Goal: Task Accomplishment & Management: Use online tool/utility

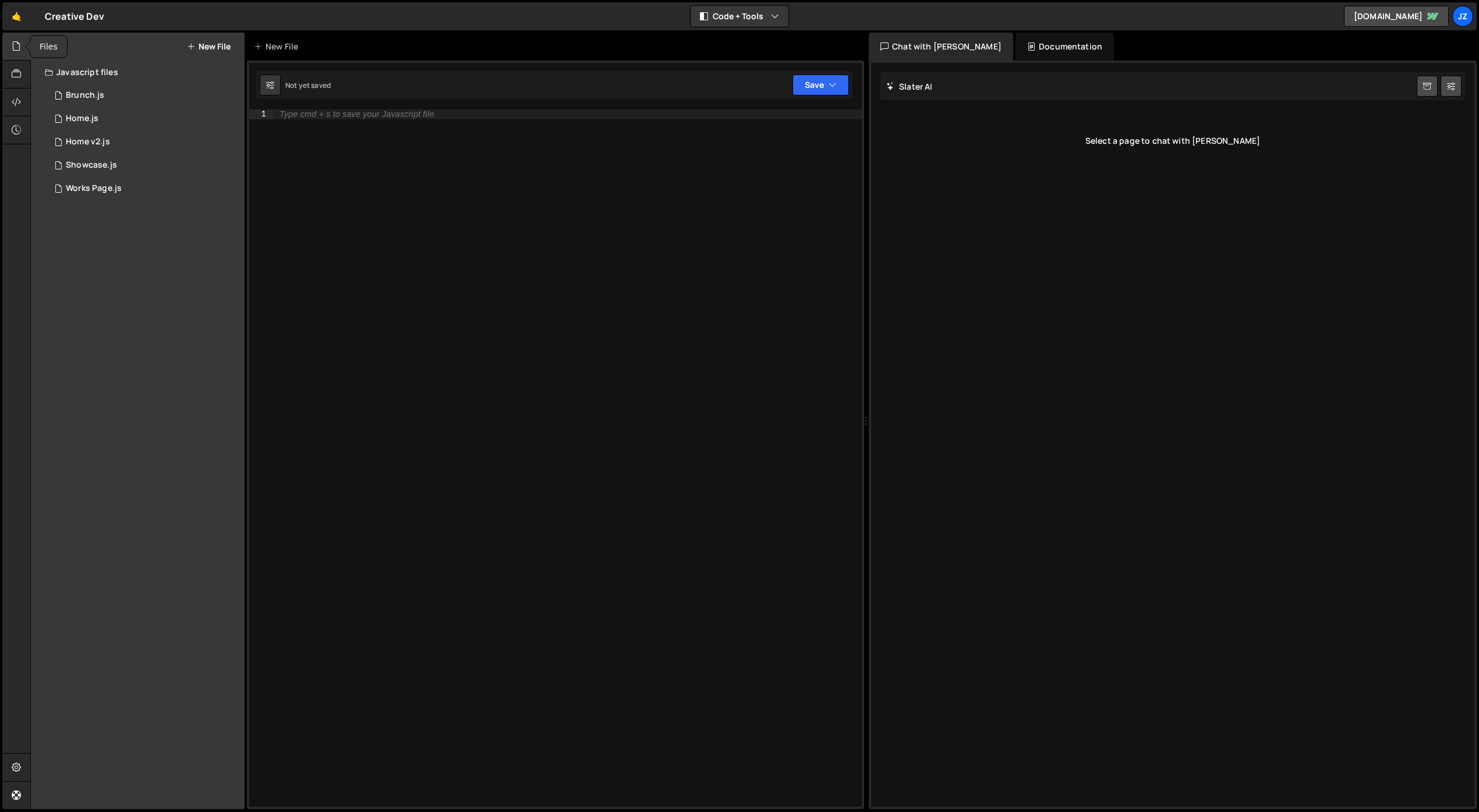
click at [20, 38] on div at bounding box center [16, 47] width 29 height 28
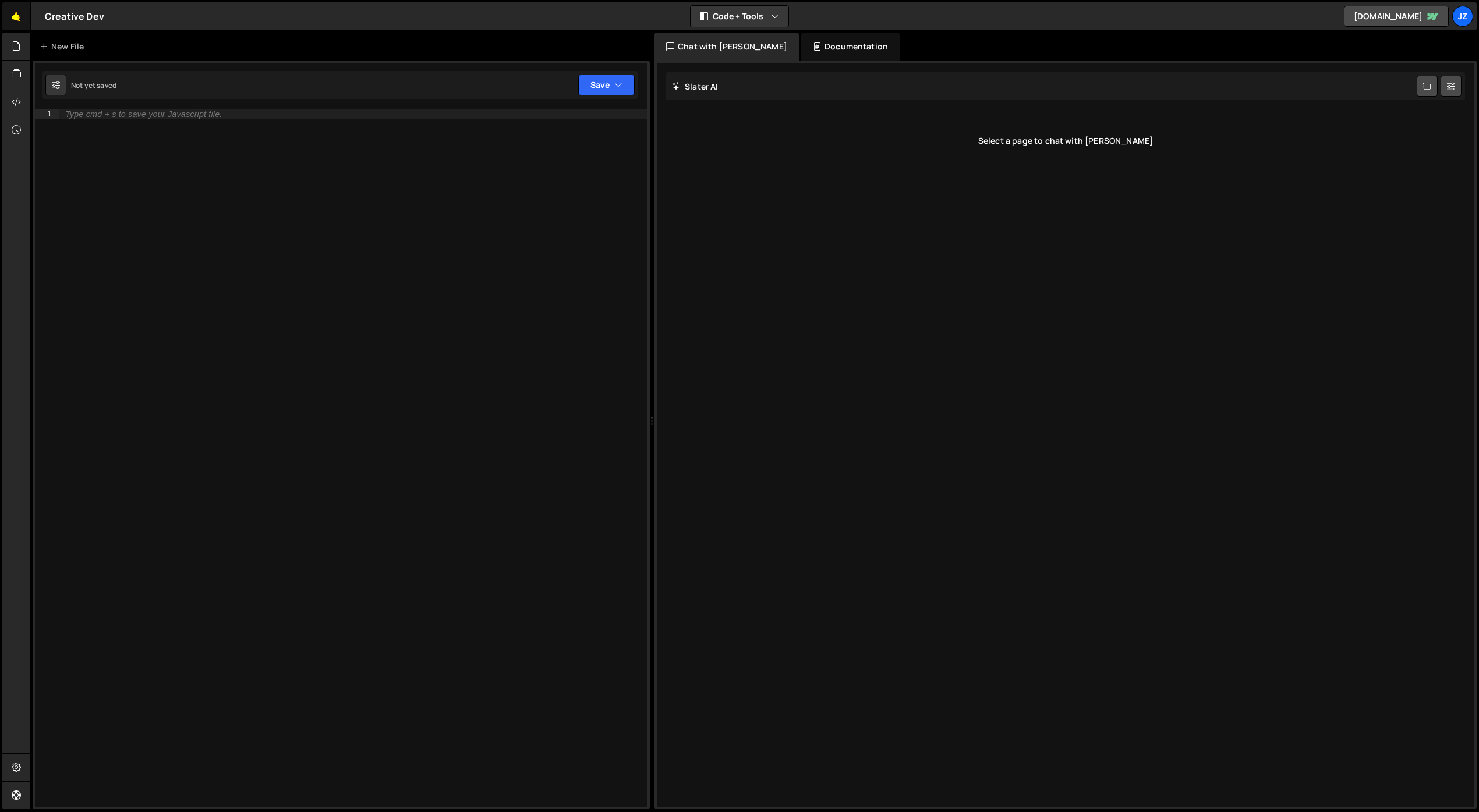
click at [10, 15] on link "🤙" at bounding box center [16, 16] width 29 height 28
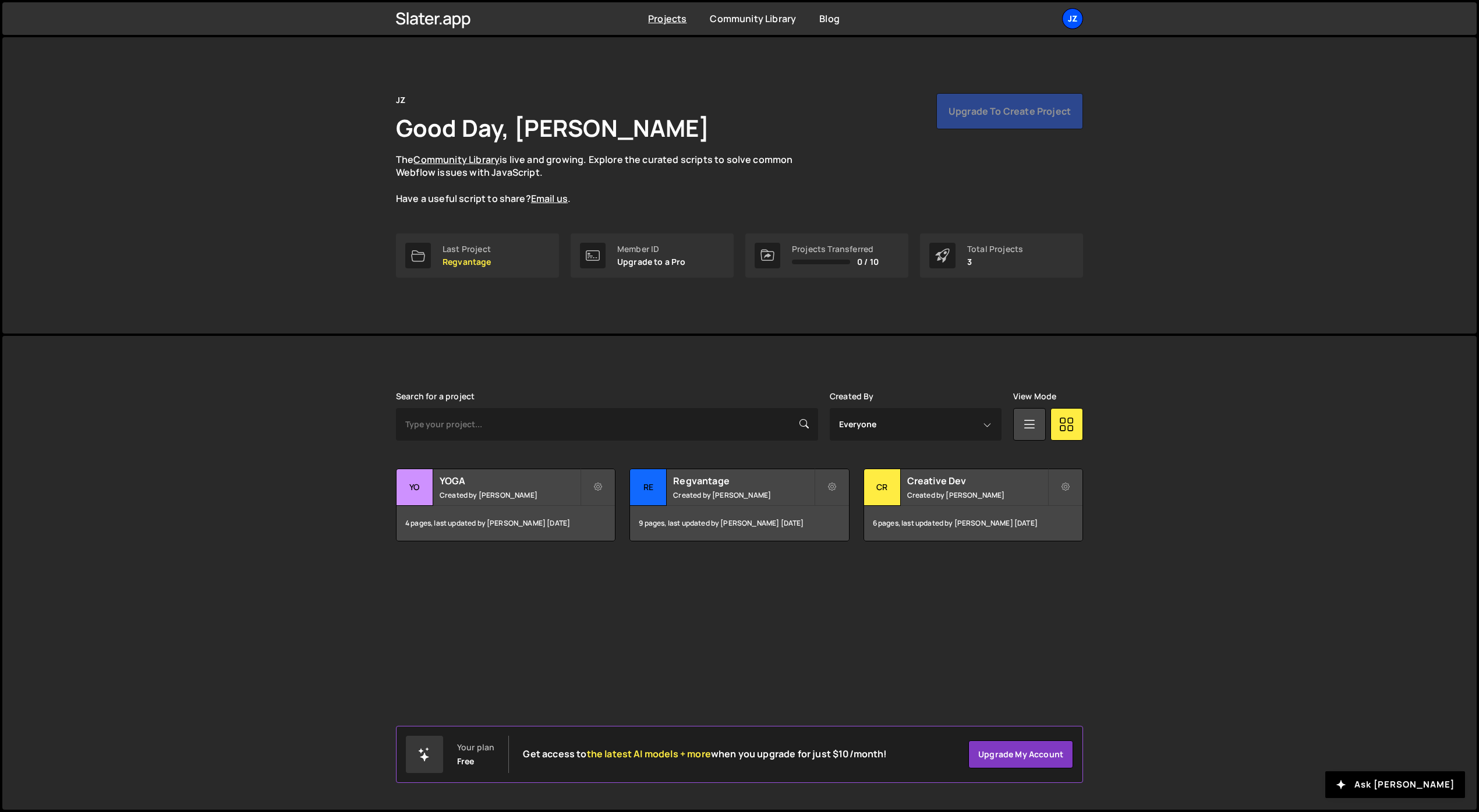
click at [1075, 20] on div "JZ" at bounding box center [1073, 19] width 21 height 21
click at [971, 125] on button "Logout" at bounding box center [1010, 129] width 144 height 20
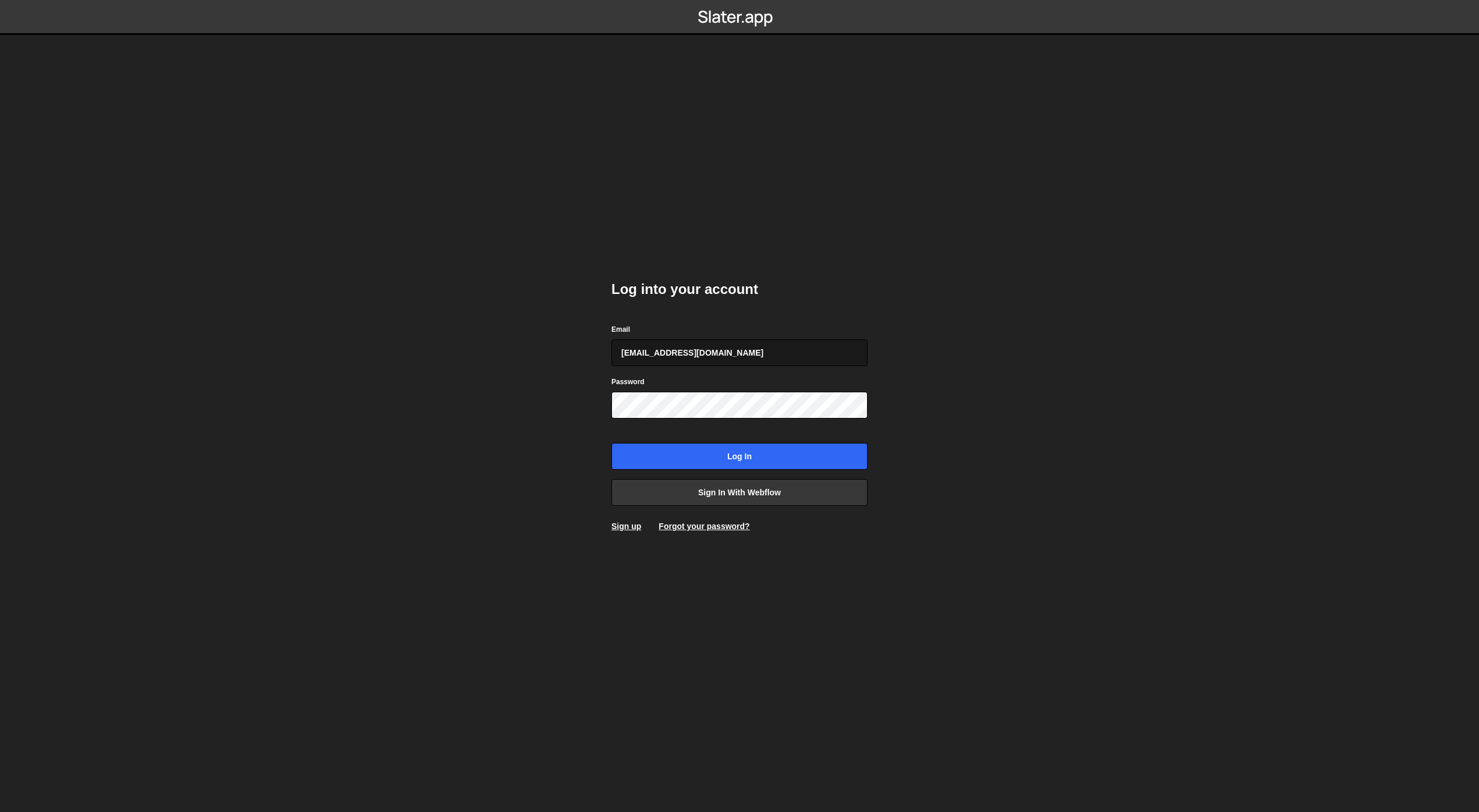
click at [774, 344] on input "jimzona6@yahoo.fr" at bounding box center [739, 352] width 256 height 27
type input "jim@studioelias.fr"
click at [728, 457] on input "Log in" at bounding box center [739, 456] width 256 height 27
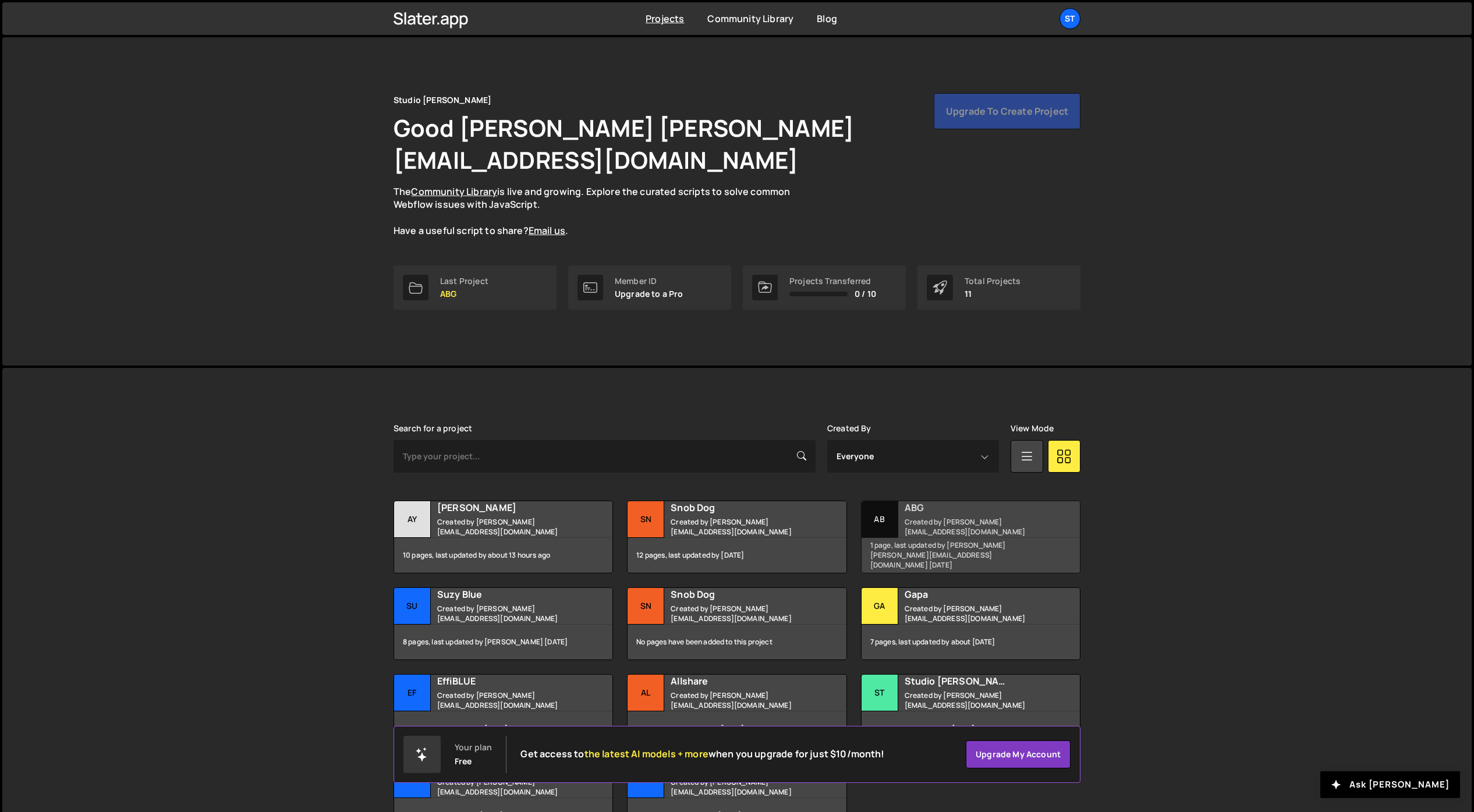
click at [942, 501] on div "ABG Created by lucas@studioelias.fr" at bounding box center [970, 519] width 218 height 36
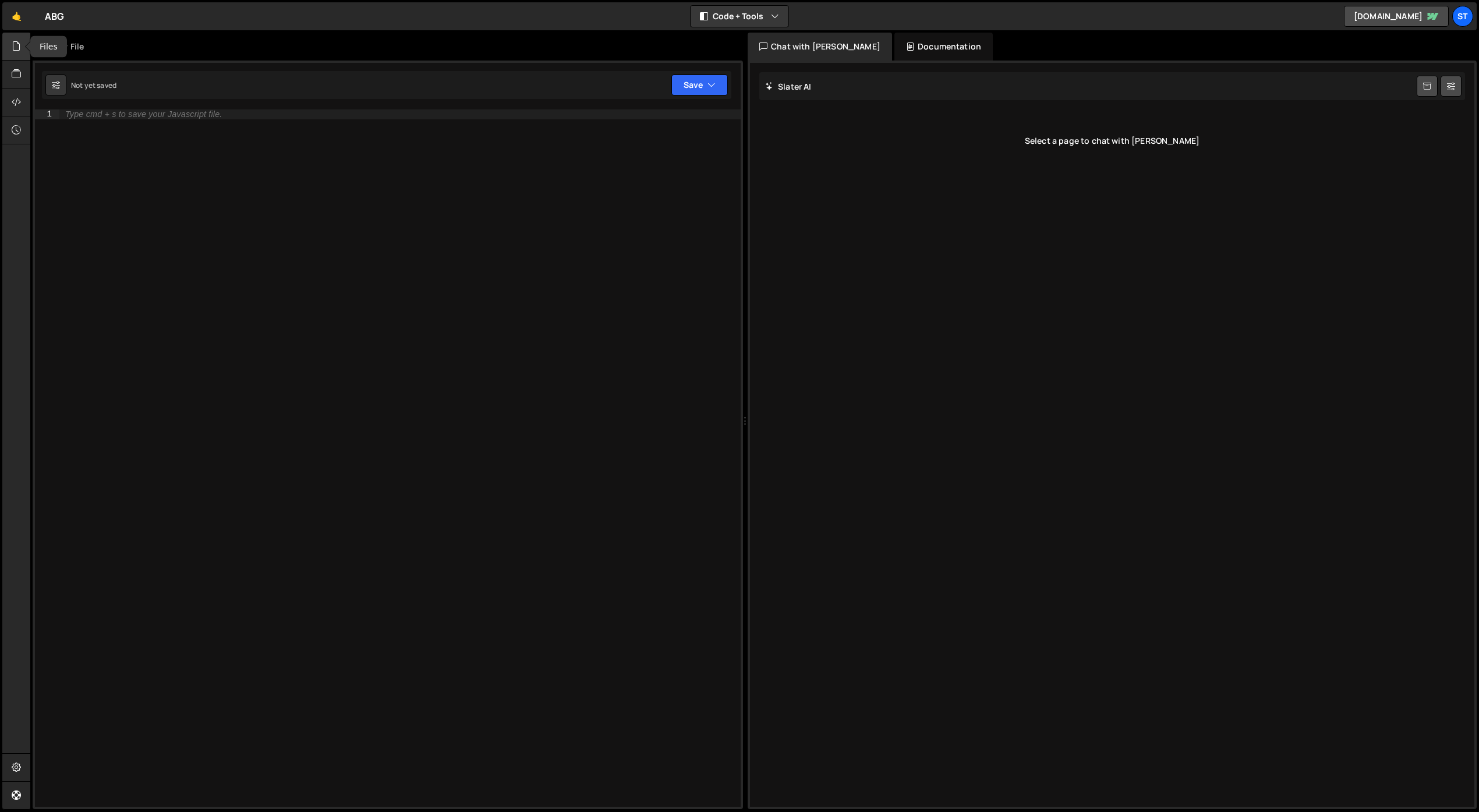
click at [20, 38] on div at bounding box center [16, 47] width 29 height 28
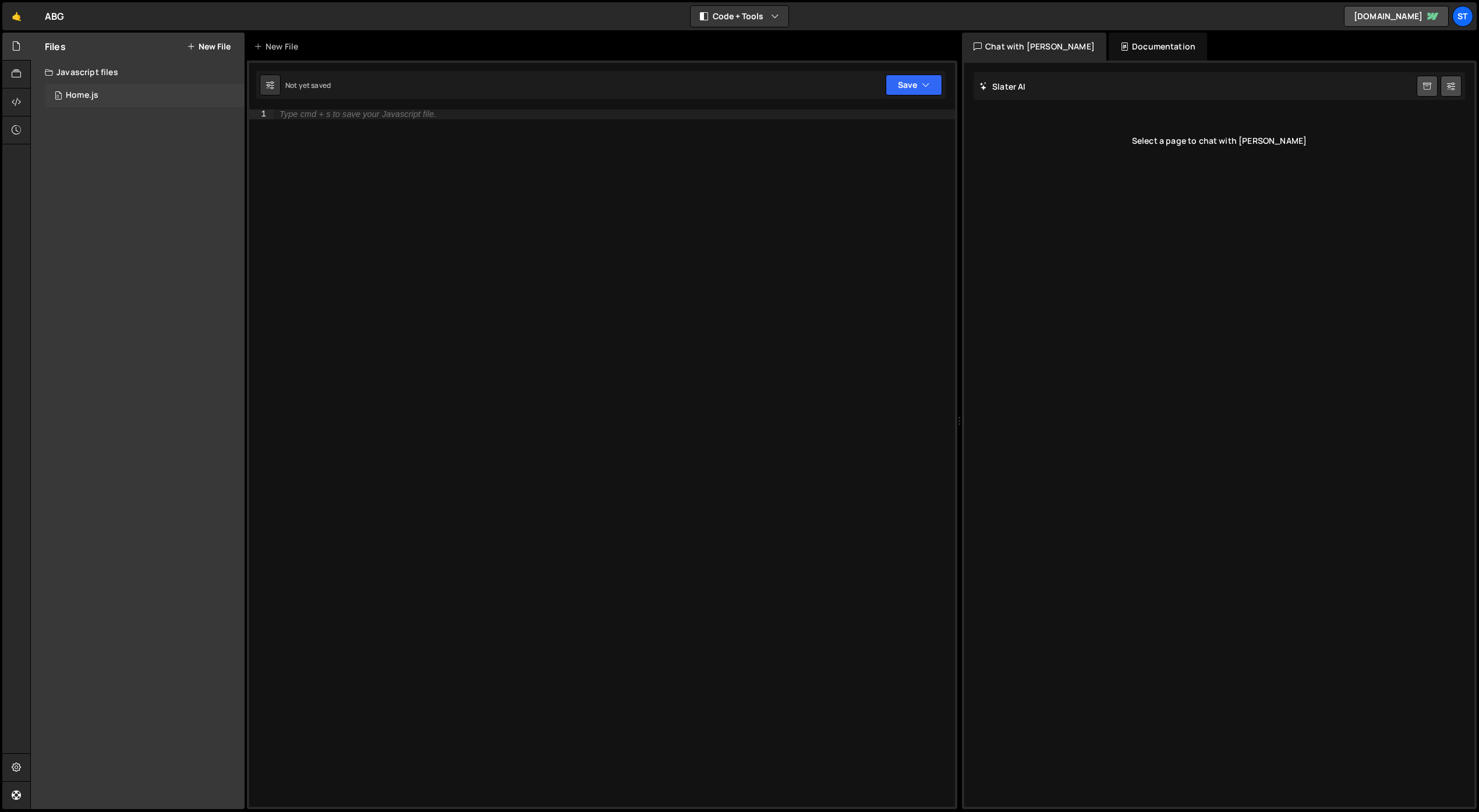
click at [72, 91] on div "Home.js" at bounding box center [82, 95] width 33 height 10
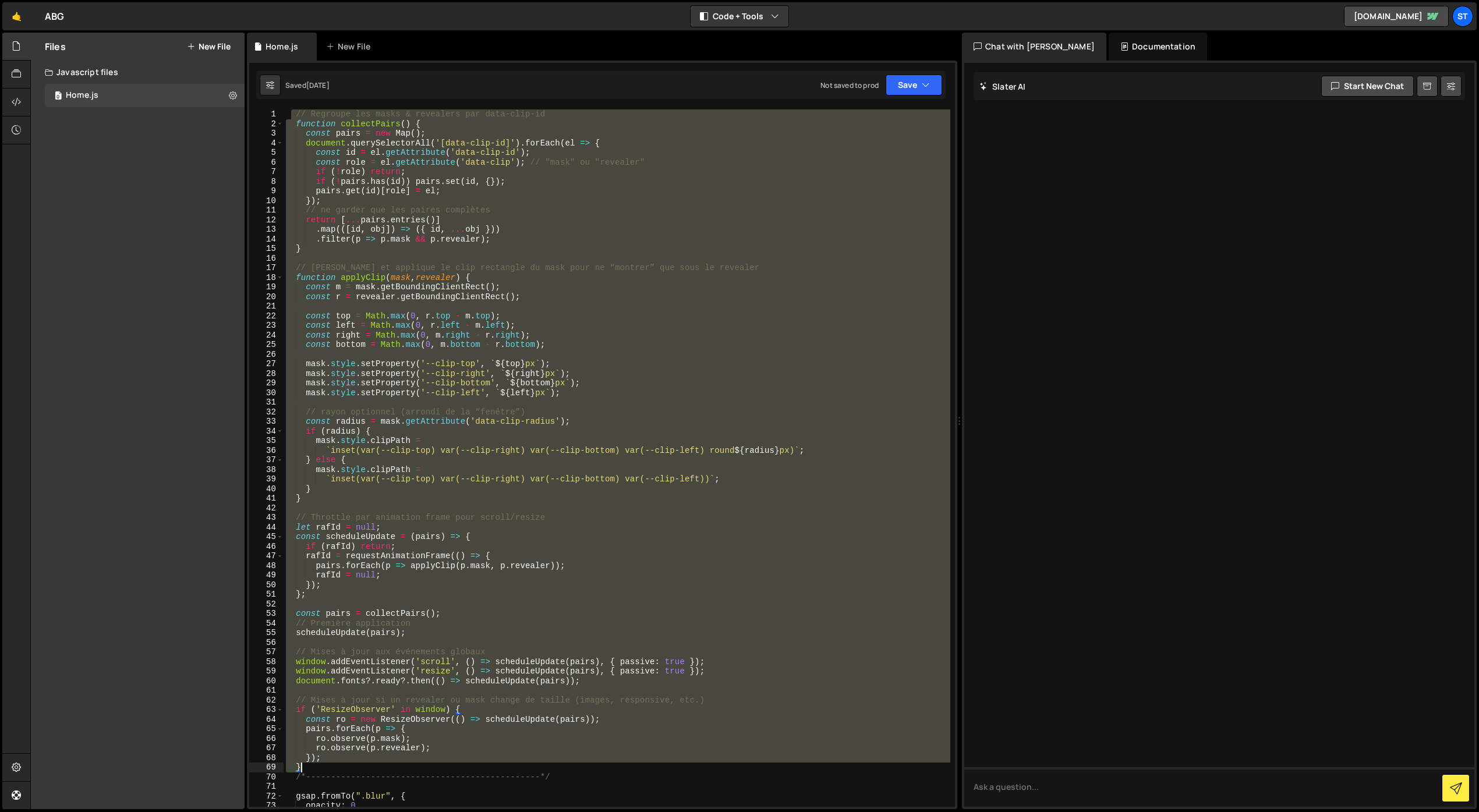
drag, startPoint x: 293, startPoint y: 113, endPoint x: 443, endPoint y: 765, distance: 669.0
click at [443, 765] on div "// Regroupe les masks & revealers par data-clip-id function collectPairs ( ) { …" at bounding box center [616, 467] width 667 height 716
click at [390, 190] on div "// Regroupe les masks & revealers par data-clip-id function collectPairs ( ) { …" at bounding box center [616, 458] width 667 height 698
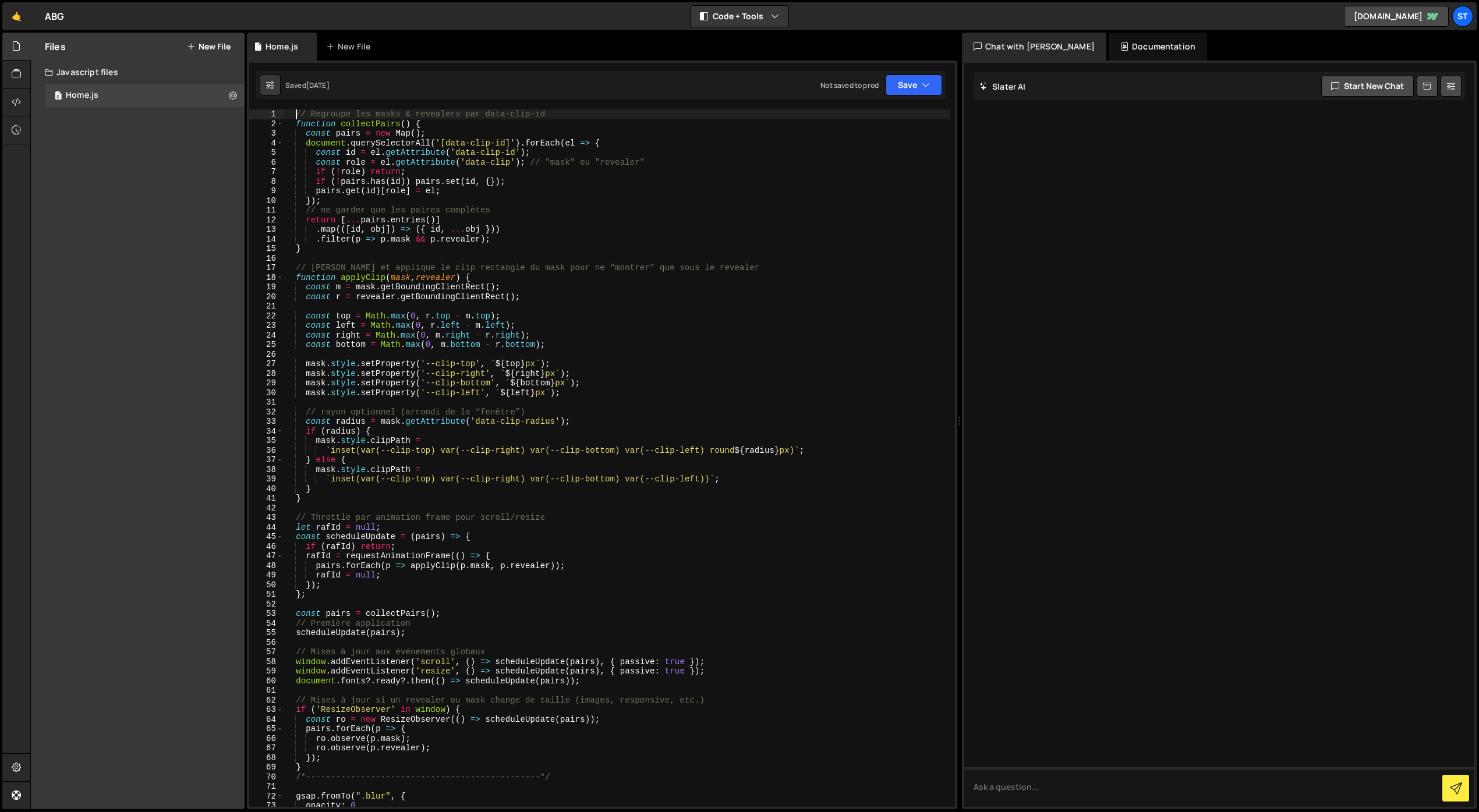
click at [294, 115] on div "// Regroupe les masks & revealers par data-clip-id function collectPairs ( ) { …" at bounding box center [616, 467] width 667 height 716
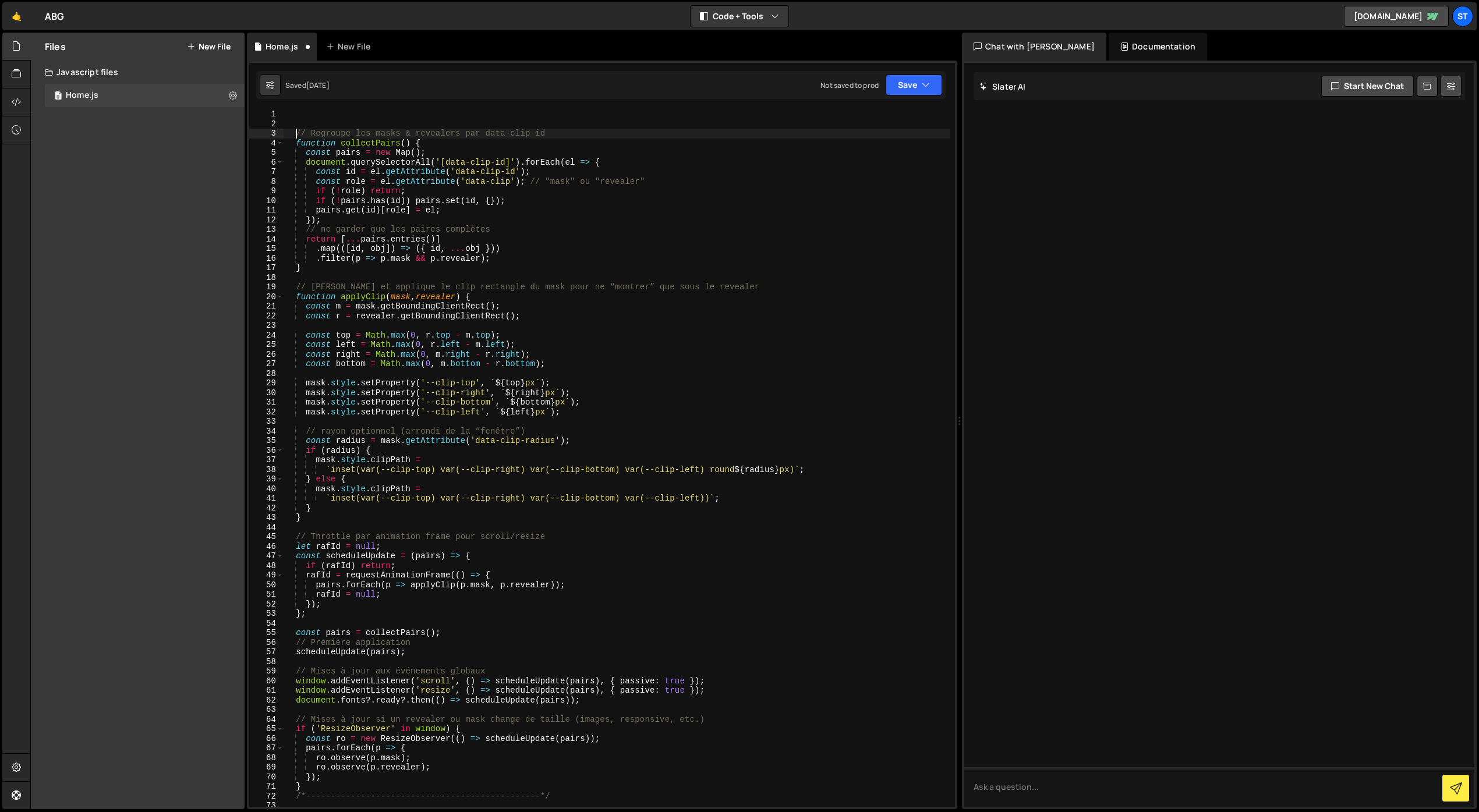
type textarea "// Regroupe les masks & revealers par data-clip-id"
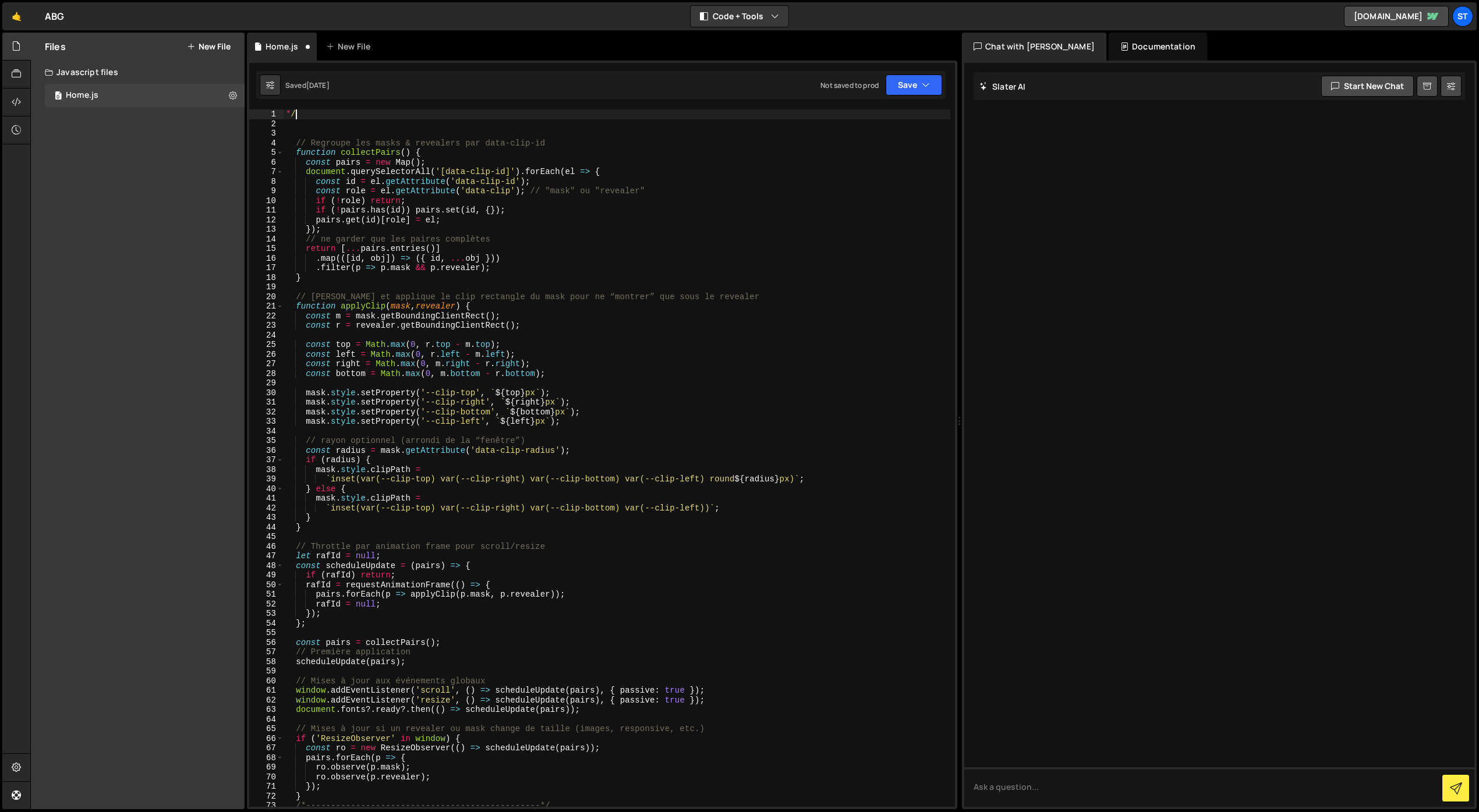
type textarea "*"
type textarea "//LOADER"
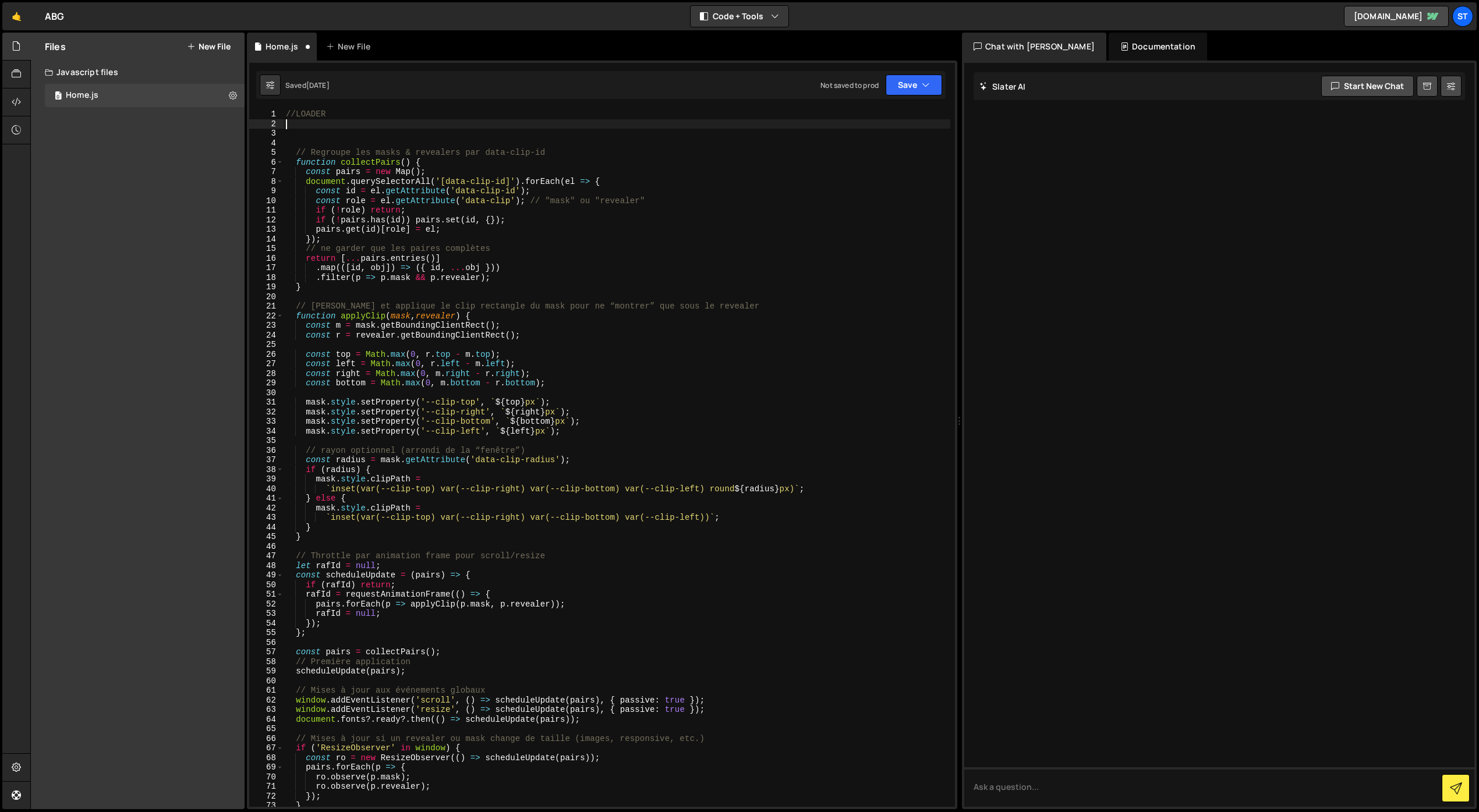
click at [316, 125] on div "//LOADER // Regroupe les masks & revealers par data-clip-id function collectPai…" at bounding box center [616, 467] width 667 height 716
paste textarea "});"
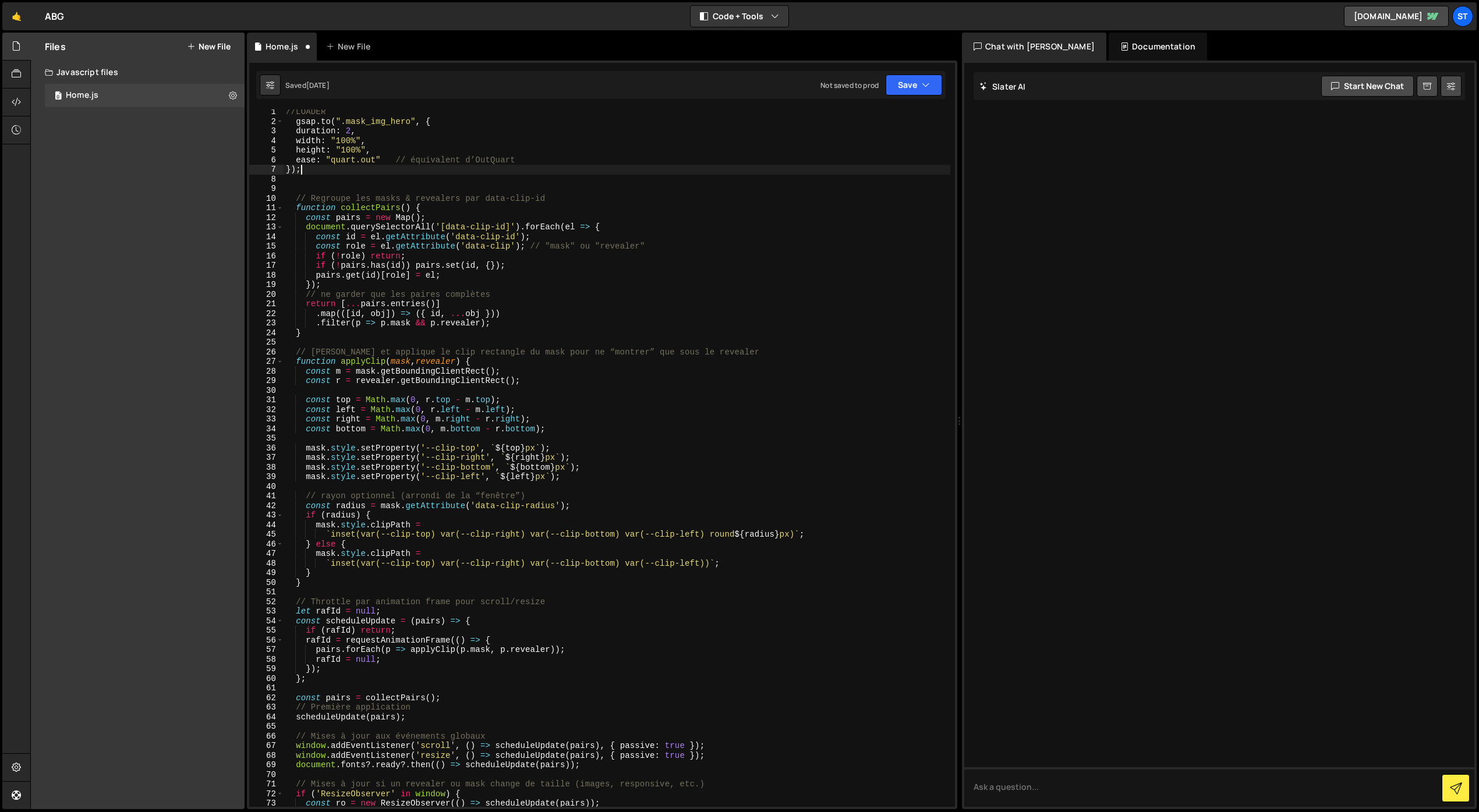
scroll to position [0, 0]
click at [900, 86] on button "Save" at bounding box center [914, 85] width 57 height 21
click at [877, 118] on div "Save to Staging S" at bounding box center [875, 113] width 121 height 12
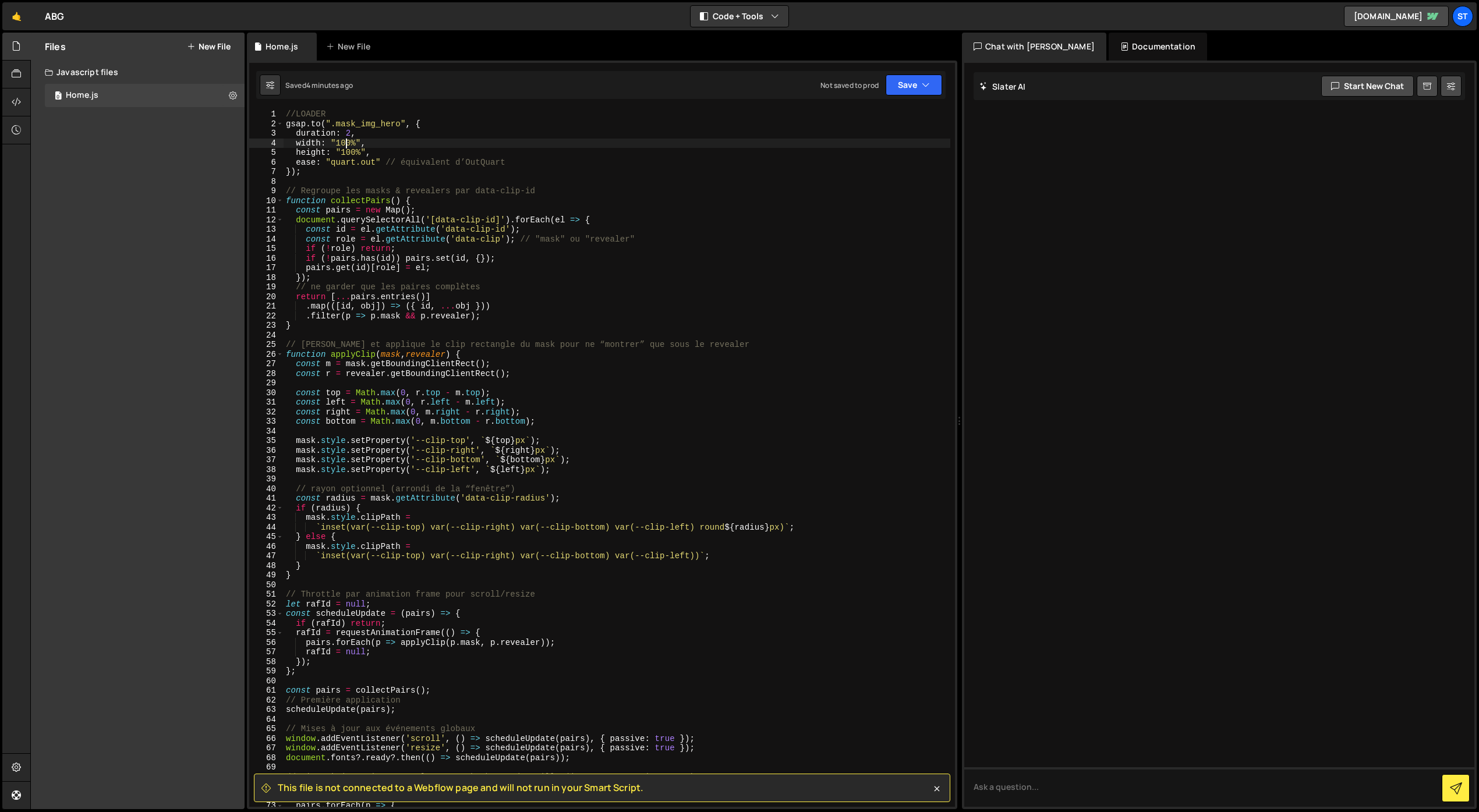
drag, startPoint x: 346, startPoint y: 142, endPoint x: 347, endPoint y: 163, distance: 21.0
click at [346, 146] on div "//LOADER gsap . to ( ".mask_img_hero" , { duration : 2 , width : "100%" , heigh…" at bounding box center [616, 467] width 667 height 716
click at [911, 87] on button "Save" at bounding box center [914, 85] width 57 height 21
click at [889, 128] on div "Saved 5 minutes ago" at bounding box center [875, 126] width 121 height 14
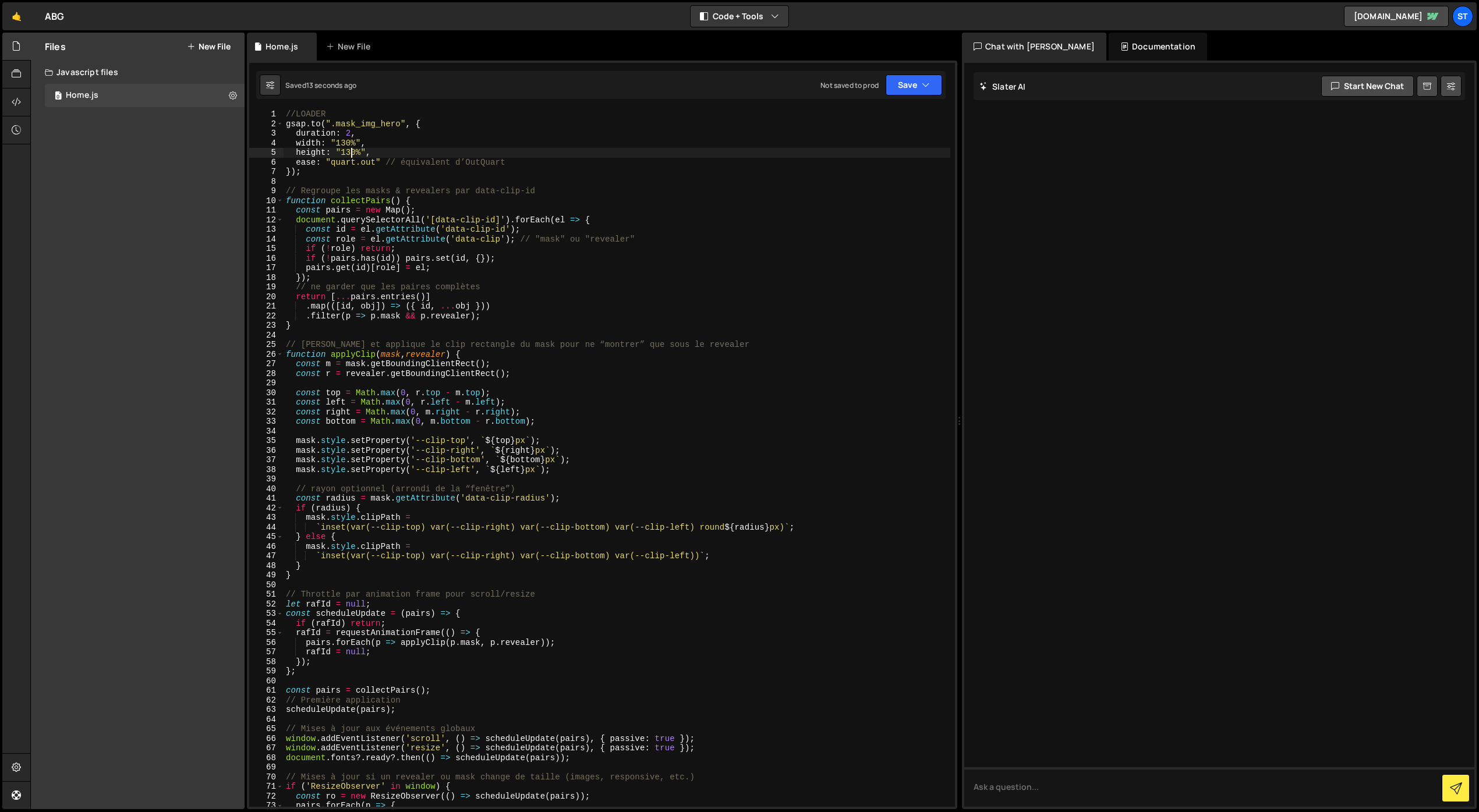
drag, startPoint x: 352, startPoint y: 151, endPoint x: 350, endPoint y: 162, distance: 11.2
click at [352, 151] on div "//LOADER gsap . to ( ".mask_img_hero" , { duration : 2 , width : "130%" , heigh…" at bounding box center [616, 467] width 667 height 716
click at [343, 143] on div "//LOADER gsap . to ( ".mask_img_hero" , { duration : 2 , width : "130%" , heigh…" at bounding box center [616, 467] width 667 height 716
click at [406, 118] on div "//LOADER gsap . to ( ".mask_img_hero" , { duration : 2 , width : "100%" , heigh…" at bounding box center [616, 467] width 667 height 716
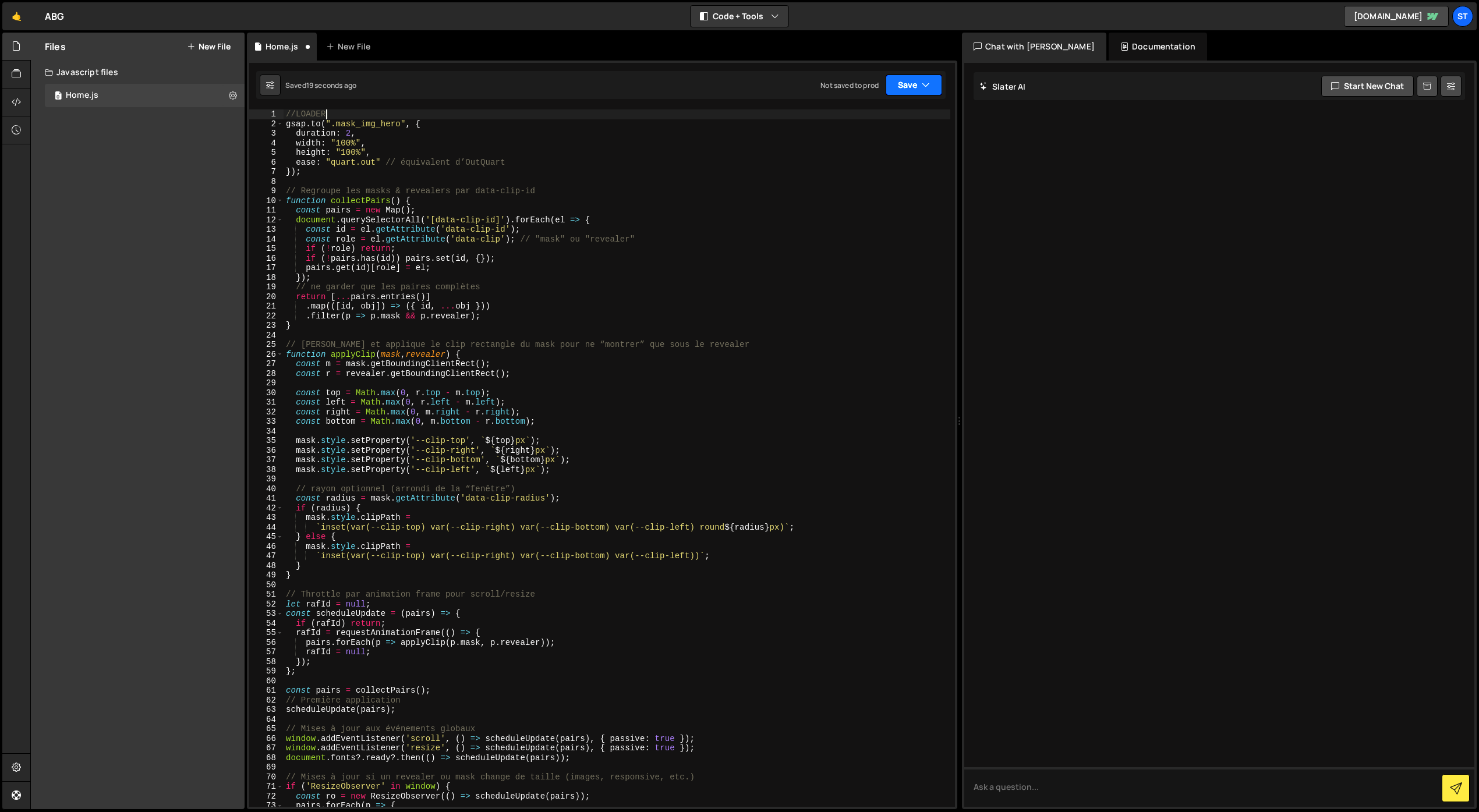
click at [919, 87] on button "Save" at bounding box center [914, 85] width 57 height 21
click at [891, 125] on div "Saved 20 seconds ago" at bounding box center [875, 126] width 121 height 14
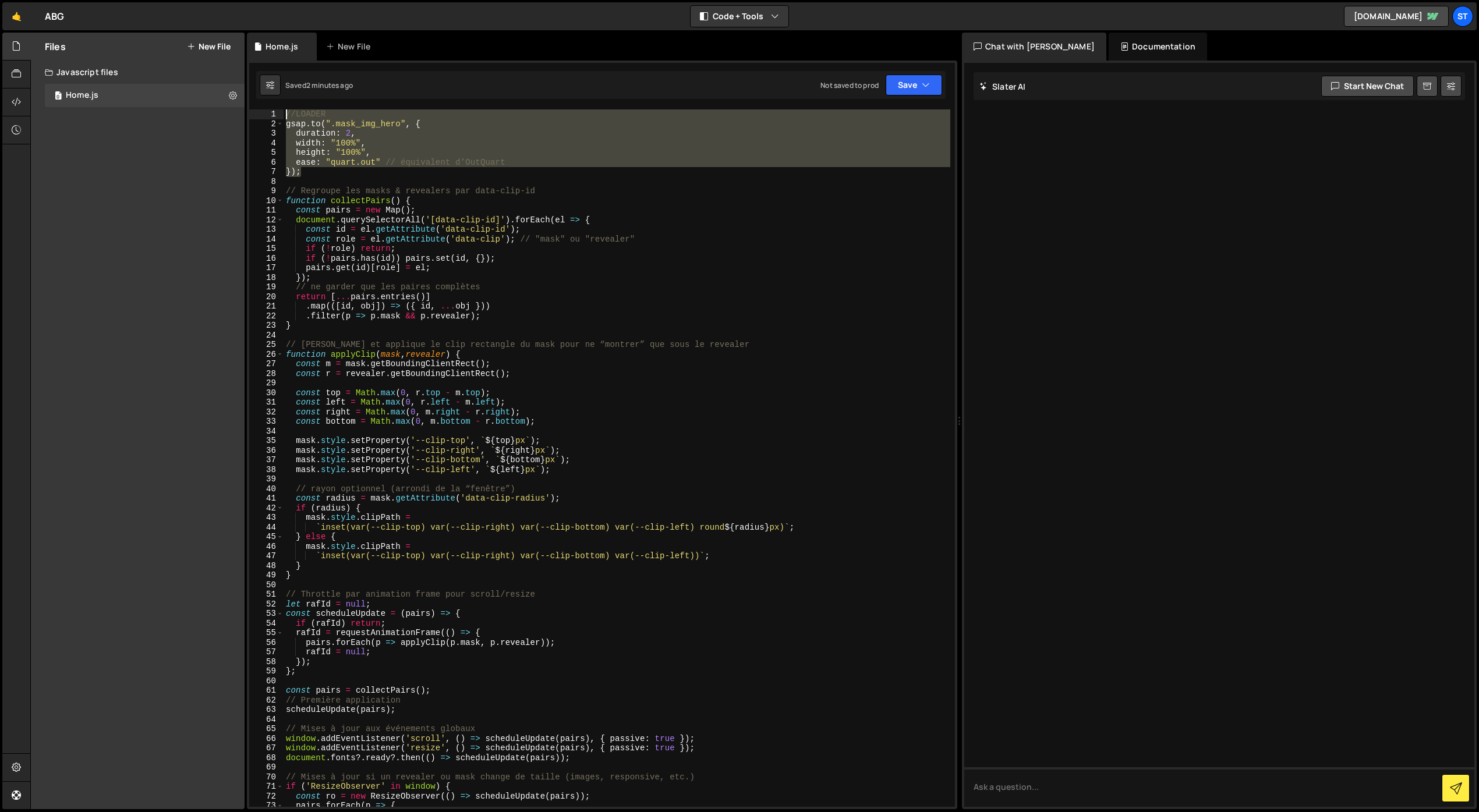
drag, startPoint x: 295, startPoint y: 170, endPoint x: 275, endPoint y: 107, distance: 66.1
click at [275, 107] on div "1 Type cmd + s to save your Javascript file. הההההההההההההההההההההההההההההההההה…" at bounding box center [602, 435] width 711 height 749
paste textarea ");"
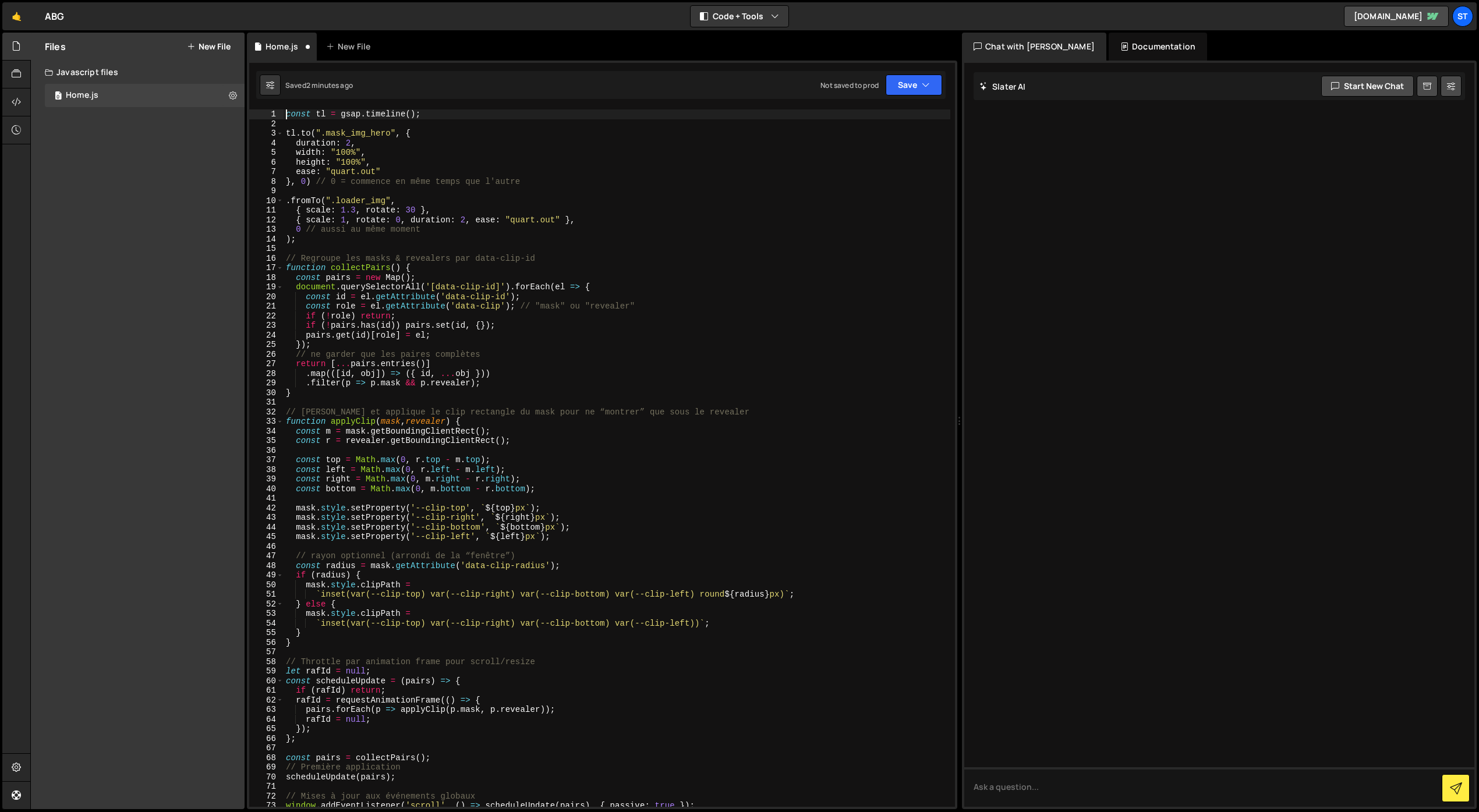
click at [286, 114] on div "const tl = gsap . timeline ( ) ; tl . to ( ".mask_img_hero" , { duration : 2 , …" at bounding box center [616, 467] width 667 height 716
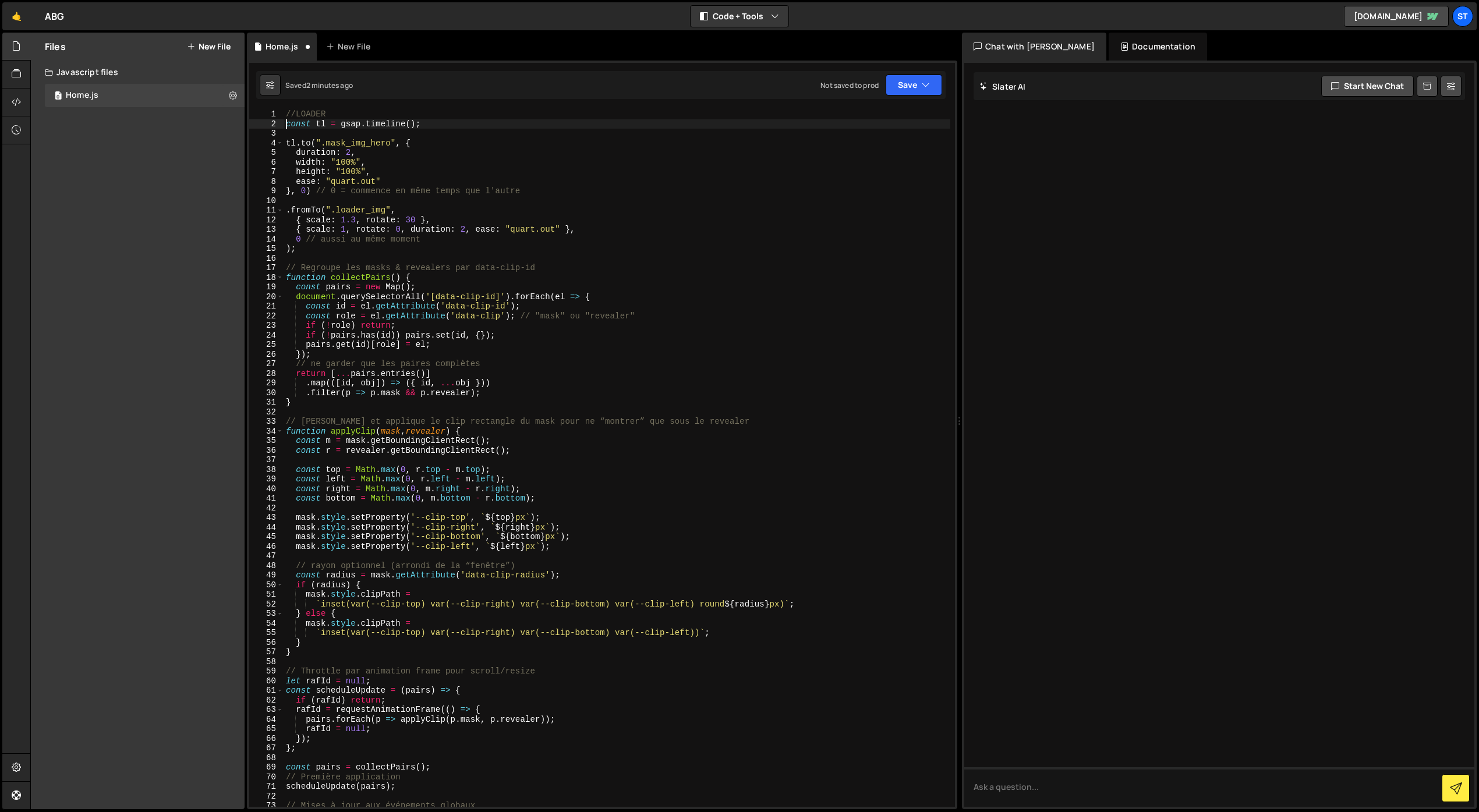
click at [324, 125] on div "//LOADER const tl = gsap . timeline ( ) ; tl . to ( ".mask_img_hero" , { durati…" at bounding box center [616, 467] width 667 height 716
click at [294, 144] on div "//LOADER const tlHero = gsap . timeline ( ) ; tl . to ( ".mask_img_hero" , { du…" at bounding box center [616, 467] width 667 height 716
click at [909, 84] on button "Save" at bounding box center [914, 85] width 57 height 21
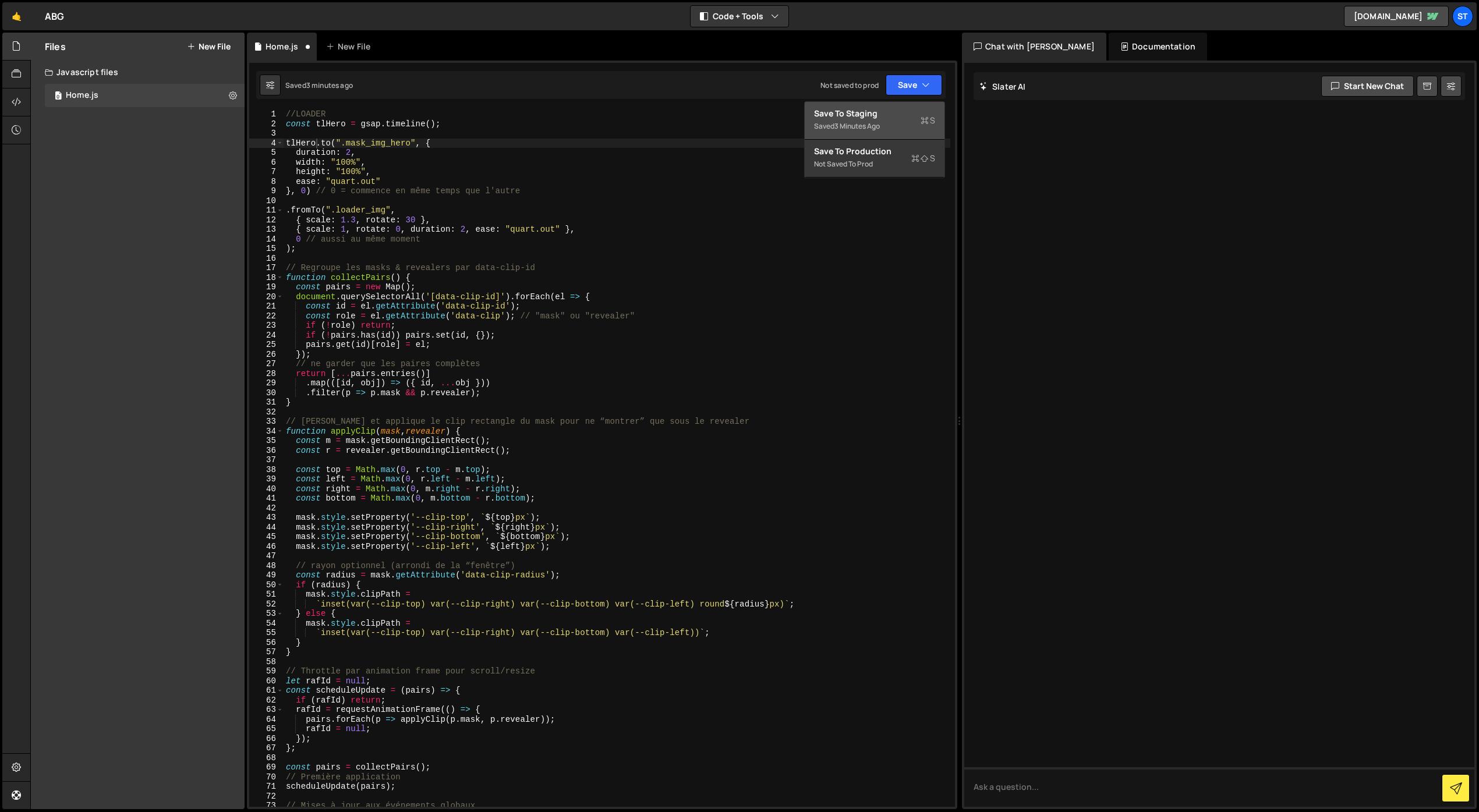
click at [880, 125] on div "3 minutes ago" at bounding box center [857, 126] width 45 height 10
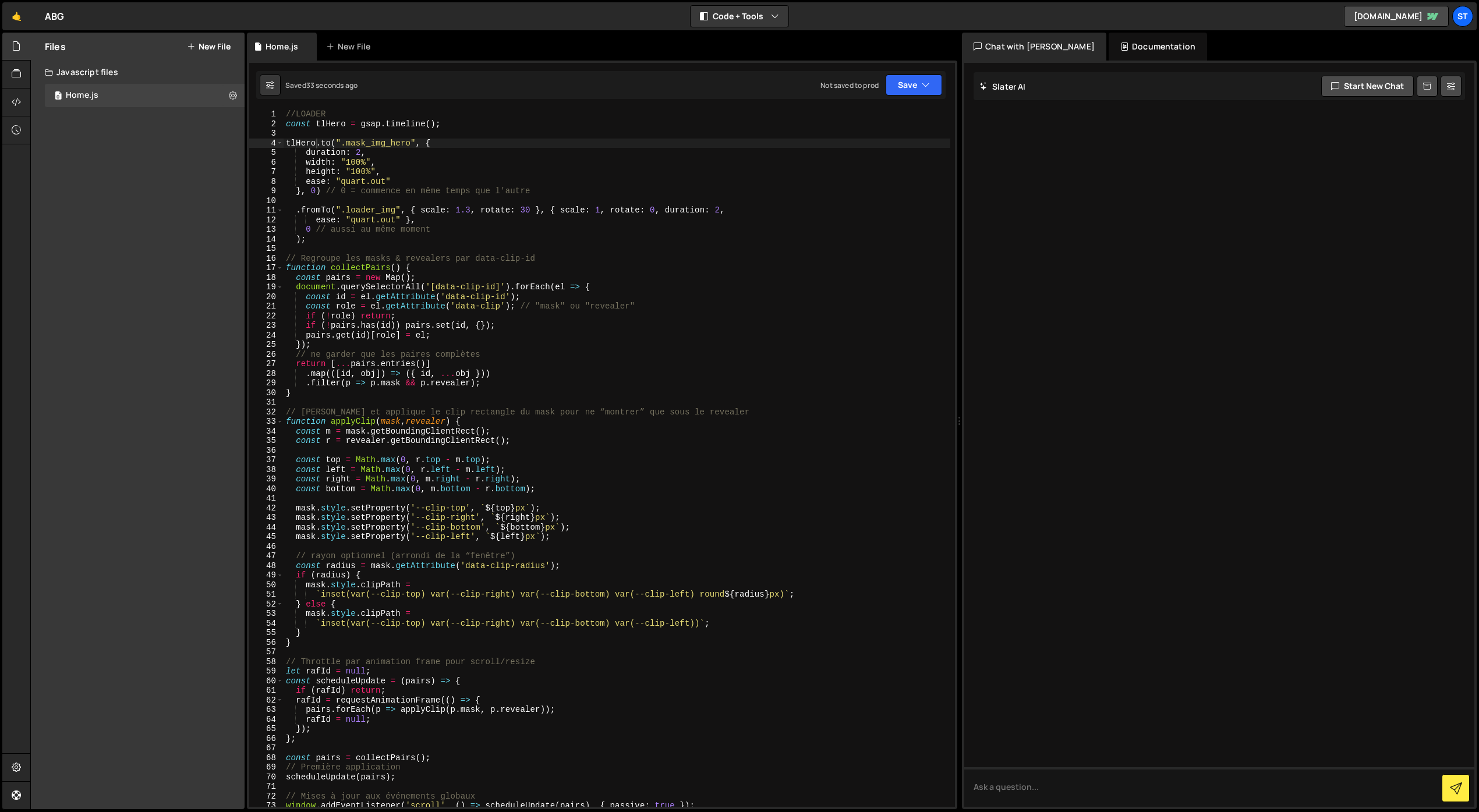
click at [315, 190] on div "//LOADER const tlHero = gsap . timeline ( ) ; tlHero . to ( ".mask_img_hero" , …" at bounding box center [616, 467] width 667 height 716
click at [311, 230] on div "//LOADER const tlHero = gsap . timeline ( ) ; tlHero . to ( ".mask_img_hero" , …" at bounding box center [616, 467] width 667 height 716
click at [551, 212] on div "//LOADER const tlHero = gsap . timeline ( ) ; tlHero . to ( ".mask_img_hero" , …" at bounding box center [616, 467] width 667 height 716
click at [560, 211] on div "//LOADER const tlHero = gsap . timeline ( ) ; tlHero . to ( ".mask_img_hero" , …" at bounding box center [616, 467] width 667 height 716
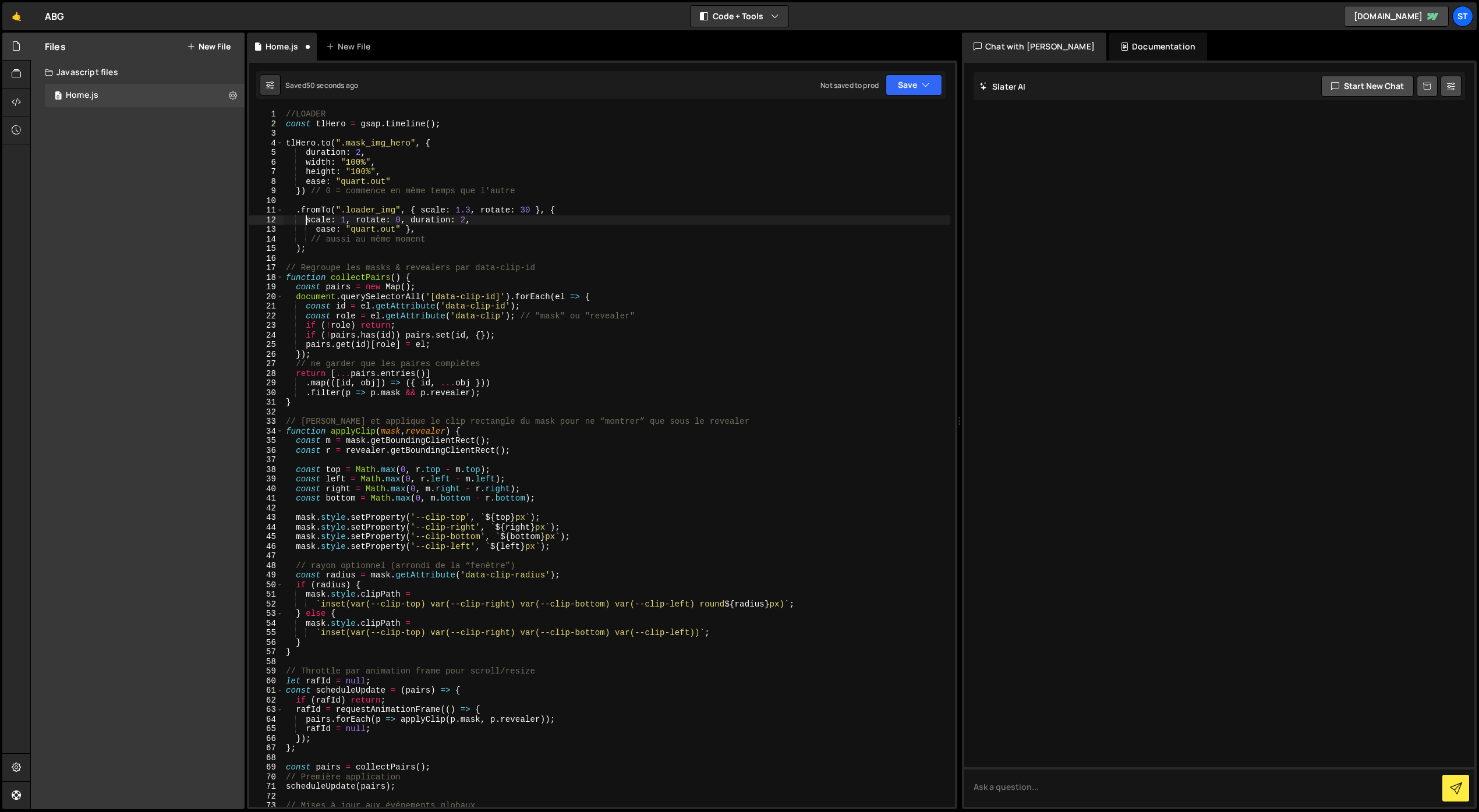
click at [356, 220] on div "//LOADER const tlHero = gsap . timeline ( ) ; tlHero . to ( ".mask_img_hero" , …" at bounding box center [616, 467] width 667 height 716
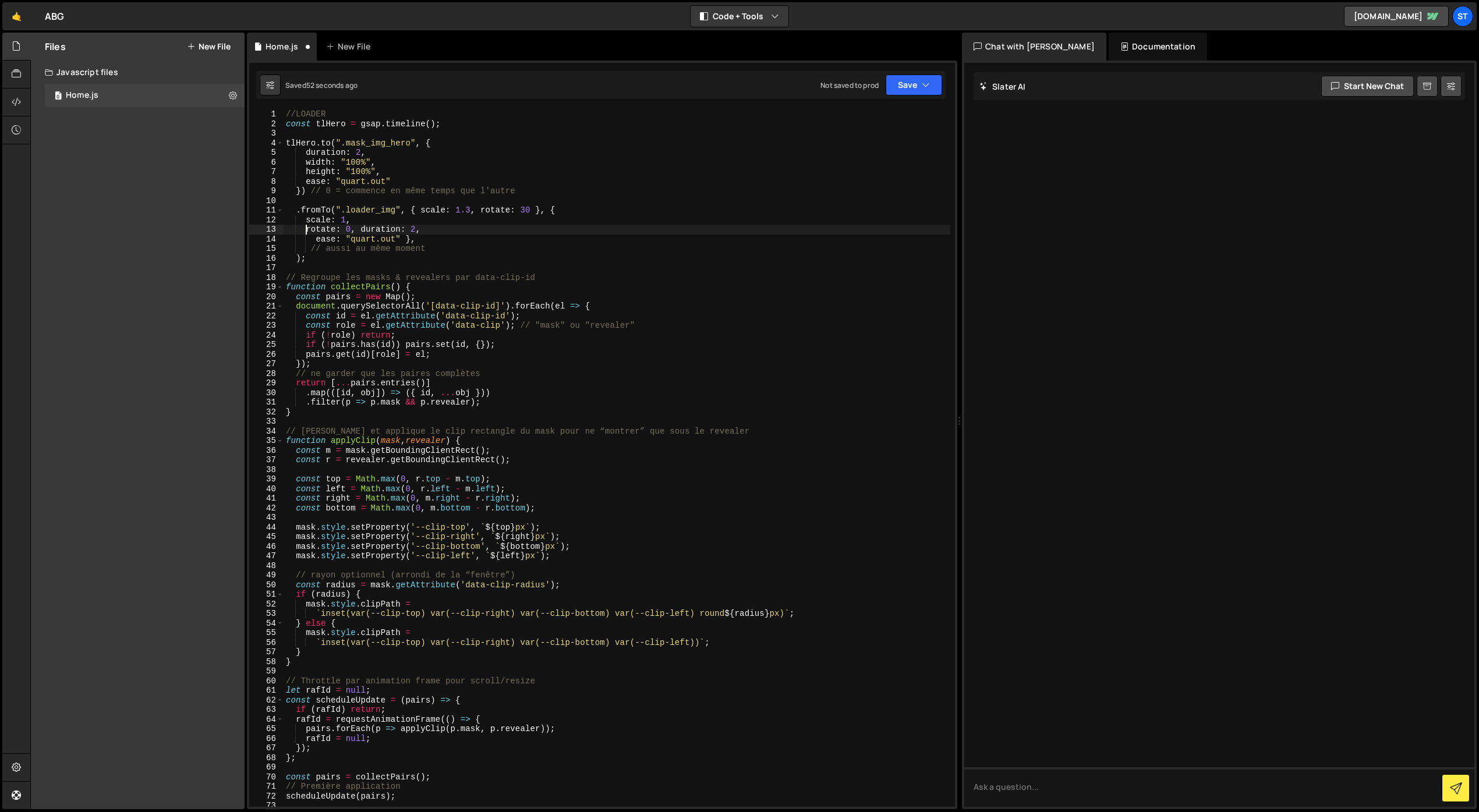
click at [360, 233] on div "//LOADER const tlHero = gsap . timeline ( ) ; tlHero . to ( ".mask_img_hero" , …" at bounding box center [616, 467] width 667 height 716
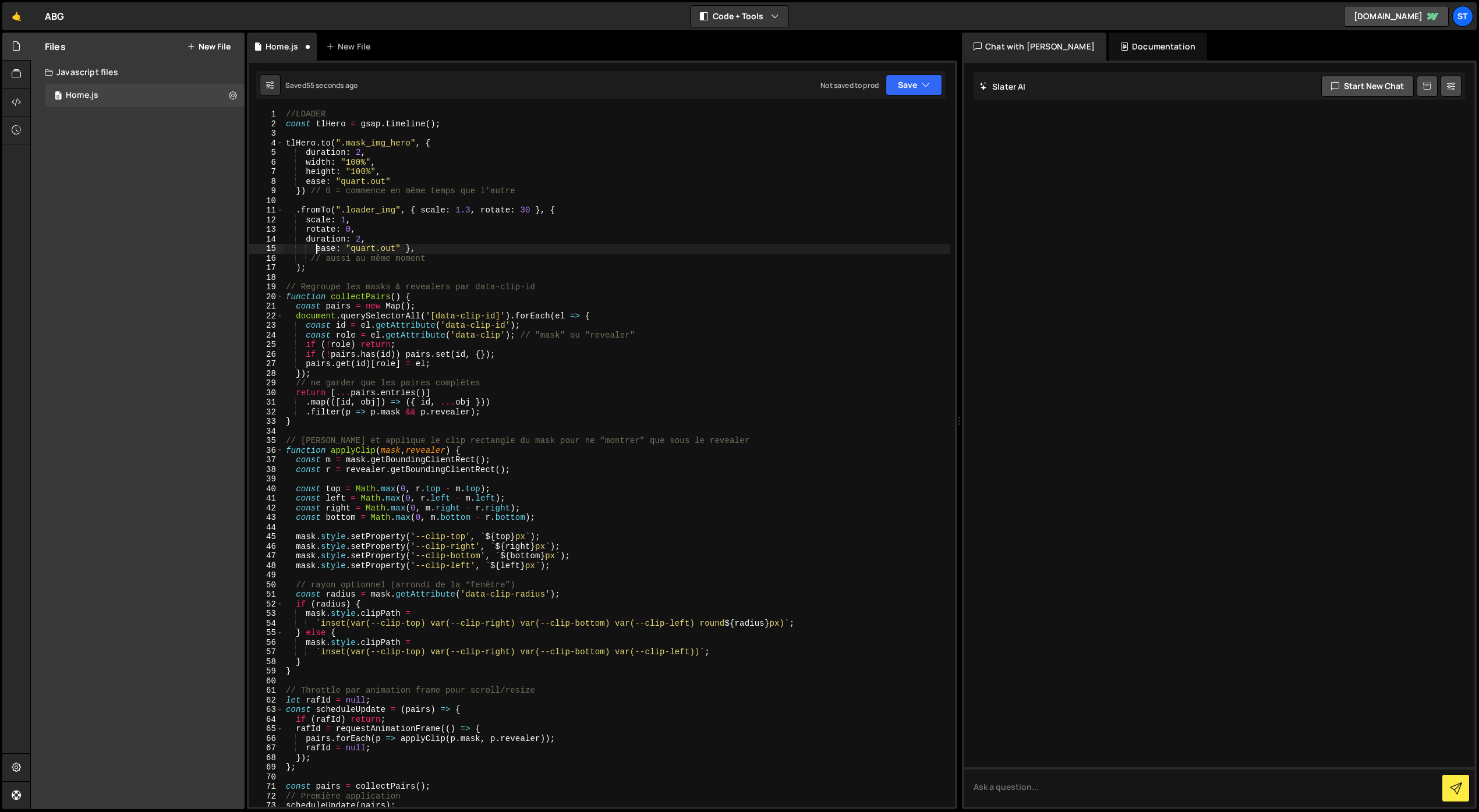
click at [315, 250] on div "//LOADER const tlHero = gsap . timeline ( ) ; tlHero . to ( ".mask_img_hero" , …" at bounding box center [616, 467] width 667 height 716
click at [396, 250] on div "//LOADER const tlHero = gsap . timeline ( ) ; tlHero . to ( ".mask_img_hero" , …" at bounding box center [616, 467] width 667 height 716
type textarea "ease: "quart.out"},"
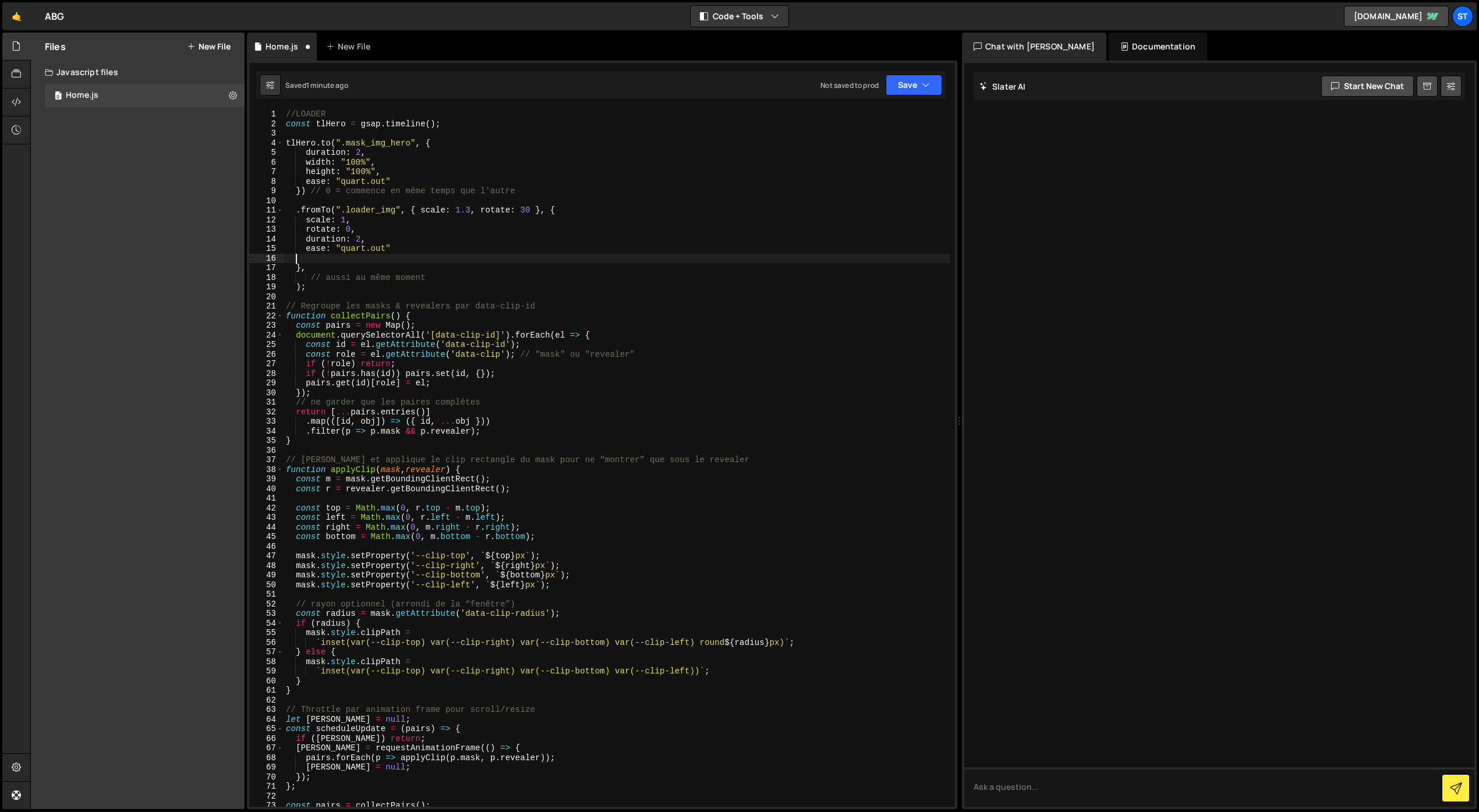
scroll to position [0, 0]
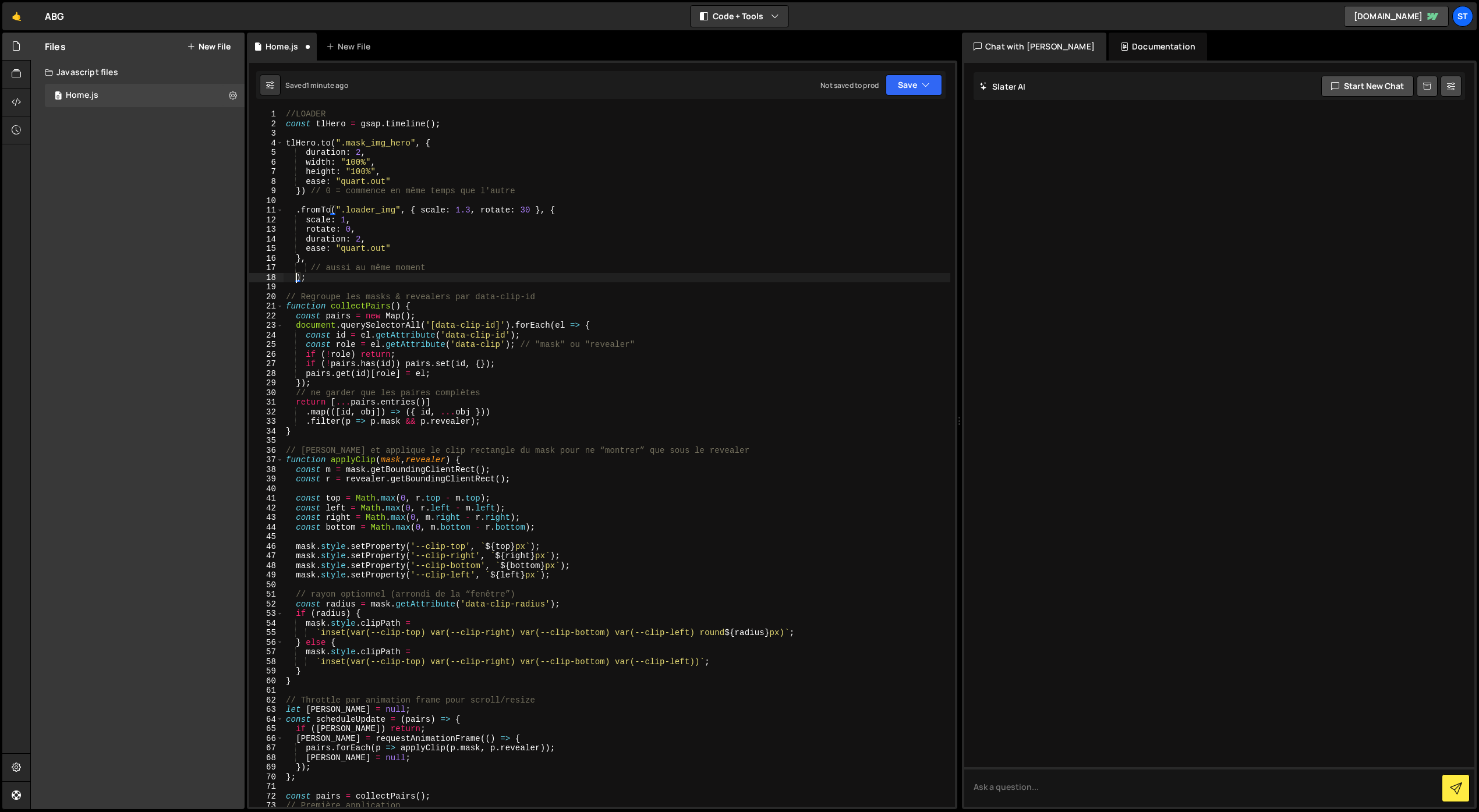
drag, startPoint x: 296, startPoint y: 277, endPoint x: 299, endPoint y: 292, distance: 15.3
click at [296, 278] on div "//LOADER const tlHero = gsap . timeline ( ) ; tlHero . to ( ".mask_img_hero" , …" at bounding box center [616, 467] width 667 height 716
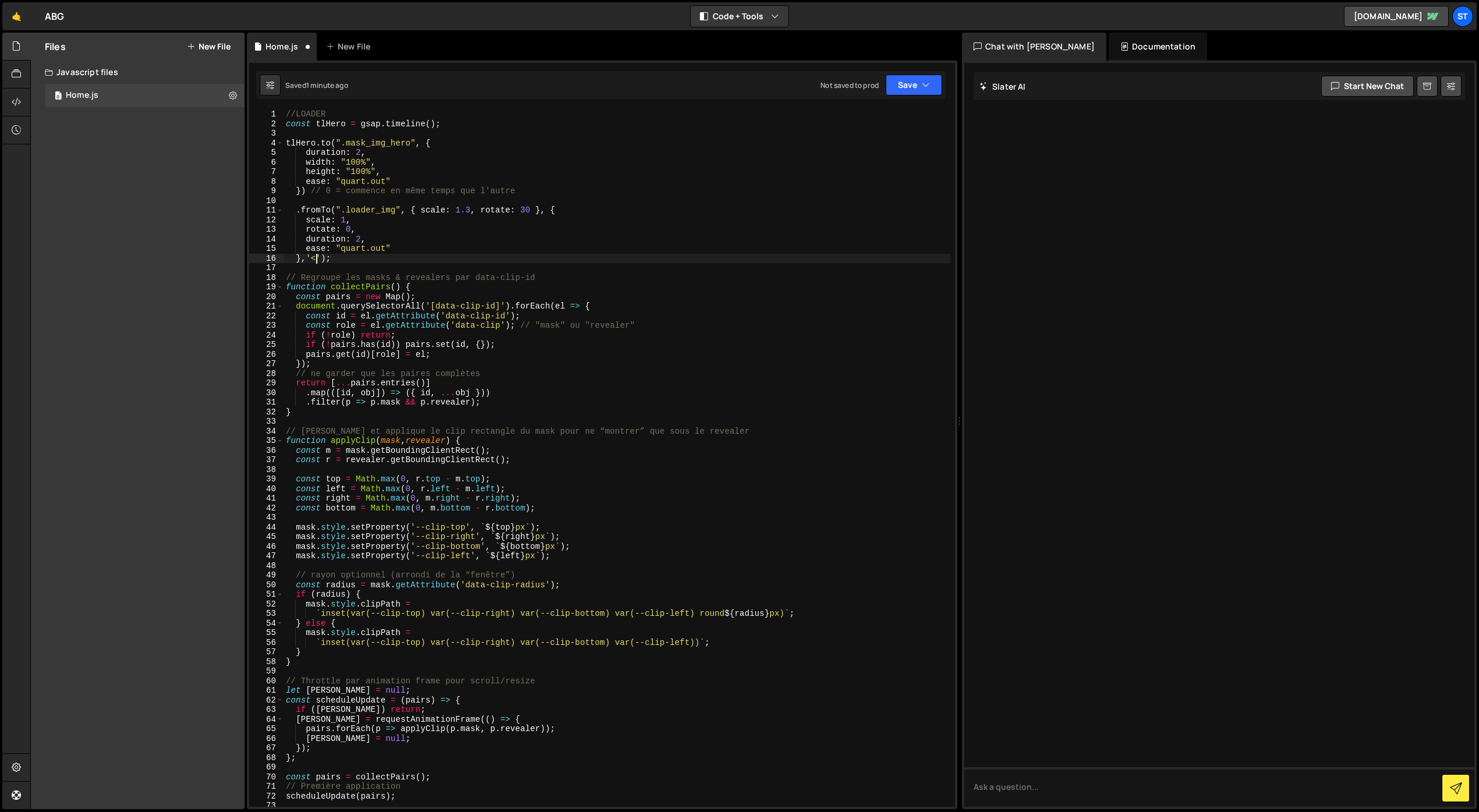
scroll to position [0, 2]
click at [921, 77] on button "Save" at bounding box center [914, 85] width 57 height 21
click at [880, 130] on div "Saved 1 minute ago" at bounding box center [875, 126] width 121 height 14
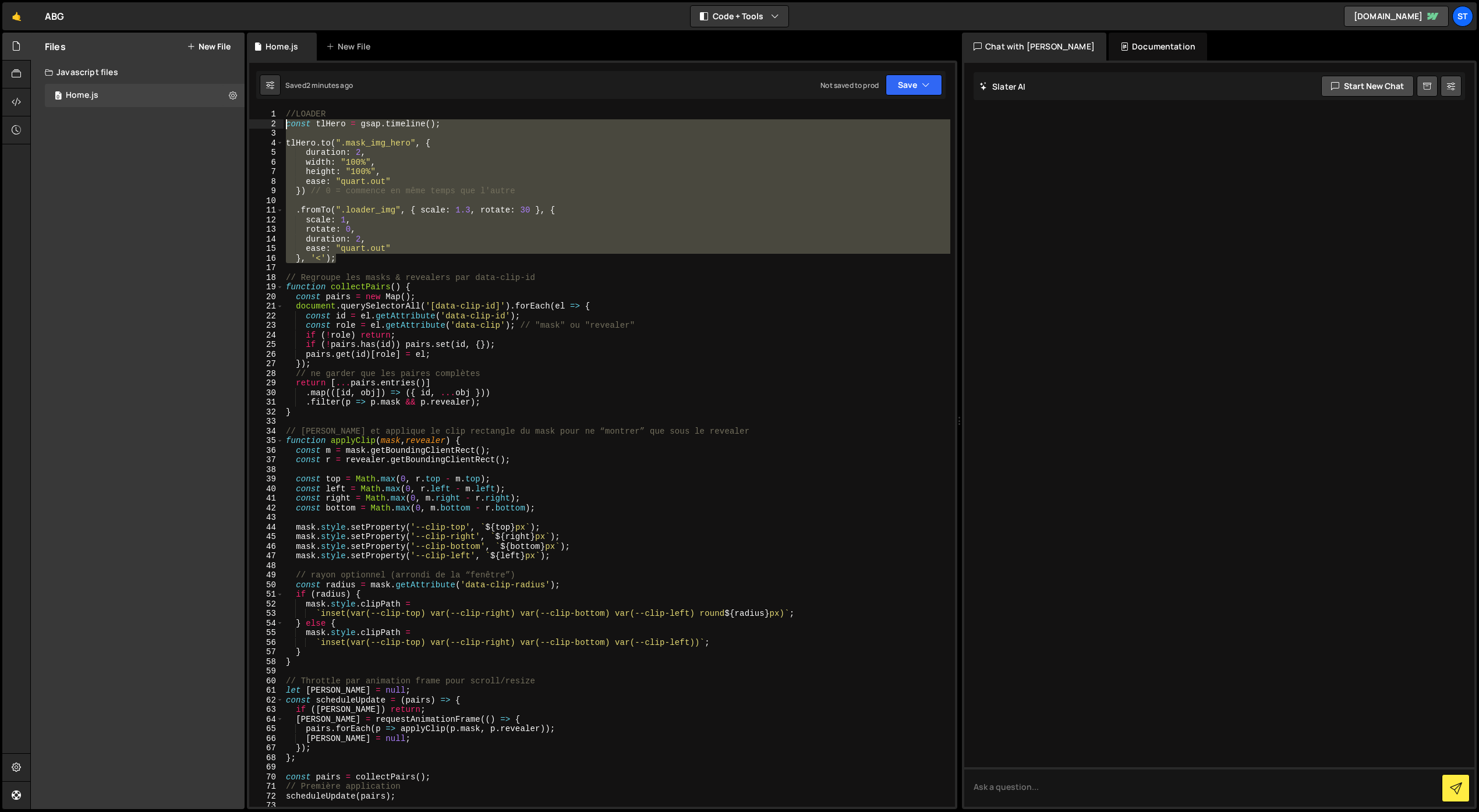
drag, startPoint x: 345, startPoint y: 260, endPoint x: 268, endPoint y: 123, distance: 157.2
click at [268, 123] on div "}, '<'); 1 2 3 4 5 6 7 8 9 10 11 12 13 14 15 16 17 18 19 20 21 22 23 24 25 26 2…" at bounding box center [602, 458] width 706 height 698
type textarea "}, '<');"
click at [346, 257] on div "//LOADER const tlHero = gsap . timeline ( ) ; tlHero . to ( ".mask_img_hero" , …" at bounding box center [616, 467] width 667 height 716
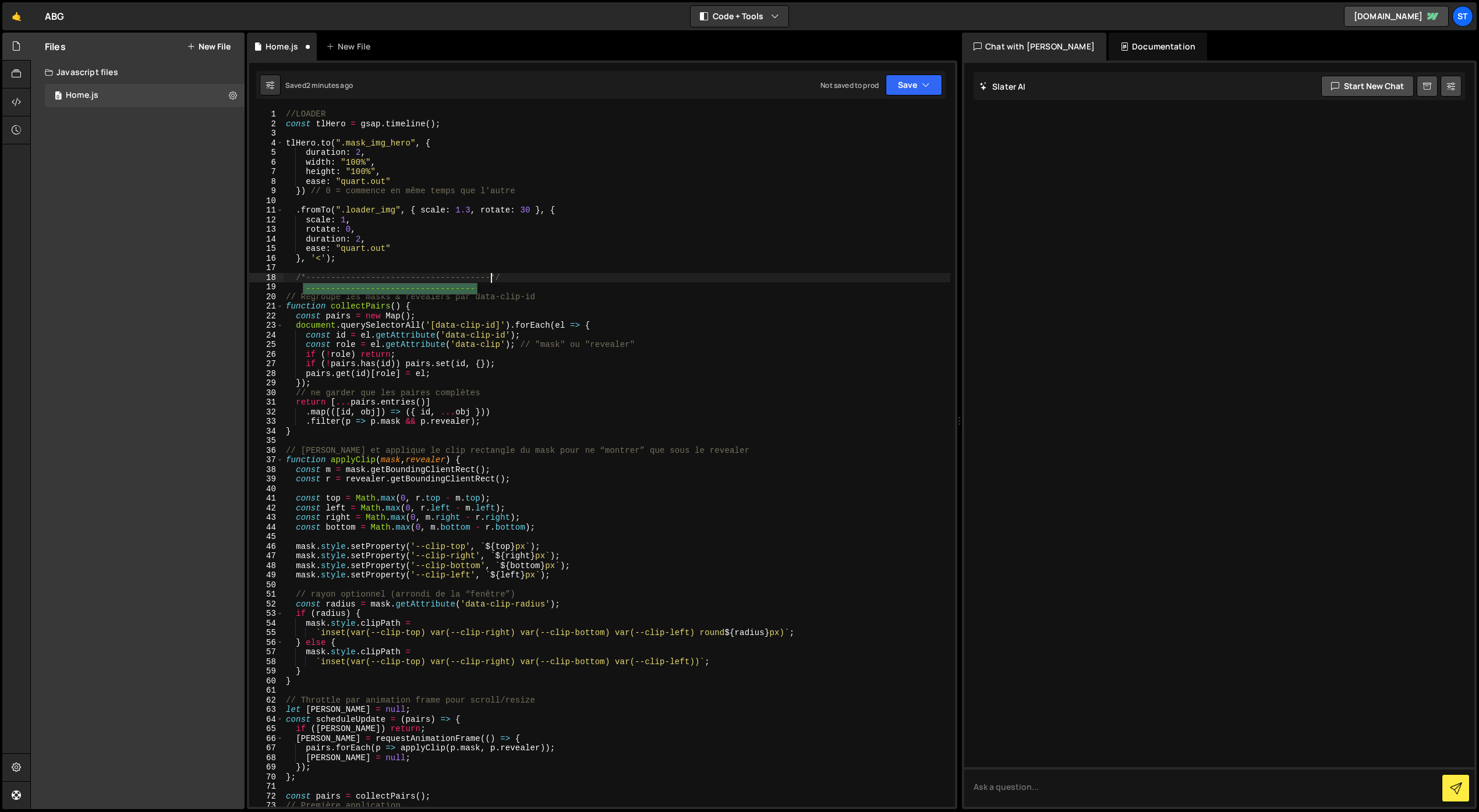
scroll to position [0, 15]
click at [308, 262] on div "//LOADER const tlHero = gsap . timeline ( ) ; tlHero . to ( ".mask_img_hero" , …" at bounding box center [616, 467] width 667 height 716
type textarea "}, '<');"
click at [315, 269] on div "//LOADER const tlHero = gsap . timeline ( ) ; tlHero . to ( ".mask_img_hero" , …" at bounding box center [616, 467] width 667 height 716
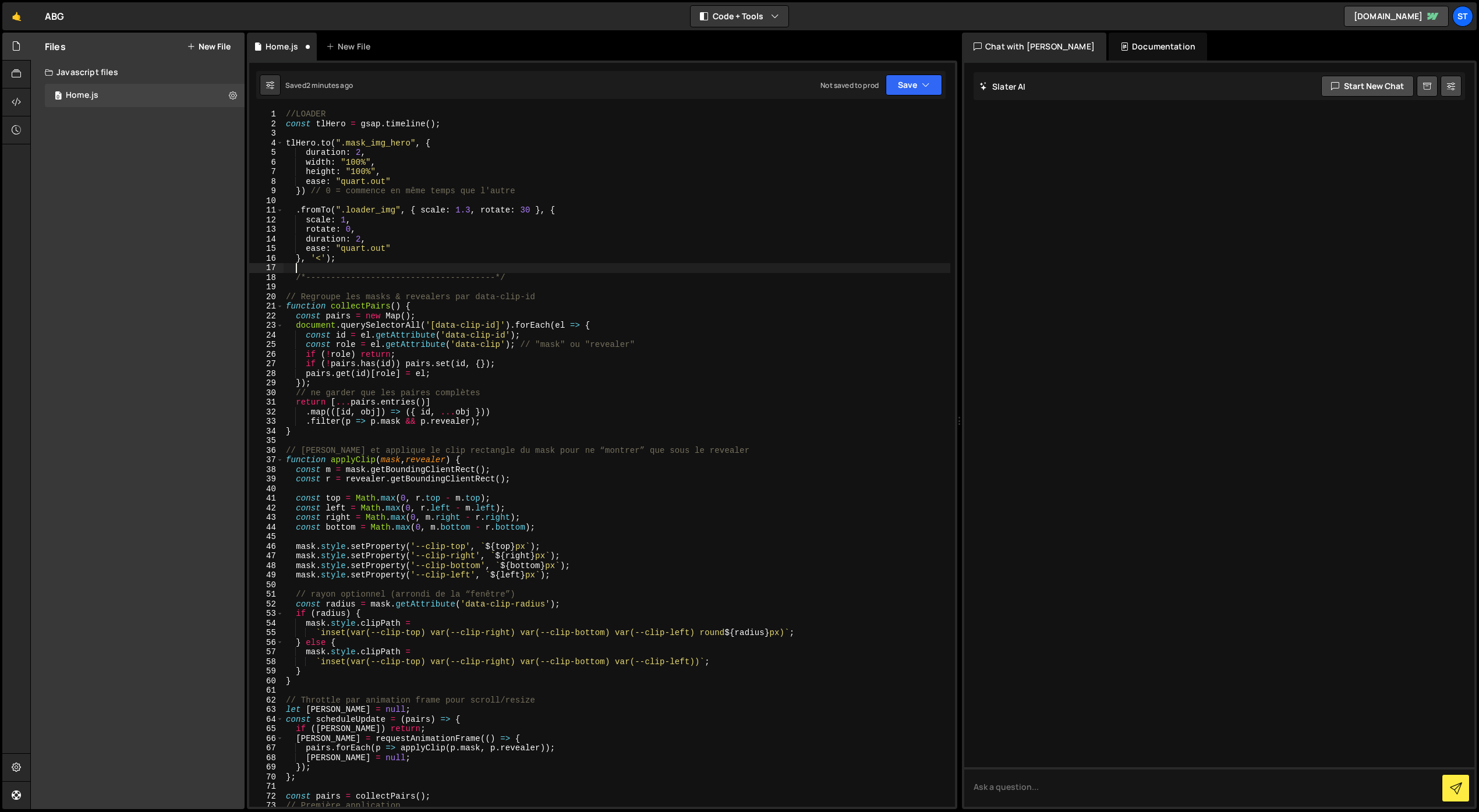
scroll to position [0, 0]
click at [313, 286] on div "//LOADER const tlHero = gsap . timeline ( ) ; tlHero . to ( ".mask_img_hero" , …" at bounding box center [616, 467] width 667 height 716
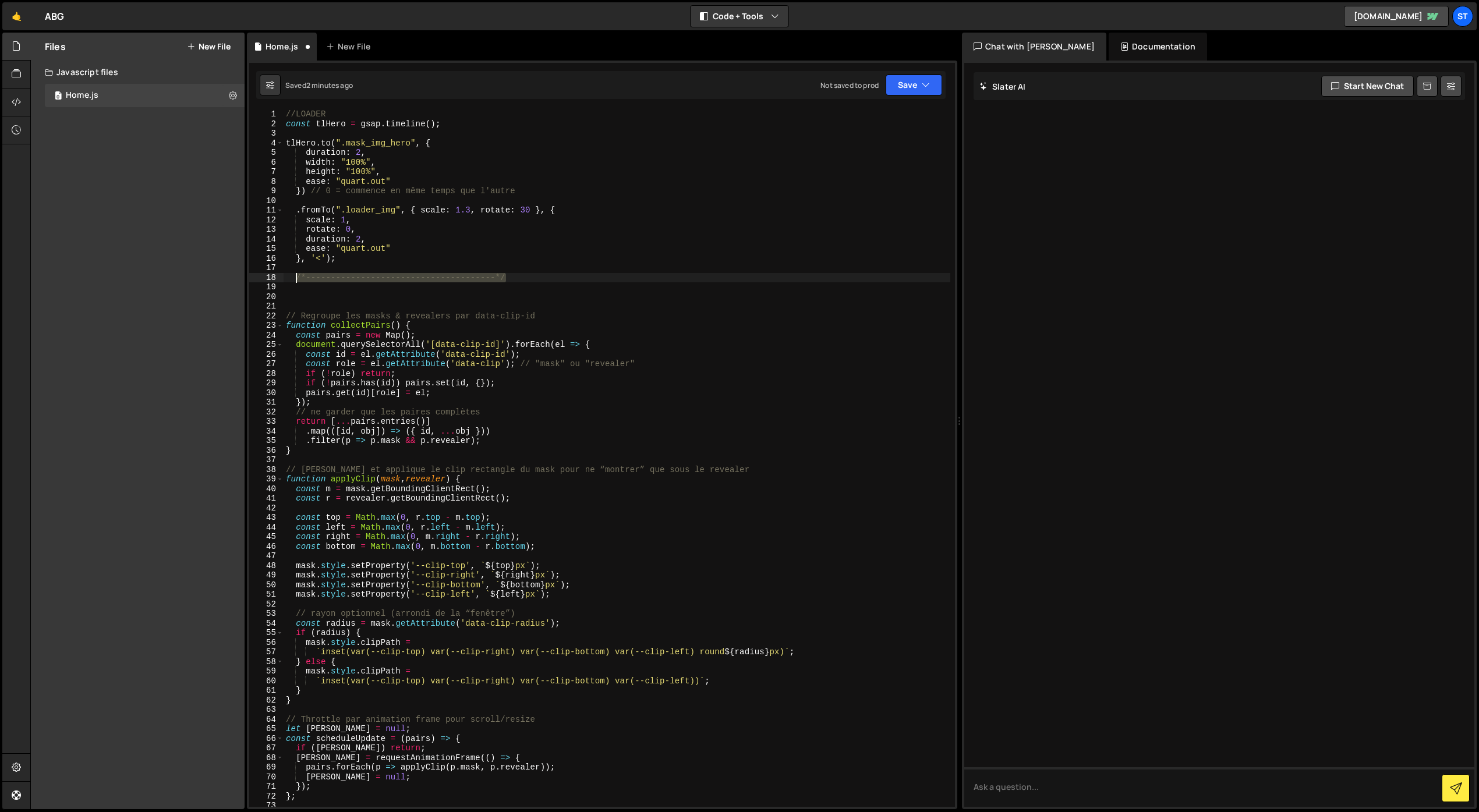
drag, startPoint x: 515, startPoint y: 276, endPoint x: 296, endPoint y: 278, distance: 219.0
click at [296, 278] on div "//LOADER const tlHero = gsap . timeline ( ) ; tlHero . to ( ".mask_img_hero" , …" at bounding box center [616, 467] width 667 height 716
drag, startPoint x: 343, startPoint y: 116, endPoint x: 275, endPoint y: 111, distance: 68.2
click at [275, 111] on div "/*--------------------------------------*/ 1 2 3 4 5 6 7 8 9 10 11 12 13 14 15 …" at bounding box center [602, 458] width 706 height 698
paste textarea "*--------------------------------------*/"
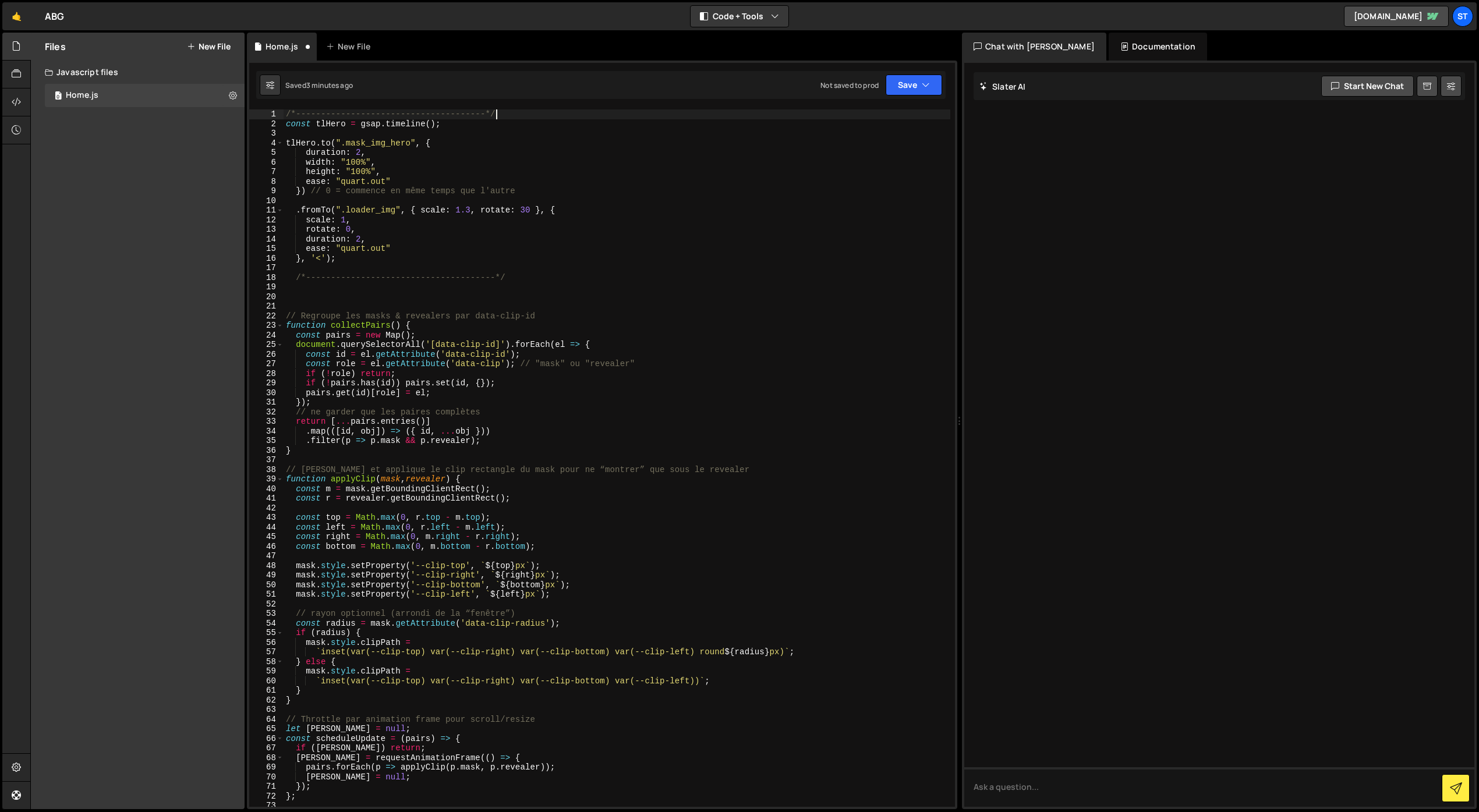
click at [382, 111] on div "/*--------------------------------------*/ const tlHero = gsap . timeline ( ) ;…" at bounding box center [616, 467] width 667 height 716
click at [336, 241] on div "/*-----------------LOADER---------------------*/ const tlHero = gsap . timeline…" at bounding box center [616, 467] width 667 height 716
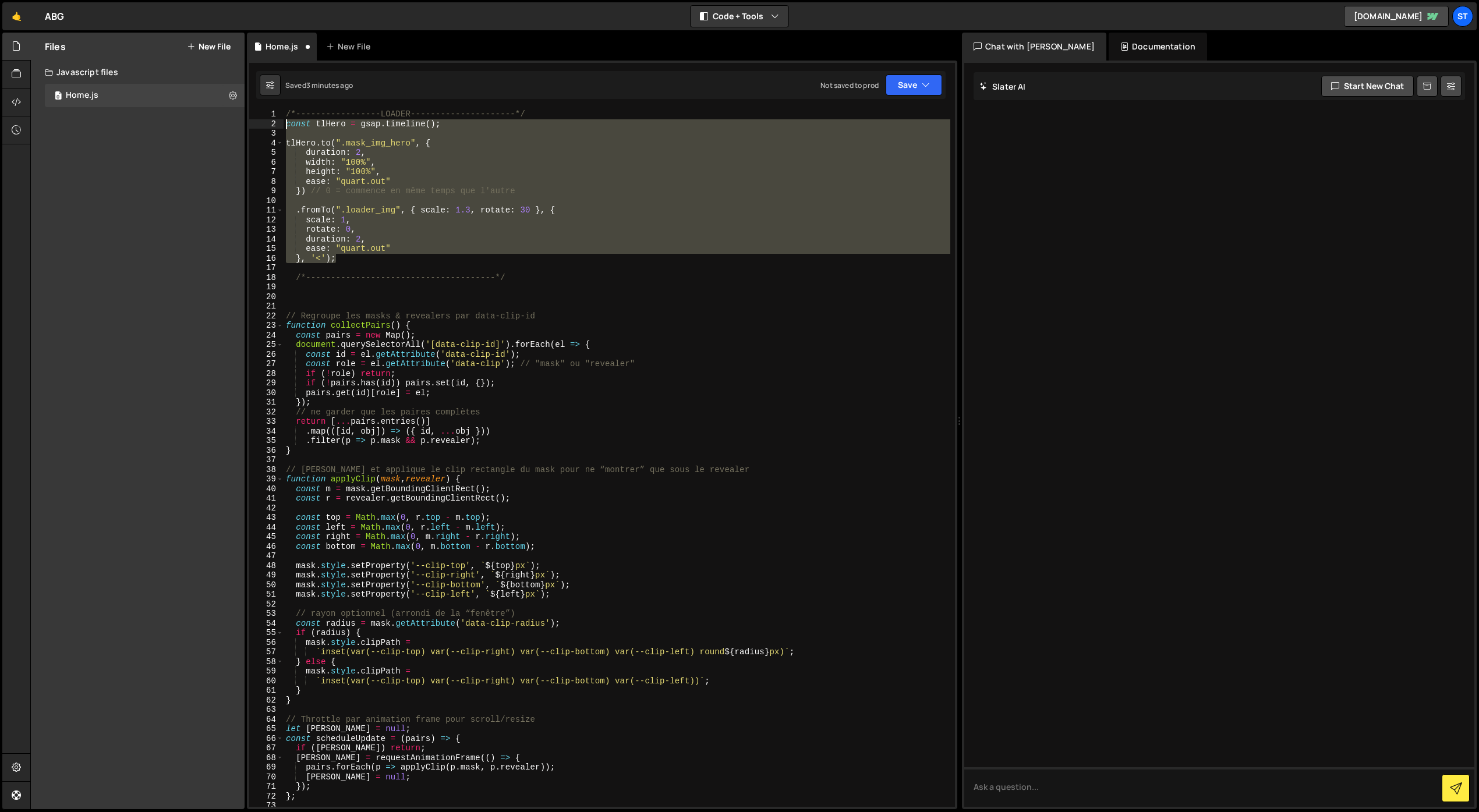
drag, startPoint x: 294, startPoint y: 248, endPoint x: 250, endPoint y: 127, distance: 128.8
click at [250, 127] on div "duration: 2, 1 2 3 4 5 6 7 8 9 10 11 12 13 14 15 16 17 18 19 20 21 22 23 24 25 …" at bounding box center [602, 458] width 706 height 698
paste textarea ");"
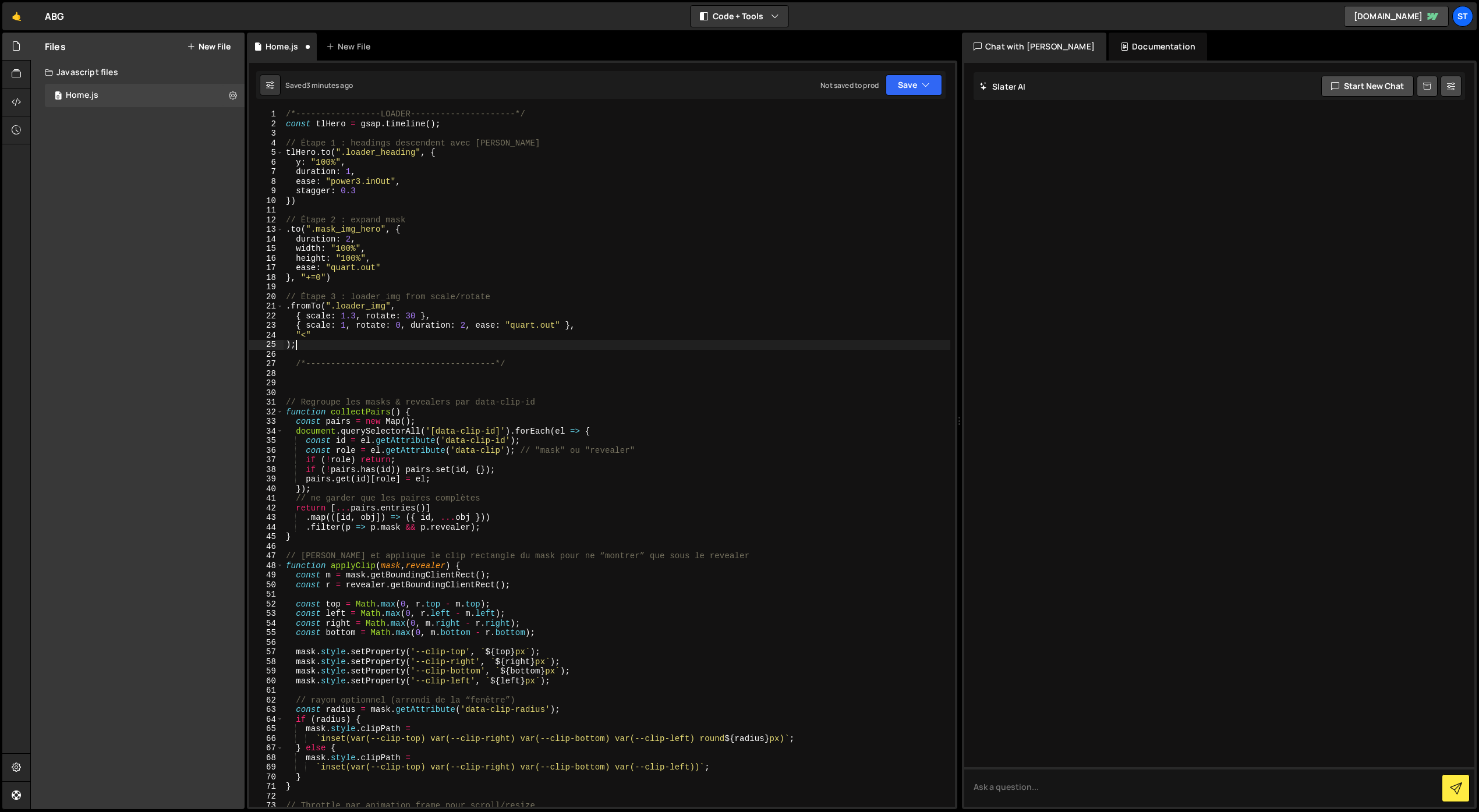
click at [288, 128] on div "/*-----------------LOADER---------------------*/ const tlHero = gsap . timeline…" at bounding box center [616, 467] width 667 height 716
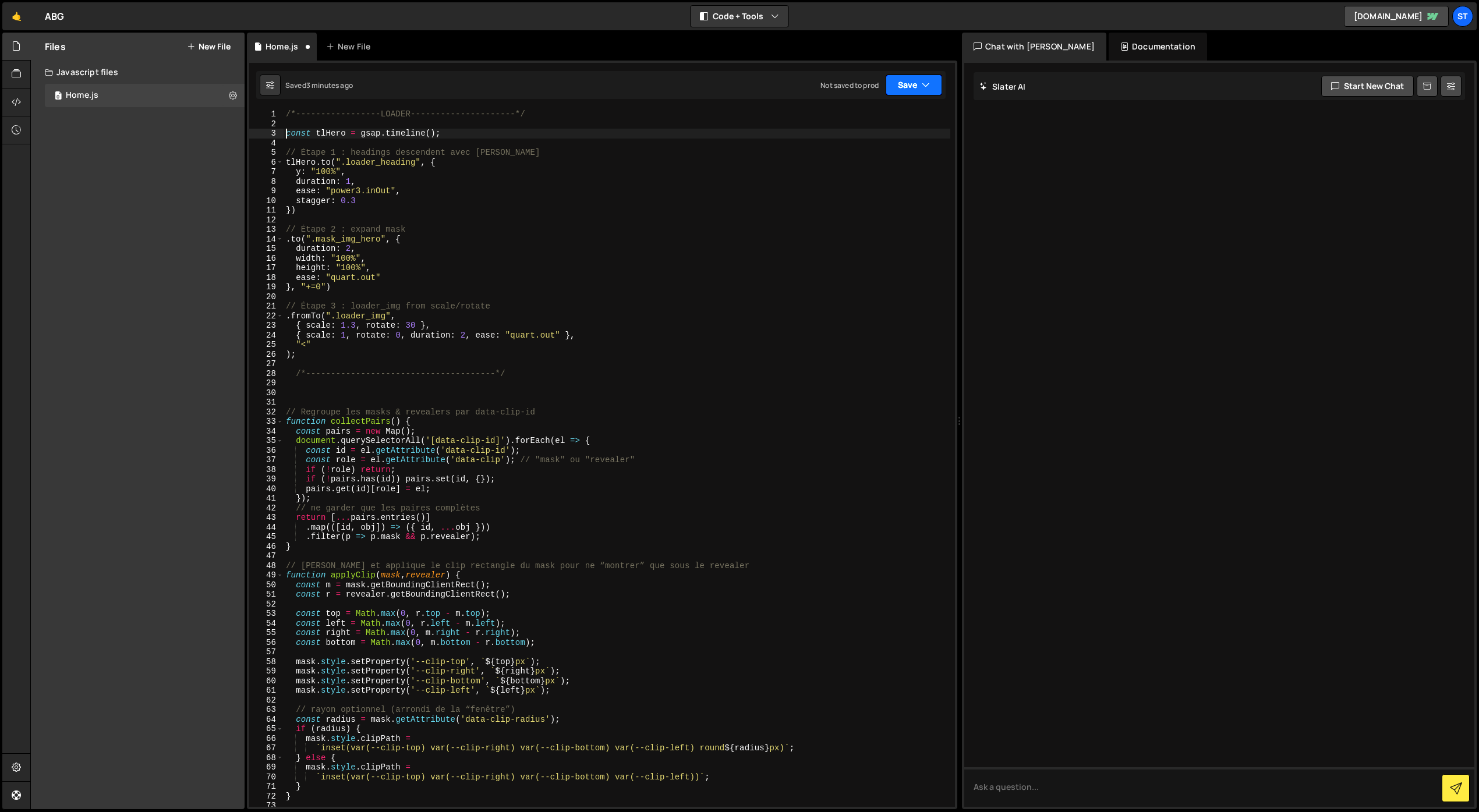
click at [901, 87] on button "Save" at bounding box center [914, 85] width 57 height 21
click at [854, 121] on div "Saved 3 minutes ago" at bounding box center [875, 126] width 121 height 14
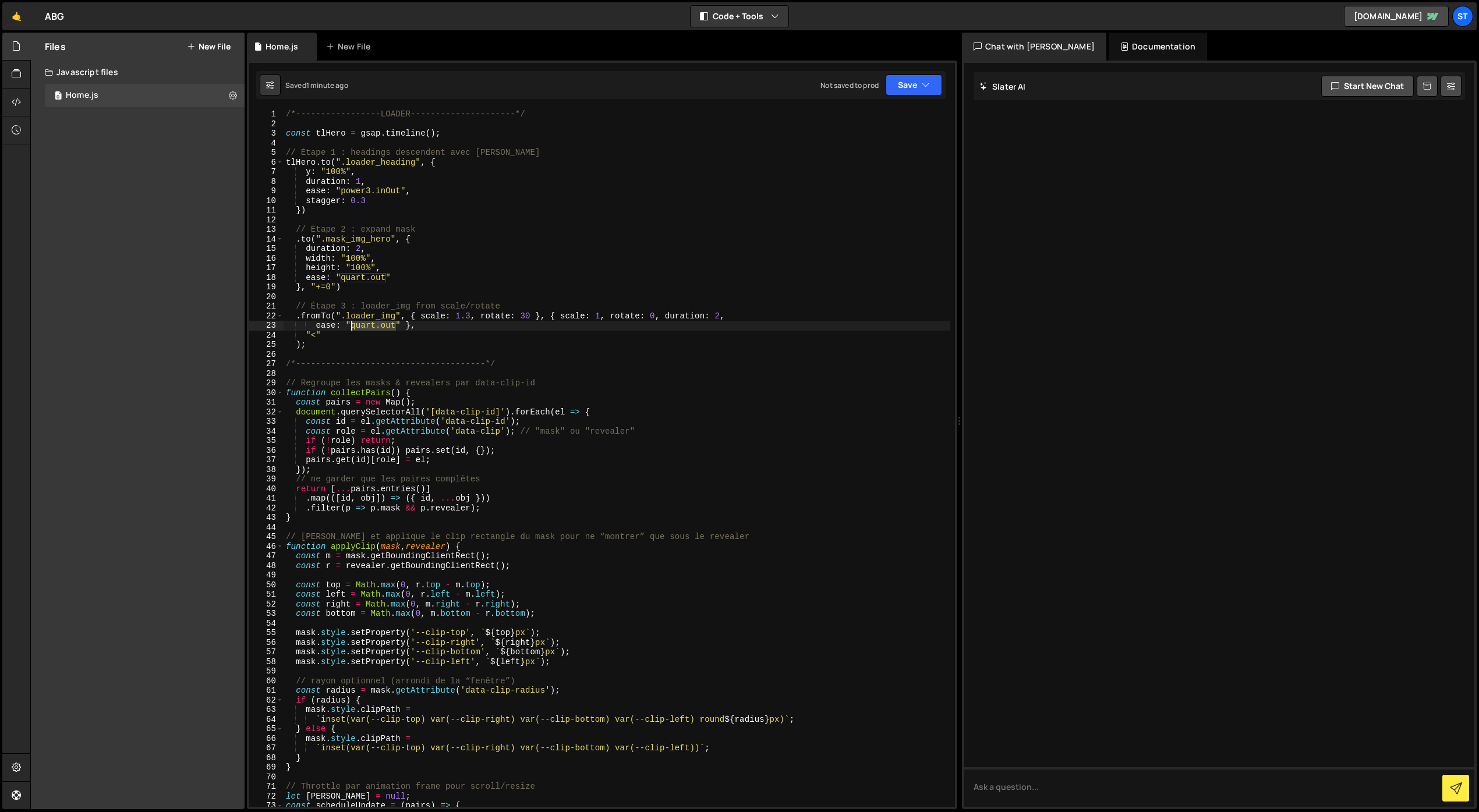
drag, startPoint x: 396, startPoint y: 327, endPoint x: 352, endPoint y: 330, distance: 44.1
click at [352, 330] on div "/*-----------------LOADER---------------------*/ const tlHero = gsap . timeline…" at bounding box center [616, 467] width 667 height 716
drag, startPoint x: 403, startPoint y: 191, endPoint x: 343, endPoint y: 193, distance: 60.0
click at [343, 193] on div "/*-----------------LOADER---------------------*/ const tlHero = gsap . timeline…" at bounding box center [616, 467] width 667 height 716
paste textarea "quart.o"
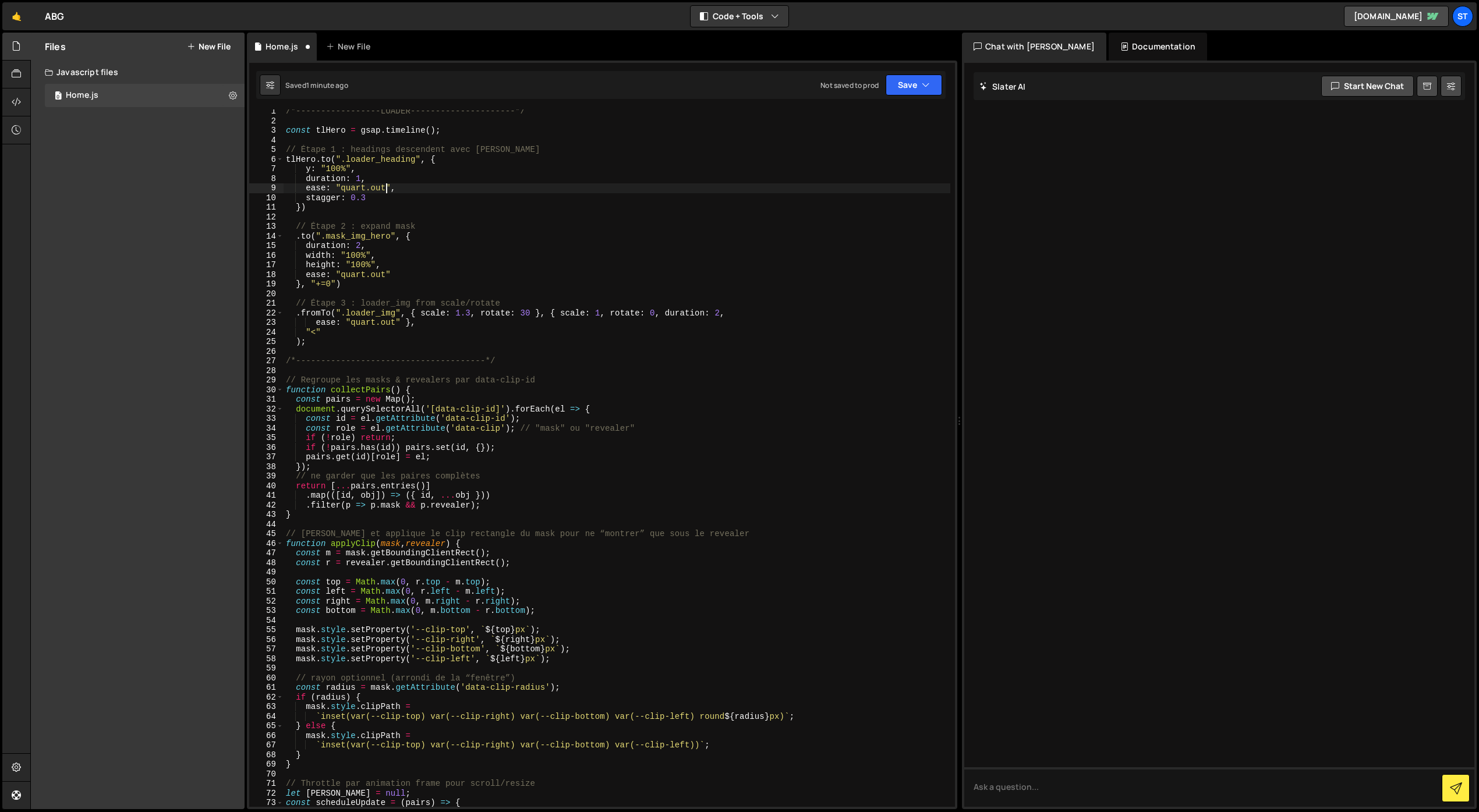
scroll to position [3, 0]
click at [904, 82] on button "Save" at bounding box center [914, 85] width 57 height 21
click at [868, 109] on div "Save to Staging S" at bounding box center [875, 113] width 121 height 12
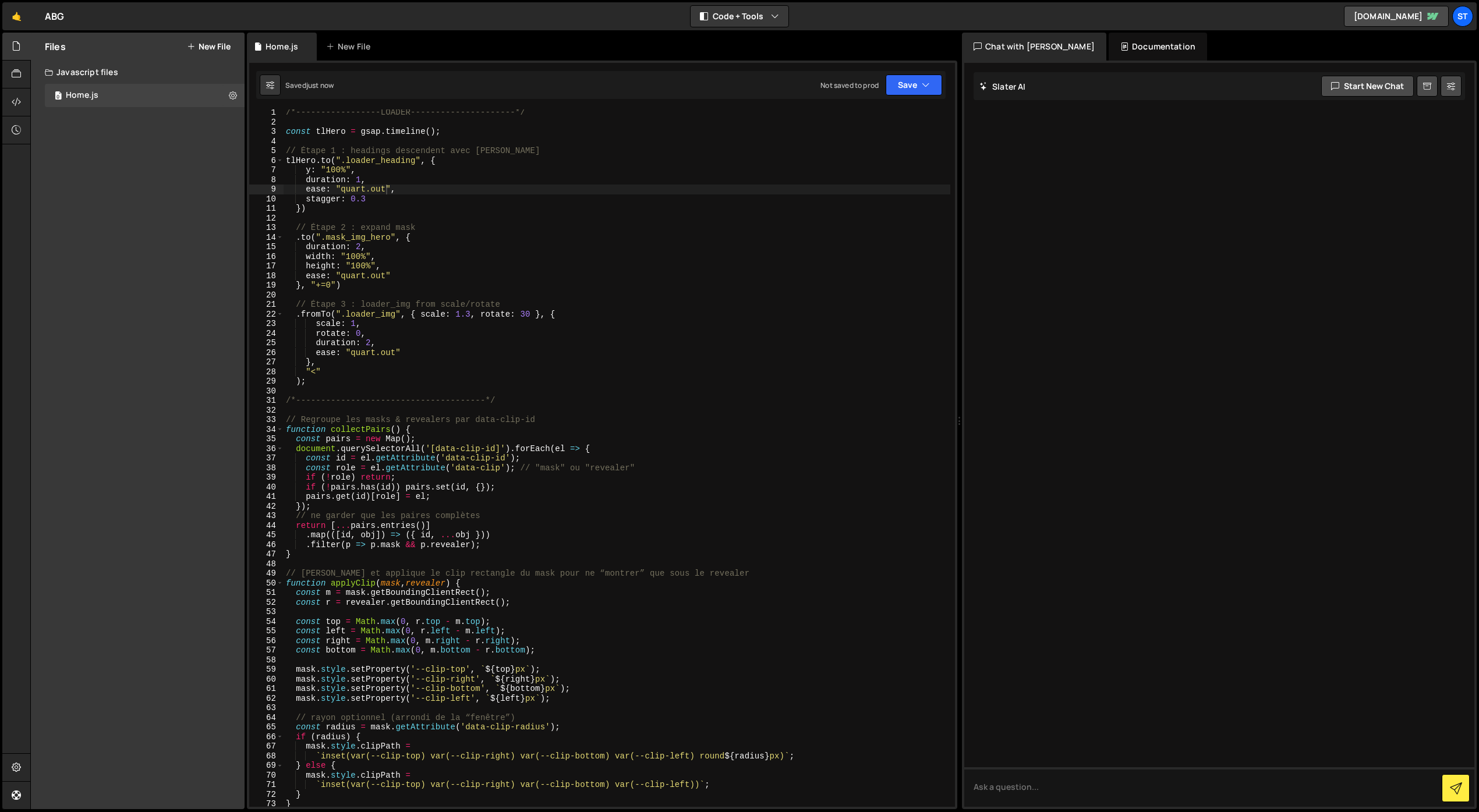
scroll to position [1, 0]
click at [362, 199] on div "/*-----------------LOADER---------------------*/ const tlHero = gsap . timeline…" at bounding box center [616, 466] width 667 height 716
click at [927, 88] on icon "button" at bounding box center [926, 84] width 8 height 12
click at [893, 114] on div "Save to Staging S" at bounding box center [875, 113] width 121 height 12
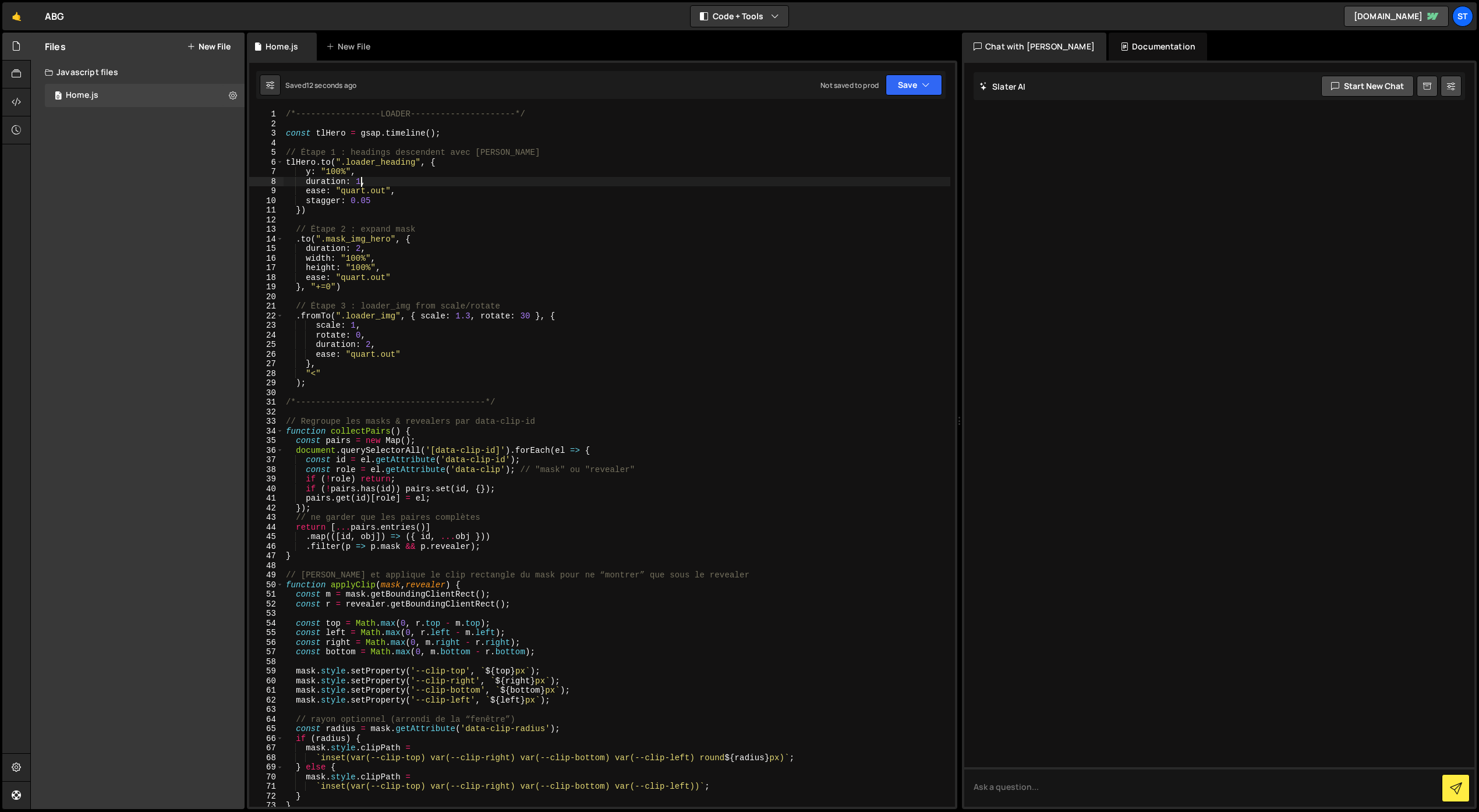
drag, startPoint x: 360, startPoint y: 182, endPoint x: 362, endPoint y: 202, distance: 20.1
click at [360, 182] on div "/*-----------------LOADER---------------------*/ const tlHero = gsap . timeline…" at bounding box center [616, 467] width 667 height 716
click at [415, 185] on div "/*-----------------LOADER---------------------*/ const tlHero = gsap . timeline…" at bounding box center [616, 467] width 667 height 716
click at [373, 199] on div "/*-----------------LOADER---------------------*/ const tlHero = gsap . timeline…" at bounding box center [616, 467] width 667 height 716
click at [912, 87] on button "Save" at bounding box center [914, 85] width 57 height 21
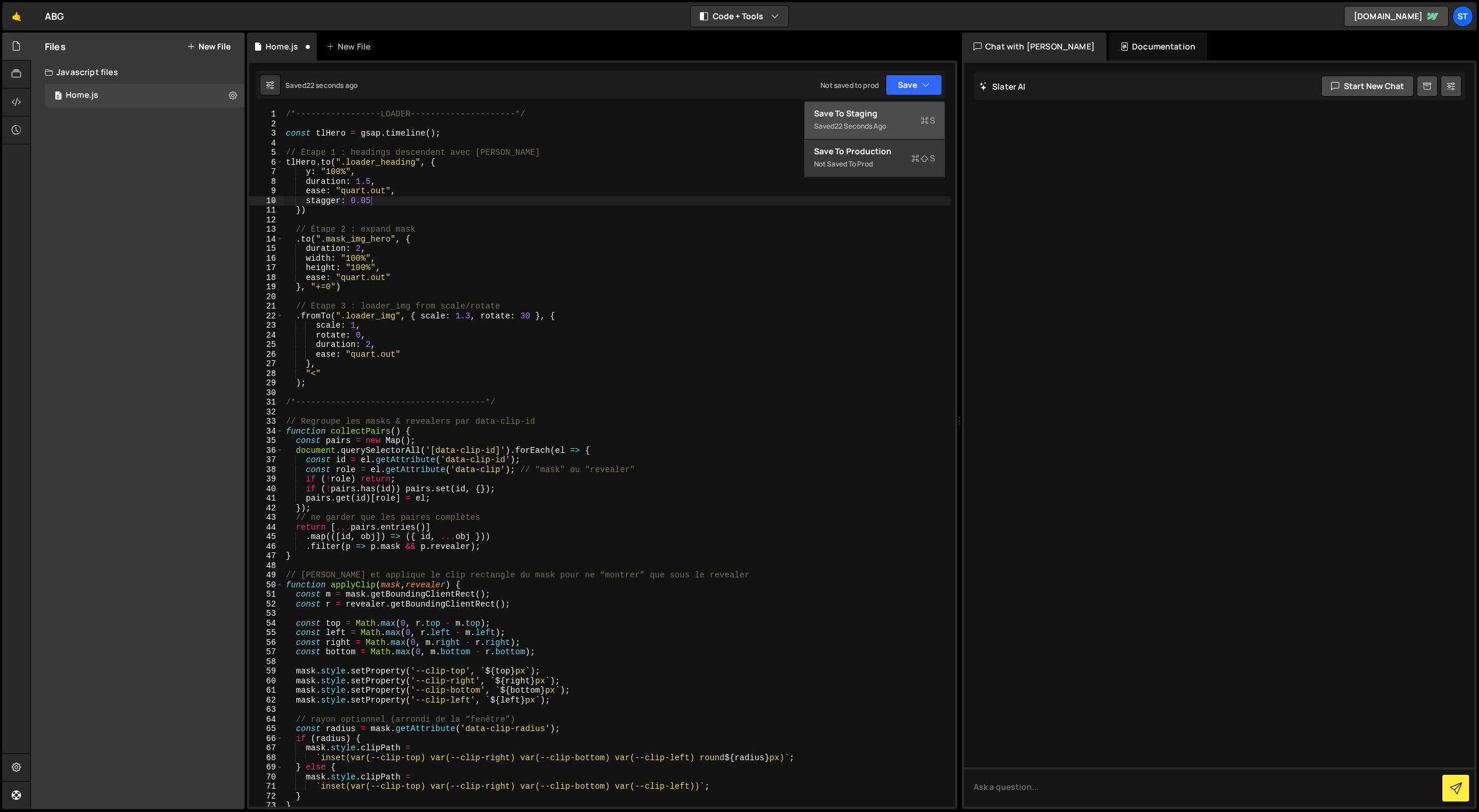
click at [901, 123] on div "Saved 22 seconds ago" at bounding box center [875, 126] width 121 height 14
click at [371, 182] on div "/*-----------------LOADER---------------------*/ const tlHero = gsap . timeline…" at bounding box center [616, 467] width 667 height 716
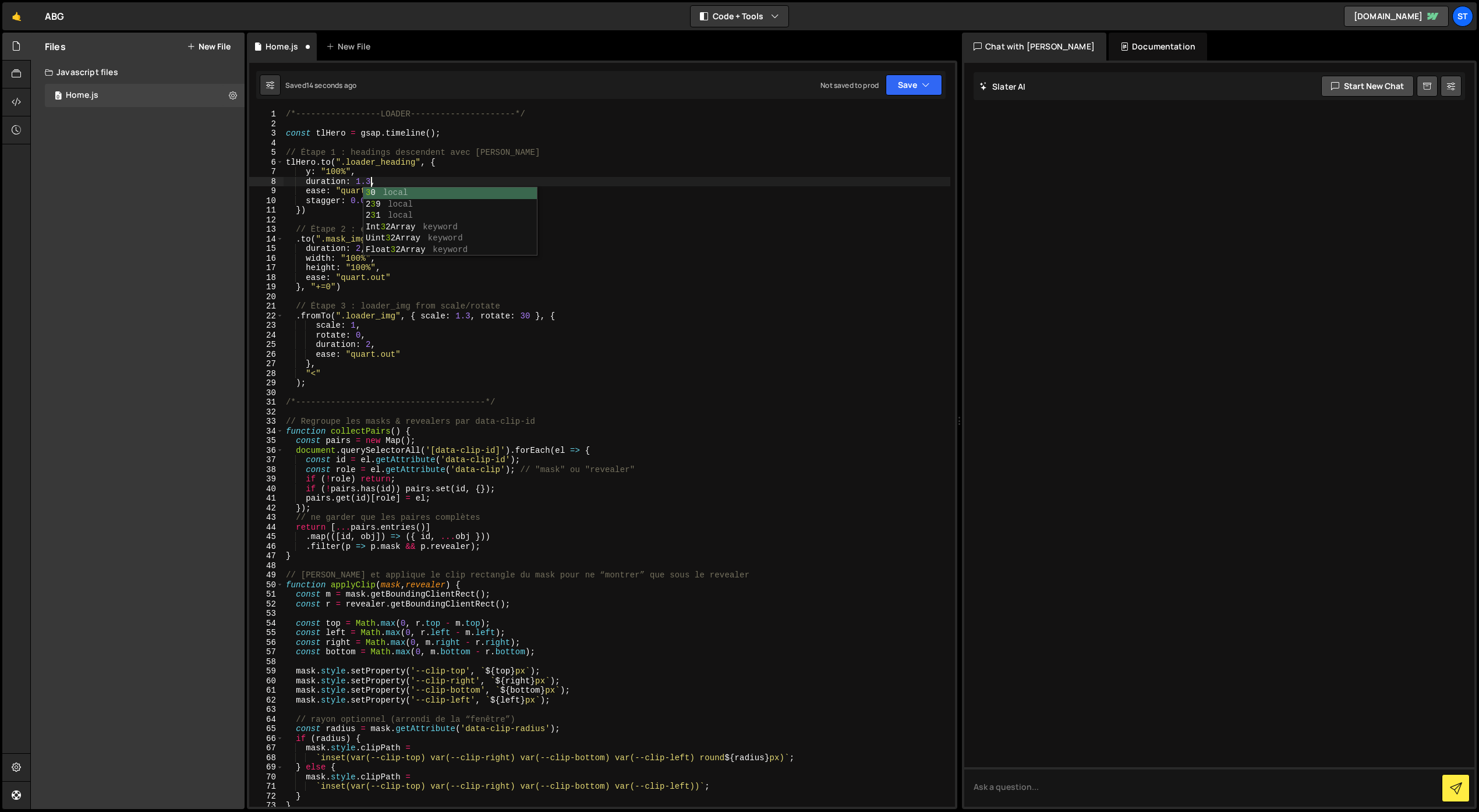
click at [384, 184] on div "/*-----------------LOADER---------------------*/ const tlHero = gsap . timeline…" at bounding box center [616, 467] width 667 height 716
drag, startPoint x: 371, startPoint y: 203, endPoint x: 362, endPoint y: 203, distance: 9.0
click at [362, 203] on div "/*-----------------LOADER---------------------*/ const tlHero = gsap . timeline…" at bounding box center [616, 467] width 667 height 716
click at [891, 80] on button "Save" at bounding box center [914, 85] width 57 height 21
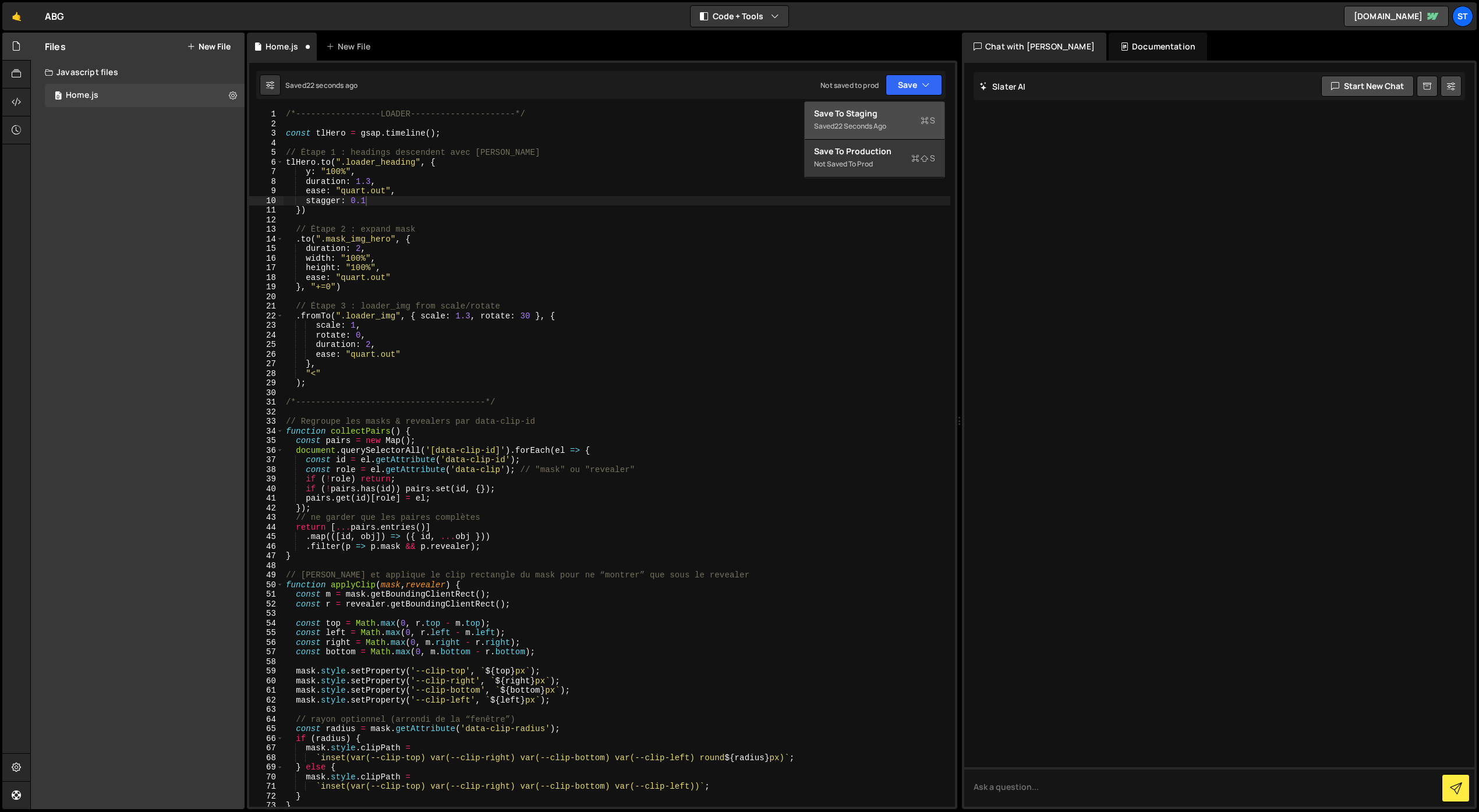
click at [875, 115] on div "Save to Staging S" at bounding box center [875, 113] width 121 height 12
click at [299, 209] on div "/*-----------------LOADER---------------------*/ const tlHero = gsap . timeline…" at bounding box center [616, 467] width 667 height 716
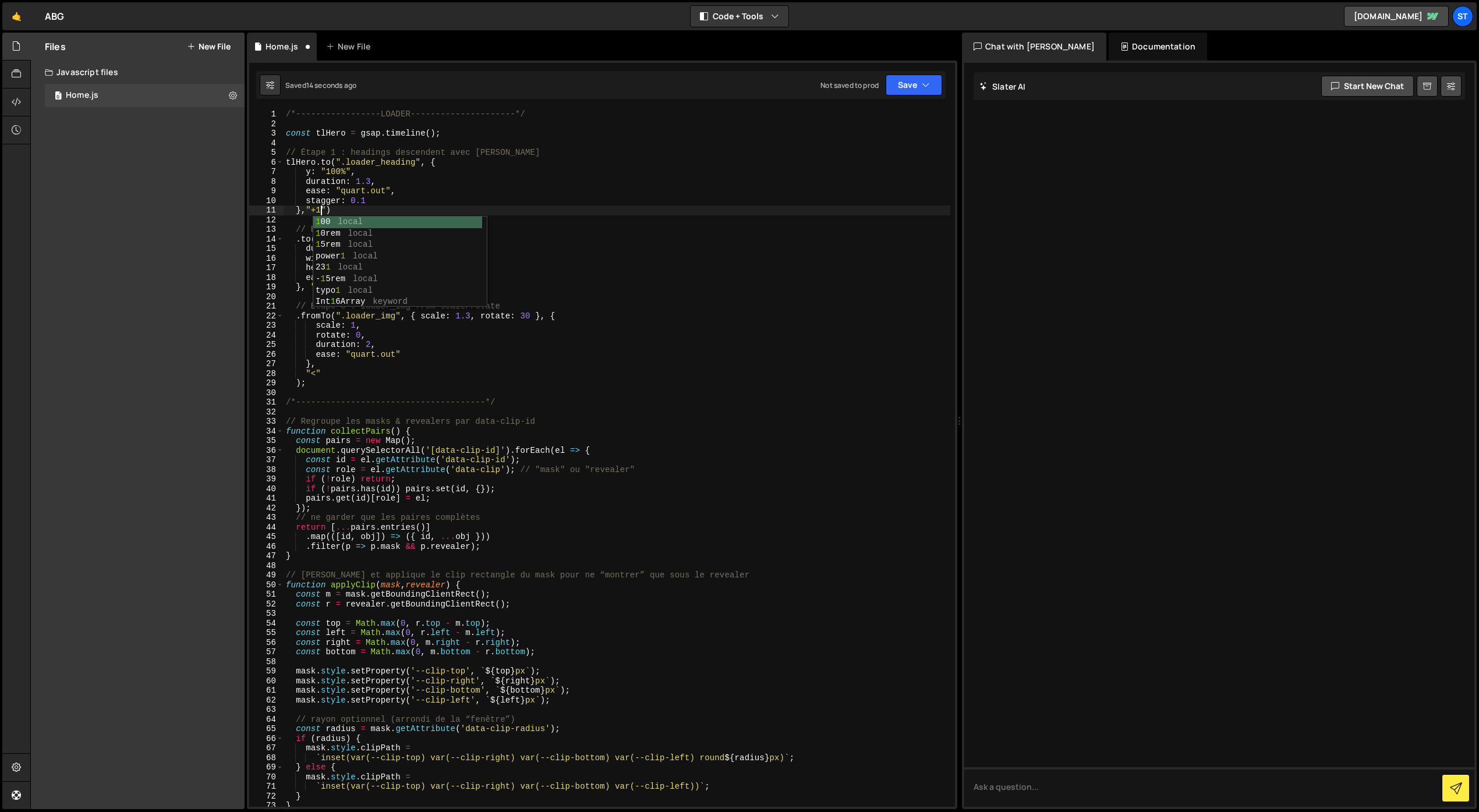
scroll to position [0, 2]
click at [903, 87] on button "Save" at bounding box center [914, 85] width 57 height 21
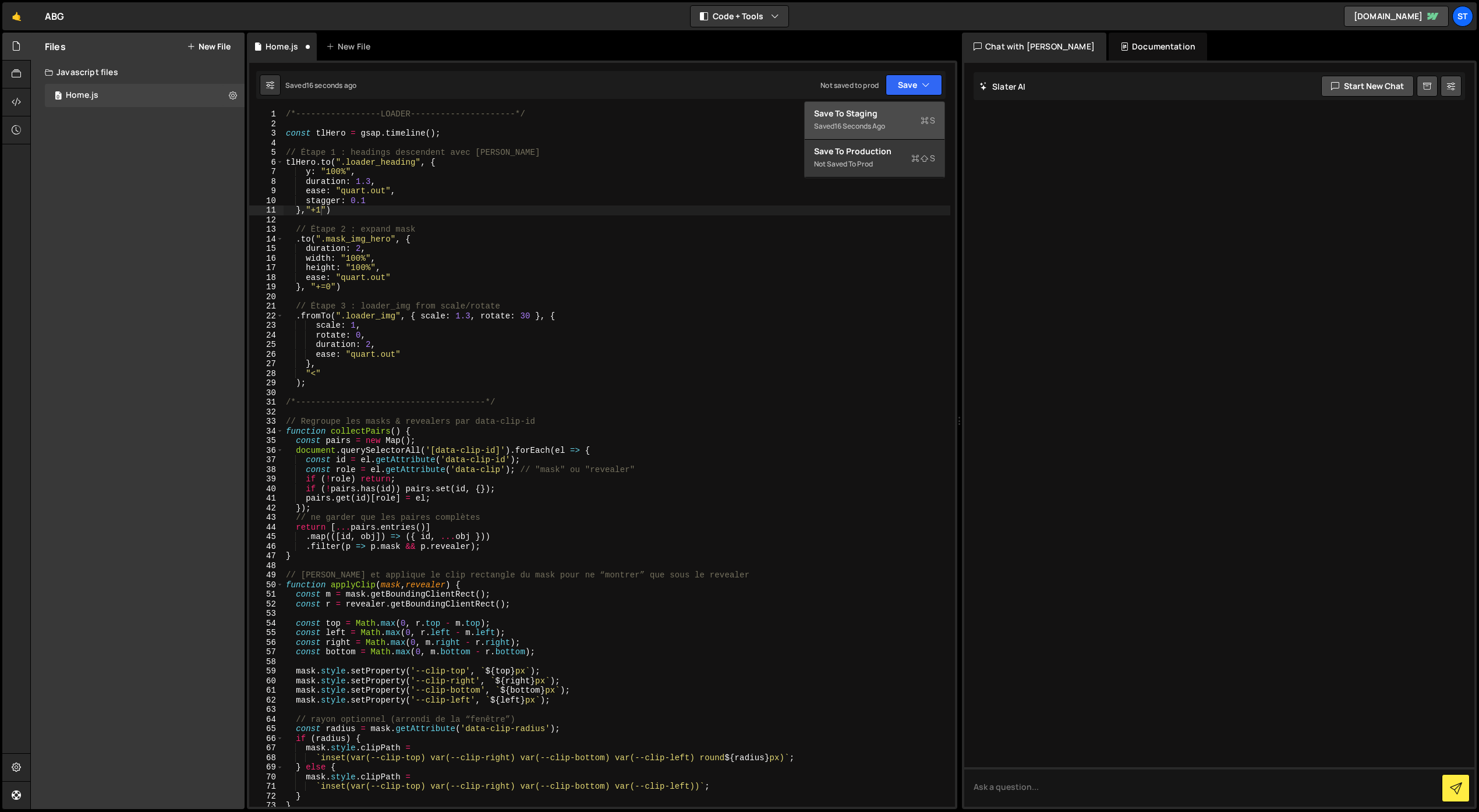
click at [878, 118] on div "Save to Staging S" at bounding box center [875, 113] width 121 height 12
click at [371, 191] on div "/*-----------------LOADER---------------------*/ const tlHero = gsap . timeline…" at bounding box center [616, 467] width 667 height 716
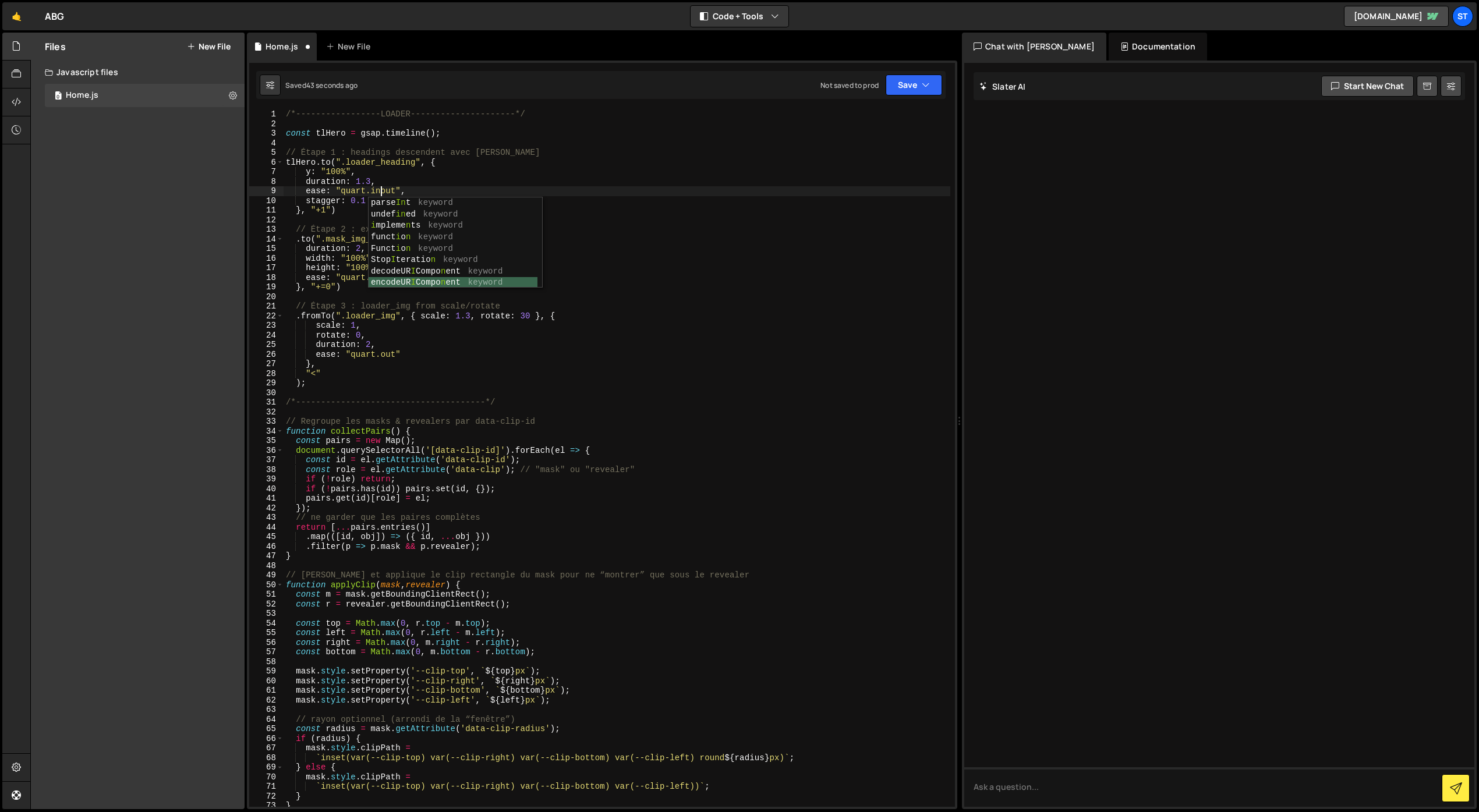
scroll to position [502, 0]
click at [396, 168] on div "/*-----------------LOADER---------------------*/ const tlHero = gsap . timeline…" at bounding box center [616, 467] width 667 height 716
drag, startPoint x: 380, startPoint y: 193, endPoint x: 382, endPoint y: 217, distance: 24.1
click at [380, 195] on div "/*-----------------LOADER---------------------*/ const tlHero = gsap . timeline…" at bounding box center [616, 467] width 667 height 716
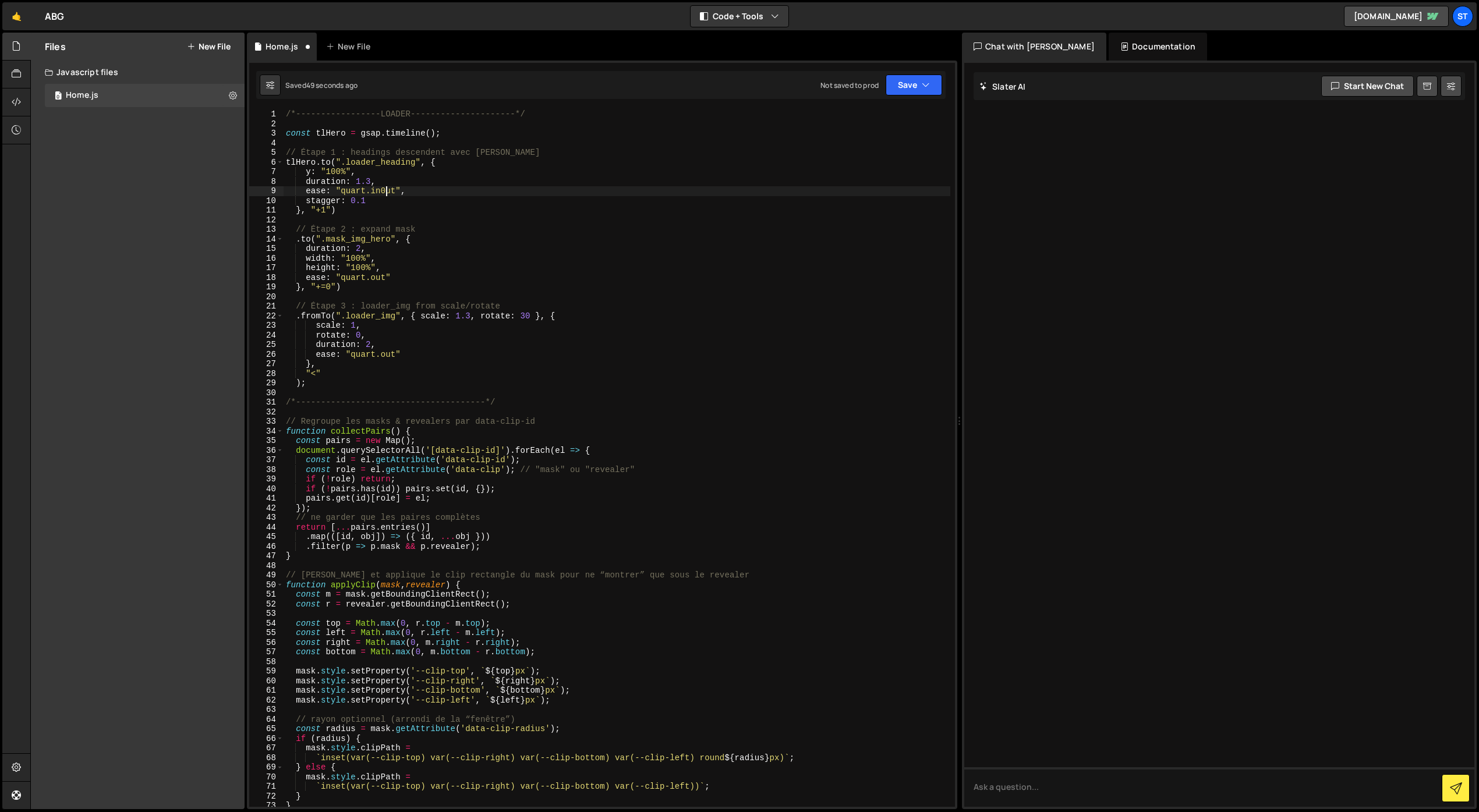
scroll to position [0, 6]
click at [915, 84] on button "Save" at bounding box center [914, 85] width 57 height 21
drag, startPoint x: 876, startPoint y: 121, endPoint x: 863, endPoint y: 123, distance: 13.2
click at [875, 121] on div "51 seconds ago" at bounding box center [860, 126] width 51 height 10
click at [384, 190] on div "/*-----------------LOADER---------------------*/ const tlHero = gsap . timeline…" at bounding box center [616, 467] width 667 height 716
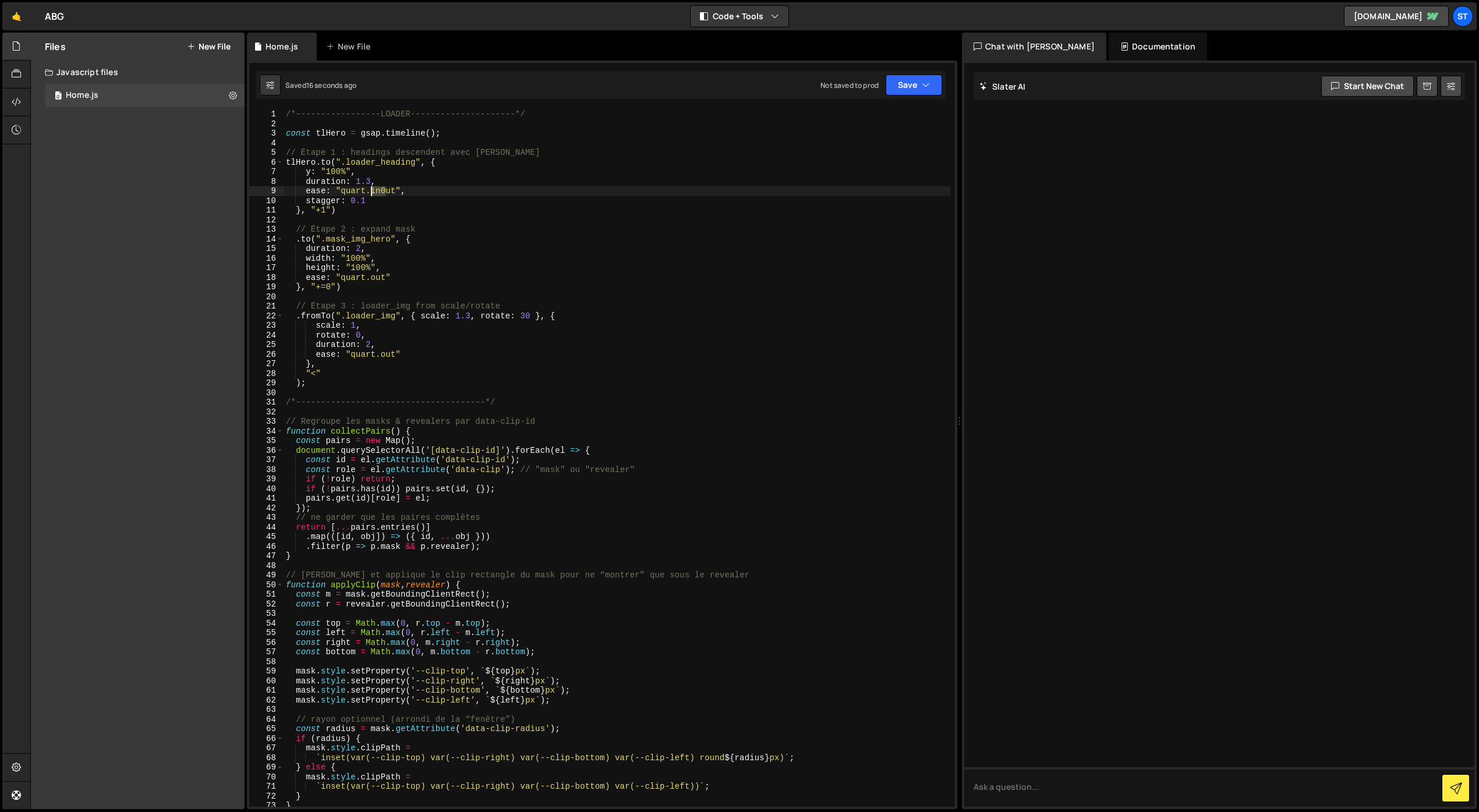
drag, startPoint x: 385, startPoint y: 190, endPoint x: 373, endPoint y: 191, distance: 12.0
click at [373, 191] on div "/*-----------------LOADER---------------------*/ const tlHero = gsap . timeline…" at bounding box center [616, 467] width 667 height 716
click at [394, 199] on div "/*-----------------LOADER---------------------*/ const tlHero = gsap . timeline…" at bounding box center [616, 467] width 667 height 716
drag, startPoint x: 371, startPoint y: 192, endPoint x: 395, endPoint y: 191, distance: 24.0
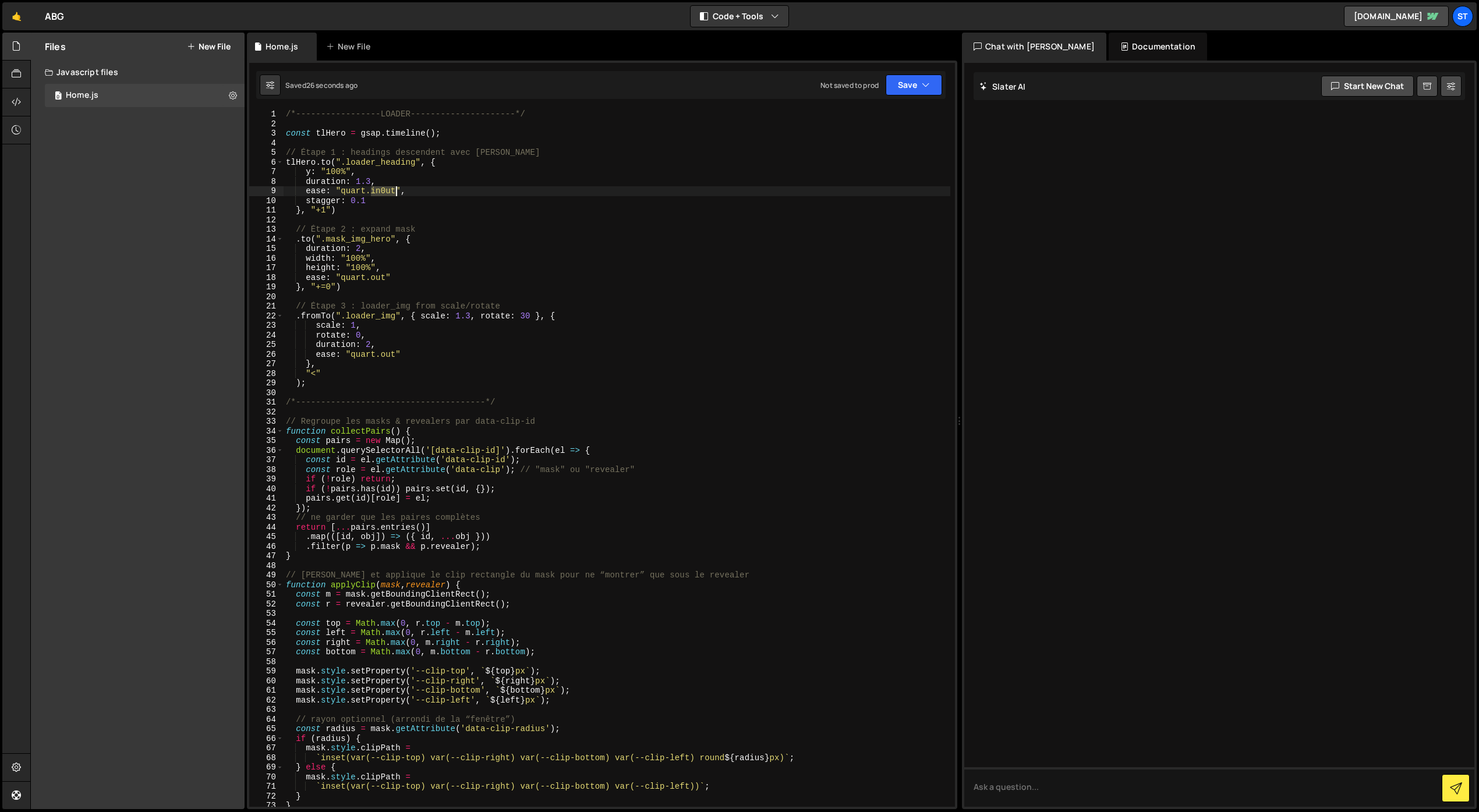
click at [395, 191] on div "/*-----------------LOADER---------------------*/ const tlHero = gsap . timeline…" at bounding box center [616, 467] width 667 height 716
click at [893, 85] on button "Save" at bounding box center [914, 85] width 57 height 21
click at [869, 114] on div "Save to Staging S" at bounding box center [875, 113] width 121 height 12
click at [325, 290] on div "/*-----------------LOADER---------------------*/ const tlHero = gsap . timeline…" at bounding box center [616, 467] width 667 height 716
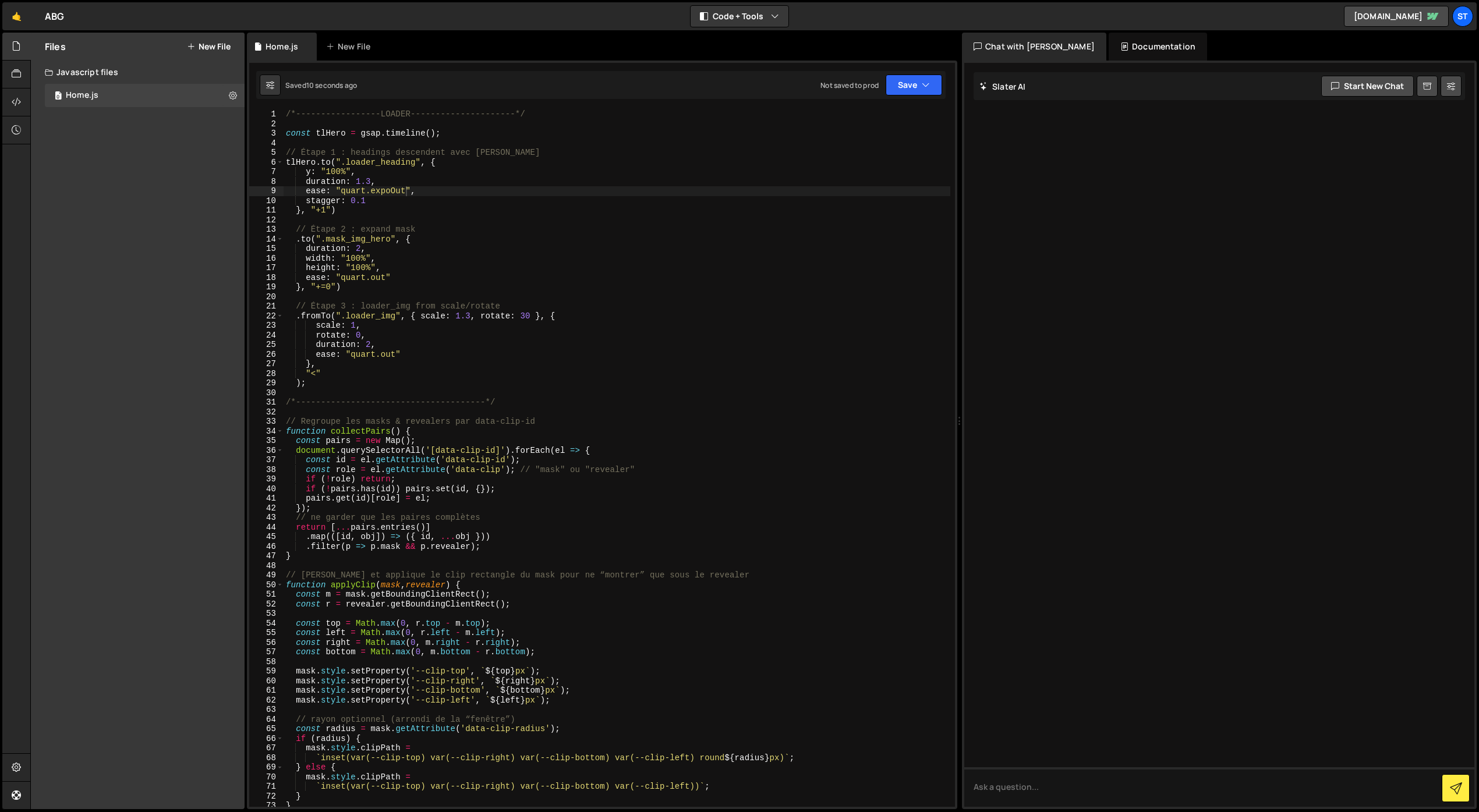
scroll to position [0, 3]
click at [331, 290] on div "/*-----------------LOADER---------------------*/ const tlHero = gsap . timeline…" at bounding box center [616, 467] width 667 height 716
click at [909, 87] on button "Save" at bounding box center [914, 85] width 57 height 21
click at [882, 116] on div "Save to Staging S" at bounding box center [875, 113] width 121 height 12
click at [334, 289] on div "/*-----------------LOADER---------------------*/ const tlHero = gsap . timeline…" at bounding box center [616, 467] width 667 height 716
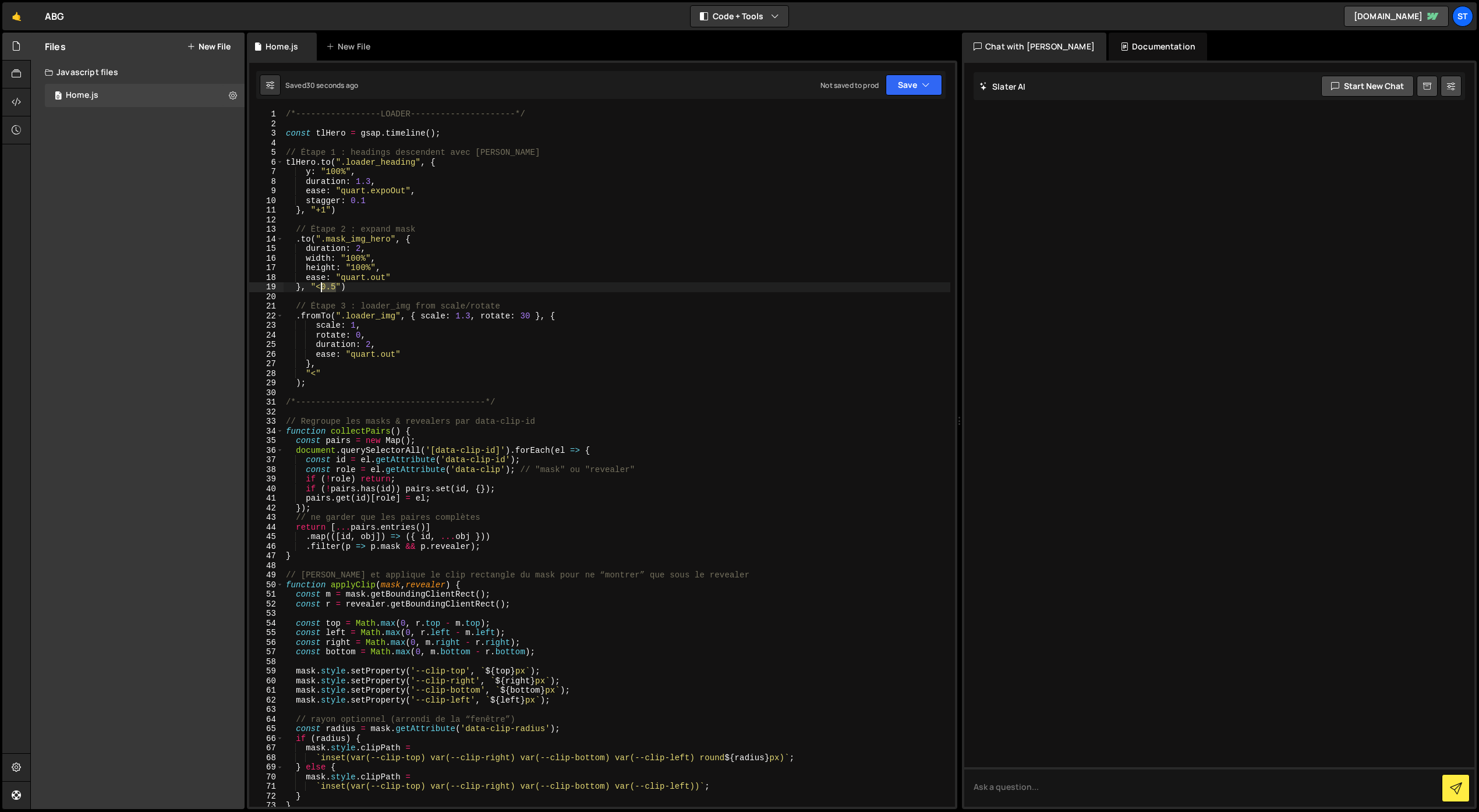
drag, startPoint x: 336, startPoint y: 290, endPoint x: 323, endPoint y: 290, distance: 13.0
click at [323, 290] on div "/*-----------------LOADER---------------------*/ const tlHero = gsap . timeline…" at bounding box center [616, 467] width 667 height 716
click at [912, 91] on button "Save" at bounding box center [914, 85] width 57 height 21
click at [891, 112] on div "Save to Staging S" at bounding box center [875, 113] width 121 height 12
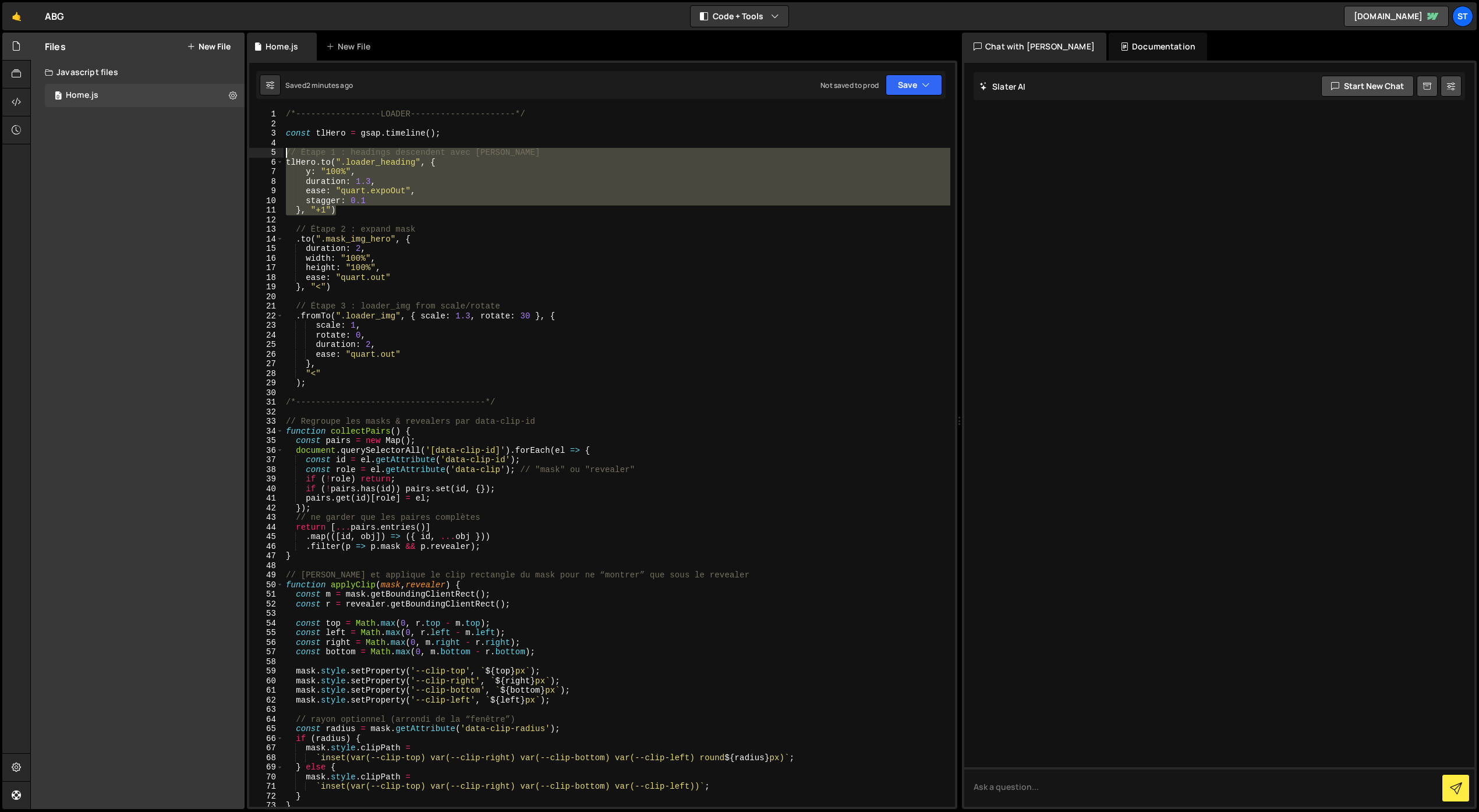
drag, startPoint x: 339, startPoint y: 211, endPoint x: 275, endPoint y: 156, distance: 84.4
click at [275, 156] on div "}, "+1") 1 2 3 4 5 6 7 8 9 10 11 12 13 14 15 16 17 18 19 20 21 22 23 24 25 26 2…" at bounding box center [602, 458] width 706 height 698
paste textarea "})"
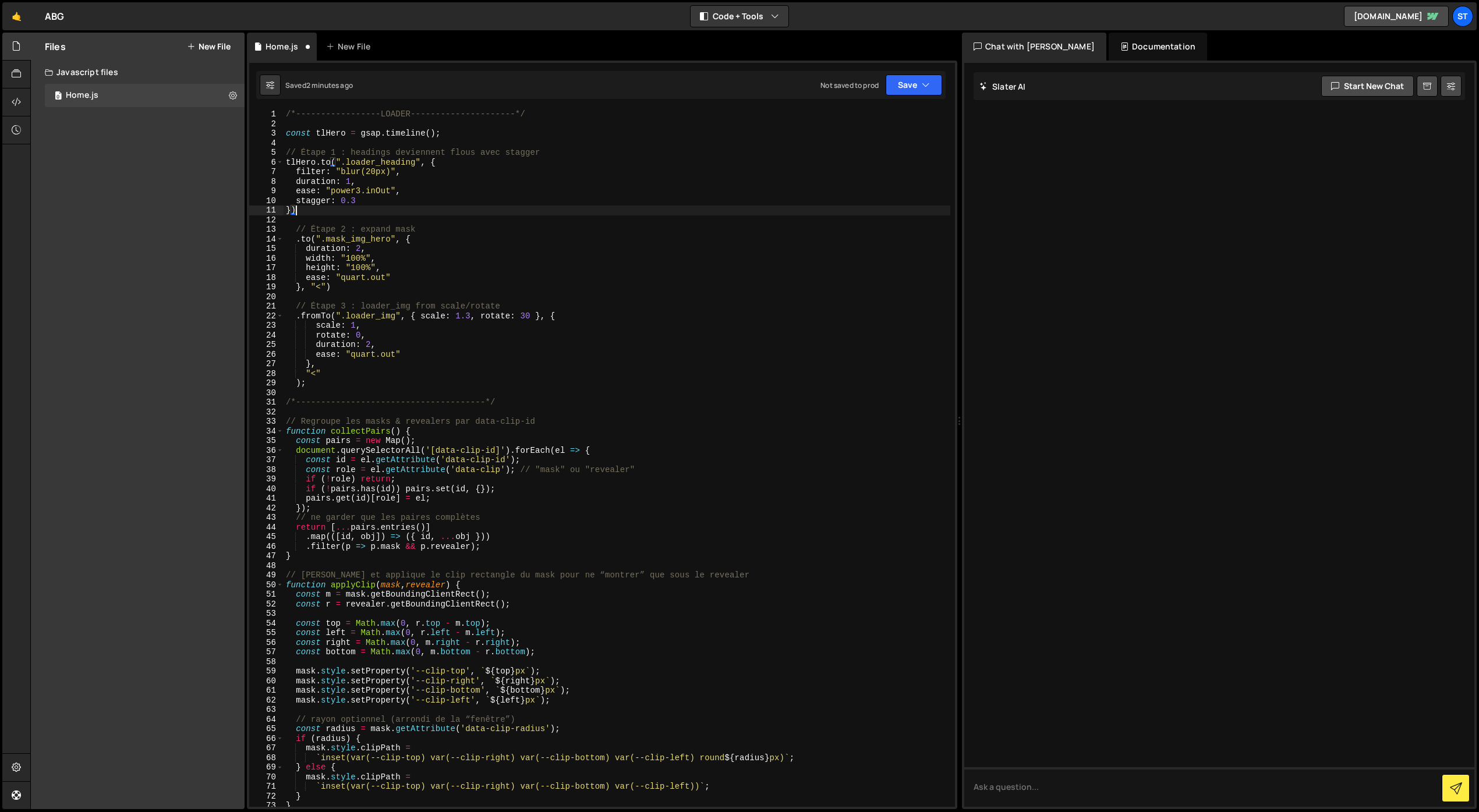
scroll to position [4, 0]
click at [905, 96] on div "Saved 2 minutes ago Not saved to prod Upgrade to Edit Save Save to Staging S Sa…" at bounding box center [601, 85] width 690 height 28
click at [907, 89] on button "Save" at bounding box center [914, 85] width 57 height 21
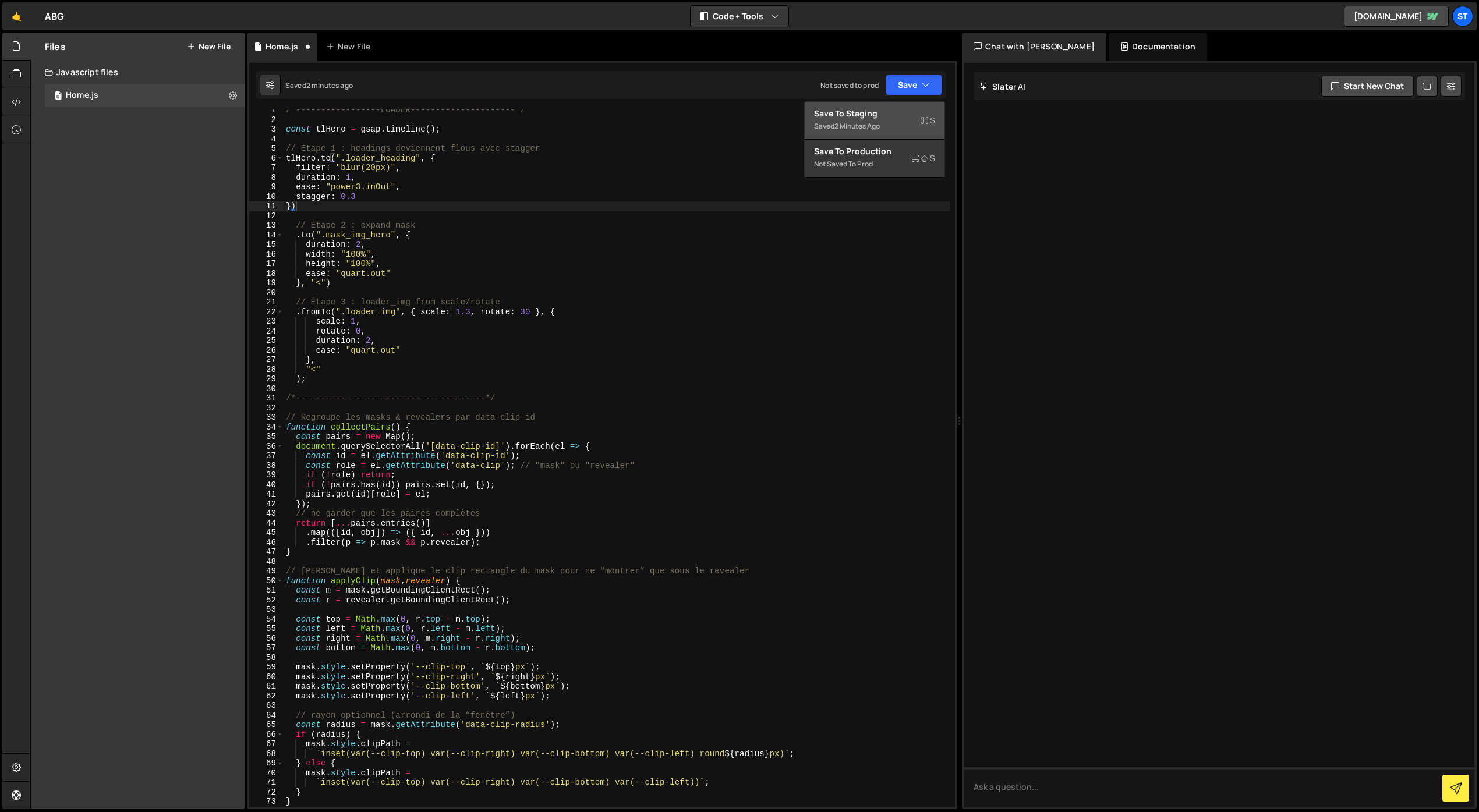
click at [878, 116] on div "Save to Staging S" at bounding box center [875, 113] width 121 height 12
type textarea "})"
click at [329, 210] on div "/*-----------------LOADER---------------------*/ const tlHero = gsap . timeline…" at bounding box center [616, 463] width 667 height 716
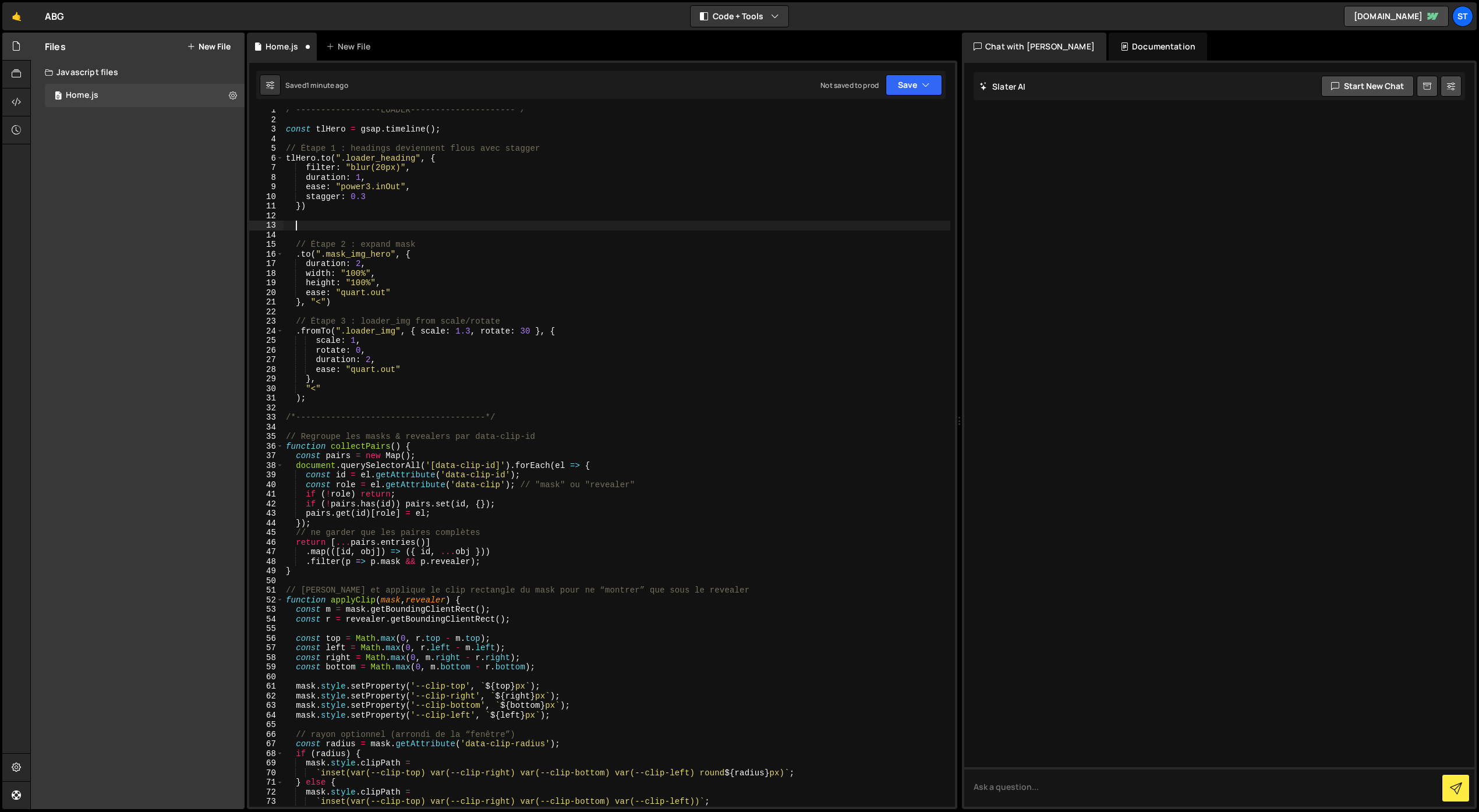
paste textarea
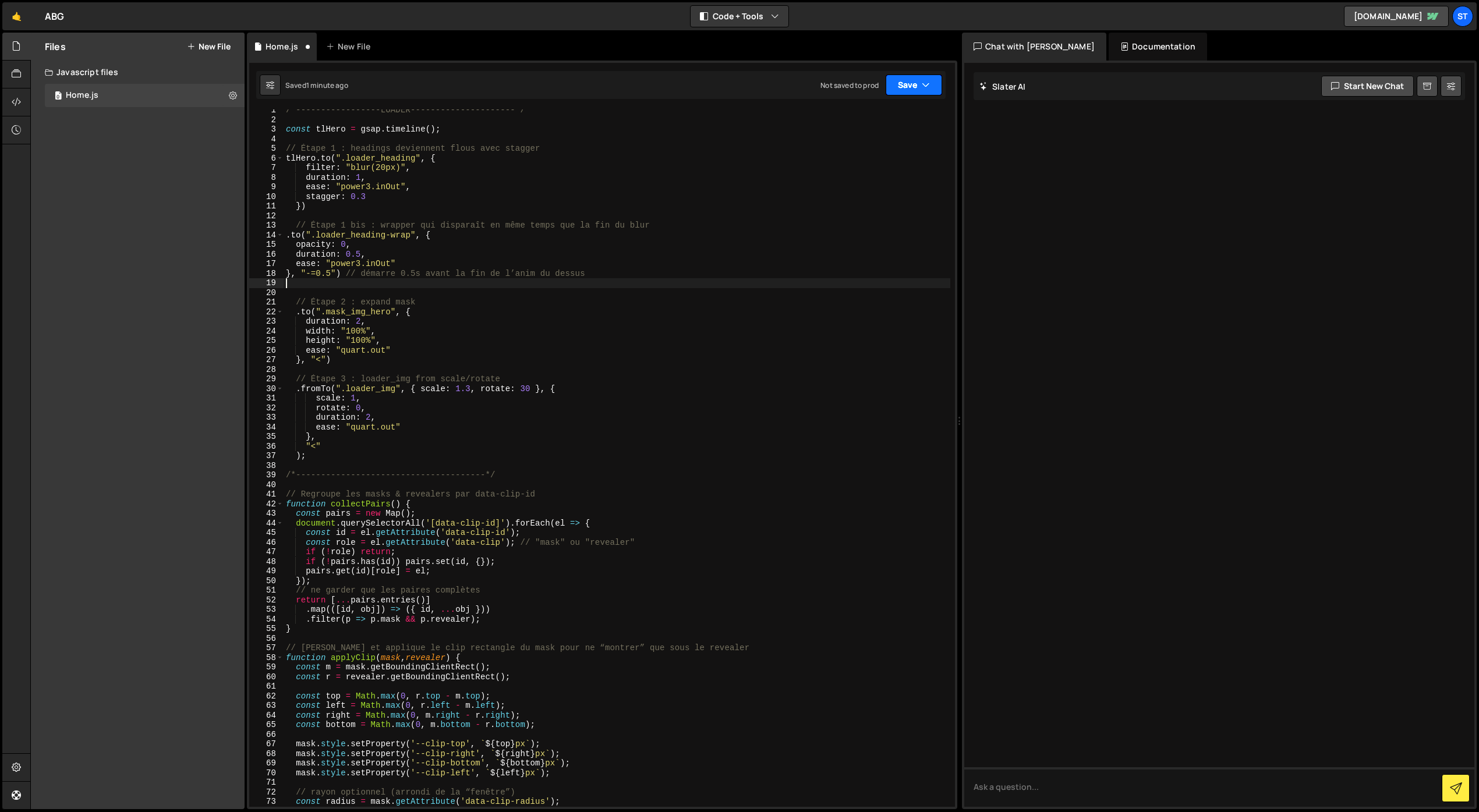
click at [894, 89] on button "Save" at bounding box center [914, 85] width 57 height 21
click at [857, 113] on div "Save to Staging S" at bounding box center [875, 113] width 121 height 12
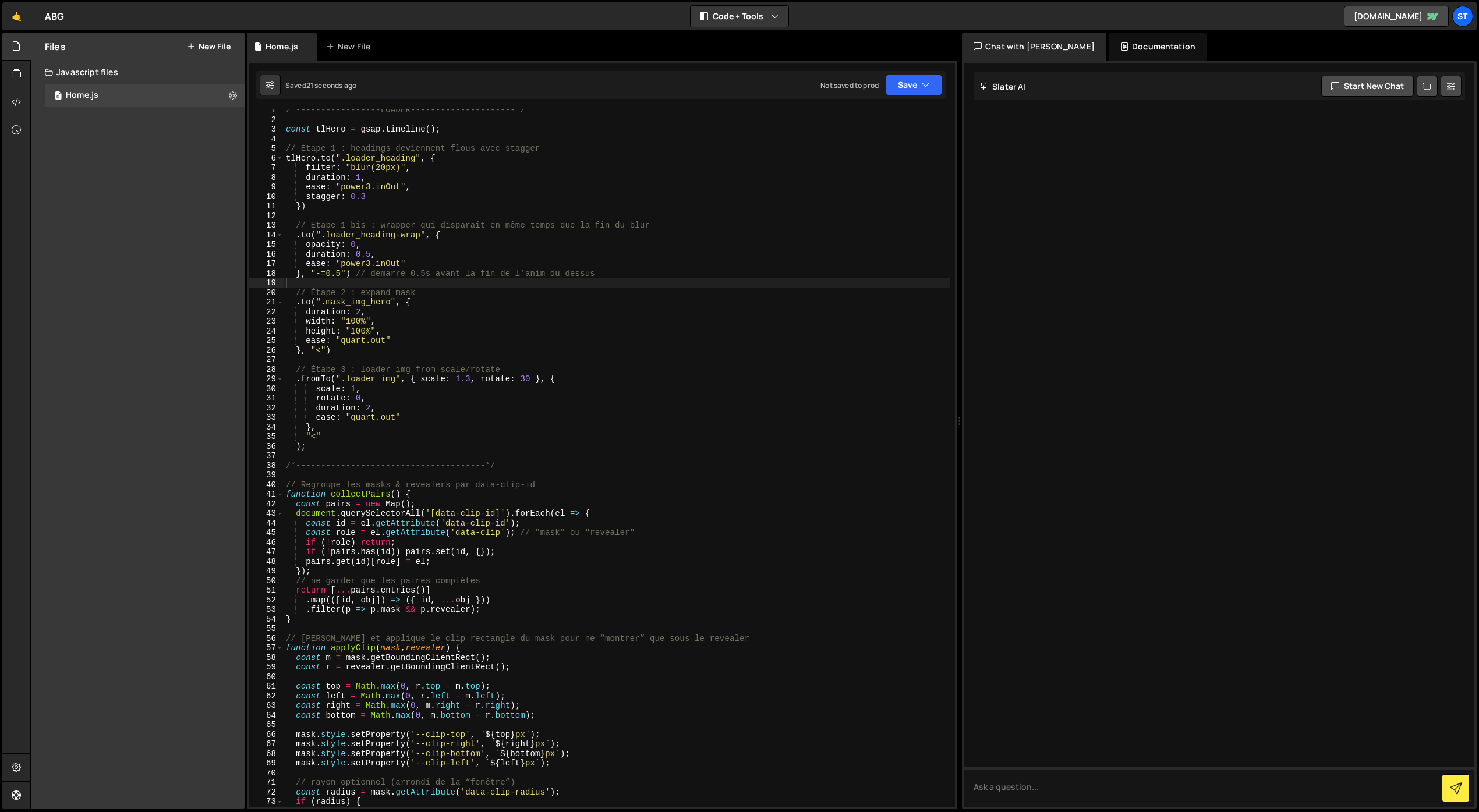
click at [369, 255] on div "/*-----------------LOADER---------------------*/ const tlHero = gsap . timeline…" at bounding box center [616, 463] width 667 height 716
click at [480, 239] on div "/*-----------------LOADER---------------------*/ const tlHero = gsap . timeline…" at bounding box center [616, 463] width 667 height 716
click at [341, 273] on div "/*-----------------LOADER---------------------*/ const tlHero = gsap . timeline…" at bounding box center [616, 463] width 667 height 716
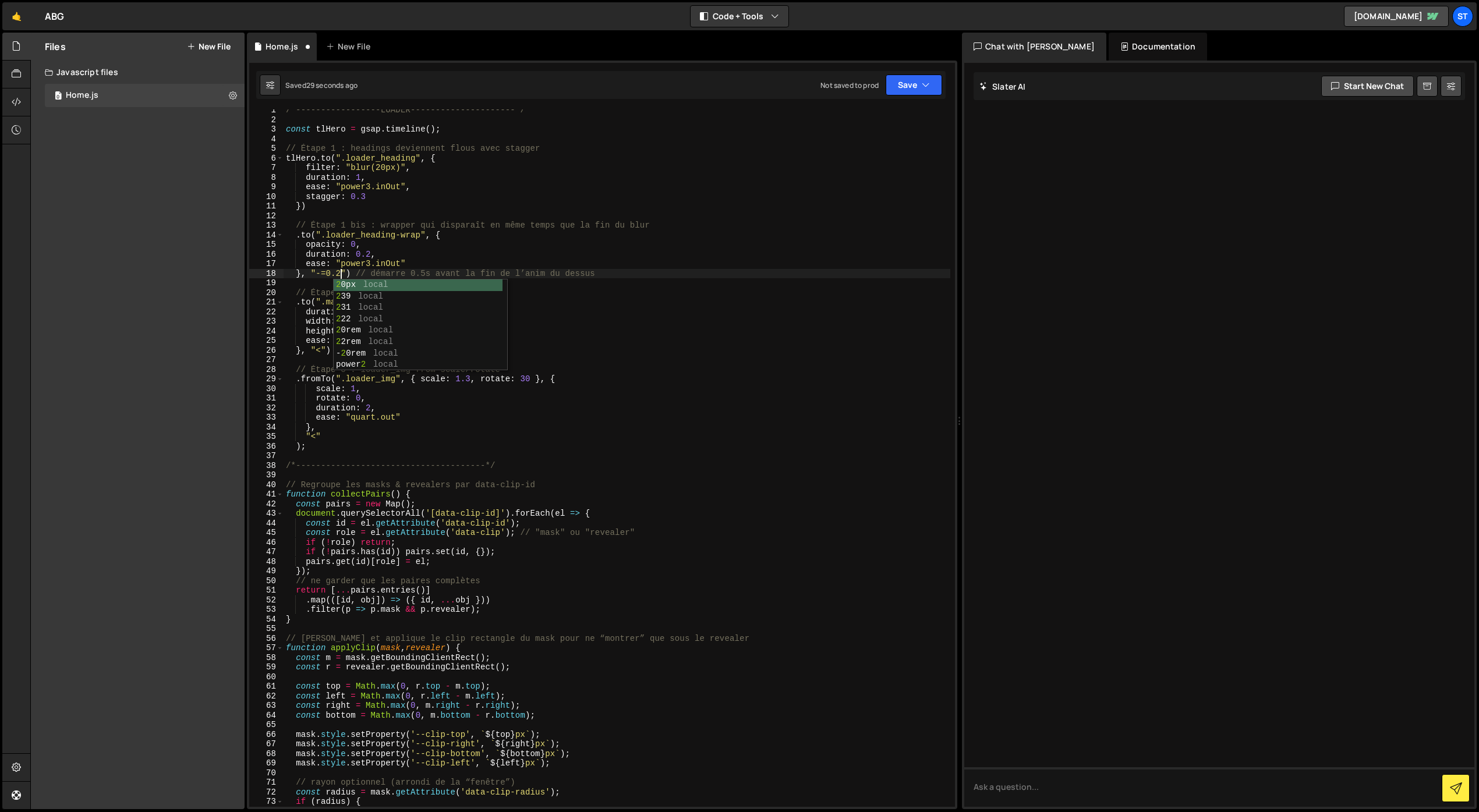
click at [491, 255] on div "/*-----------------LOADER---------------------*/ const tlHero = gsap . timeline…" at bounding box center [616, 463] width 667 height 716
drag, startPoint x: 369, startPoint y: 197, endPoint x: 357, endPoint y: 197, distance: 12.0
click at [357, 197] on div "/*-----------------LOADER---------------------*/ const tlHero = gsap . timeline…" at bounding box center [616, 463] width 667 height 716
click at [920, 87] on button "Save" at bounding box center [914, 85] width 57 height 21
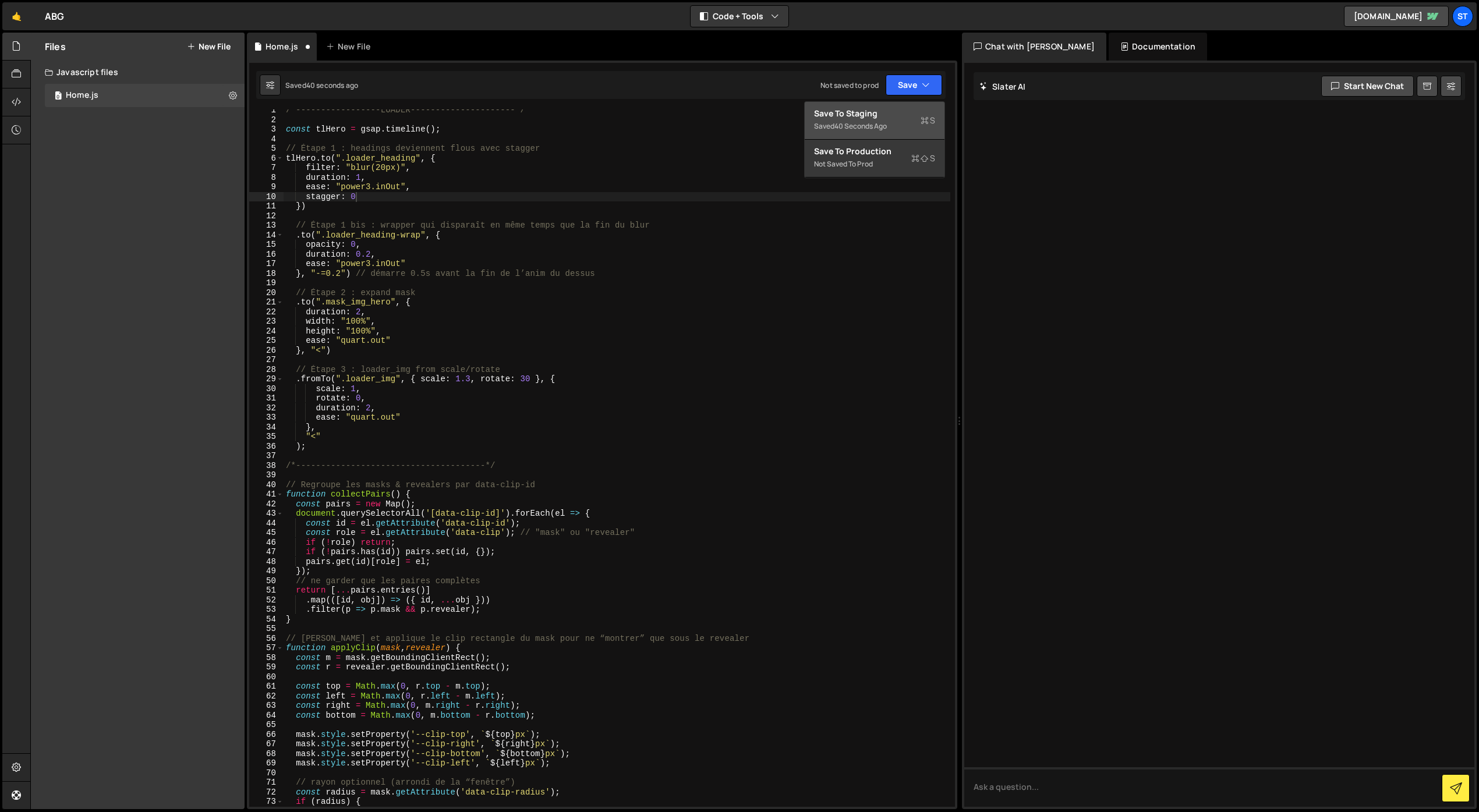
click at [868, 123] on div "40 seconds ago" at bounding box center [861, 126] width 52 height 10
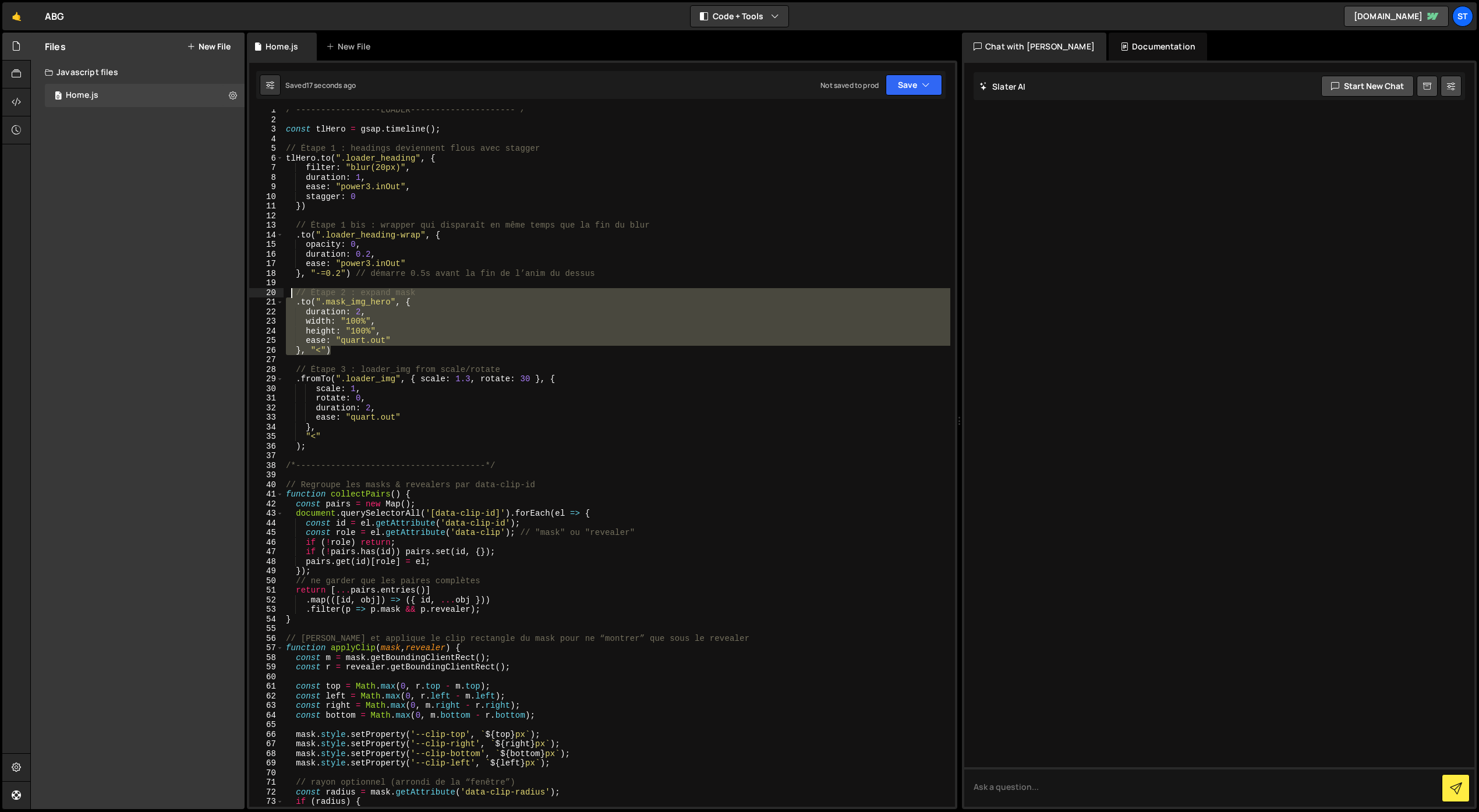
drag, startPoint x: 334, startPoint y: 349, endPoint x: 291, endPoint y: 295, distance: 69.0
click at [291, 295] on div "/*-----------------LOADER---------------------*/ const tlHero = gsap . timeline…" at bounding box center [616, 463] width 667 height 716
click at [336, 204] on div "/*-----------------LOADER---------------------*/ const tlHero = gsap . timeline…" at bounding box center [616, 463] width 667 height 716
type textarea "})"
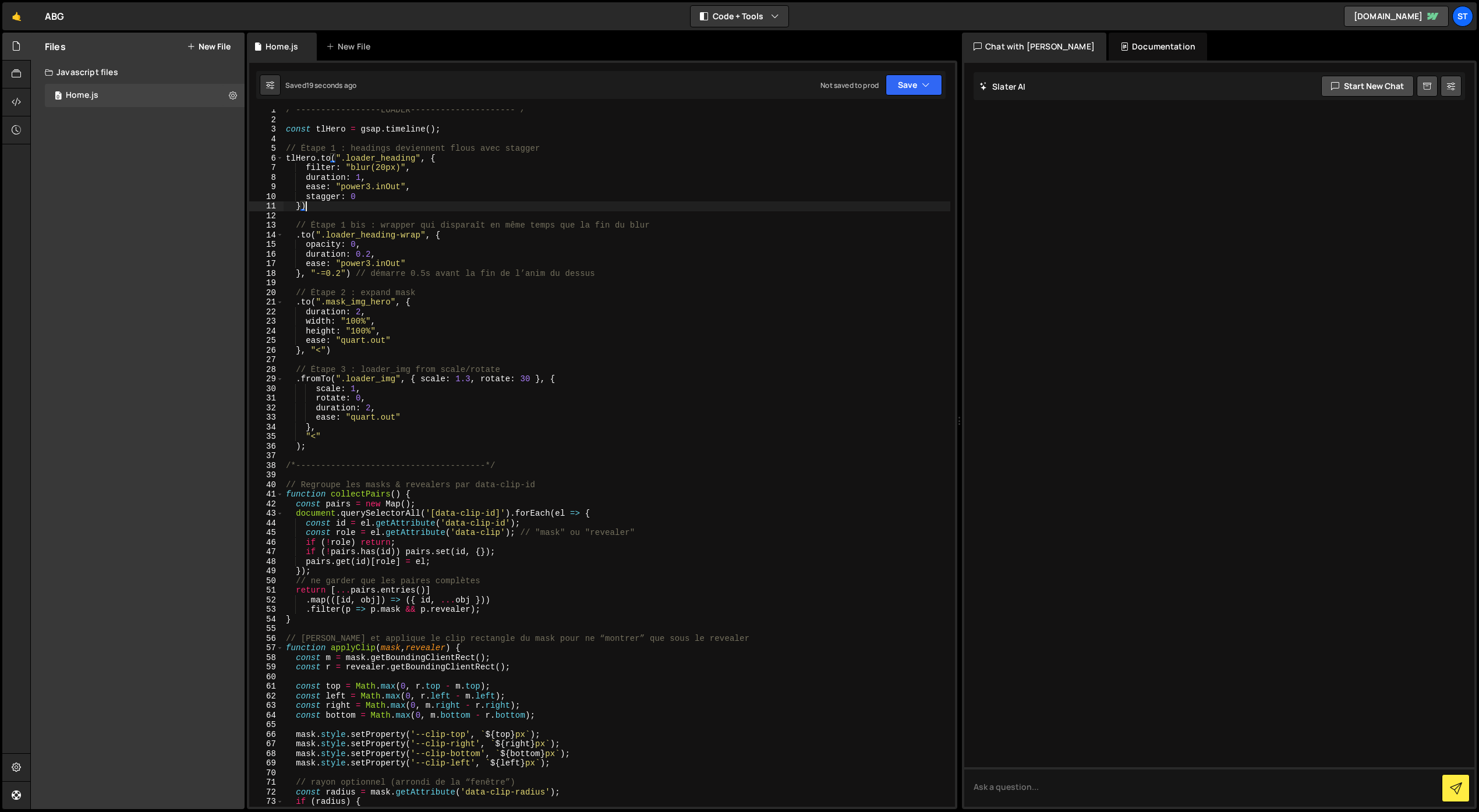
scroll to position [0, 0]
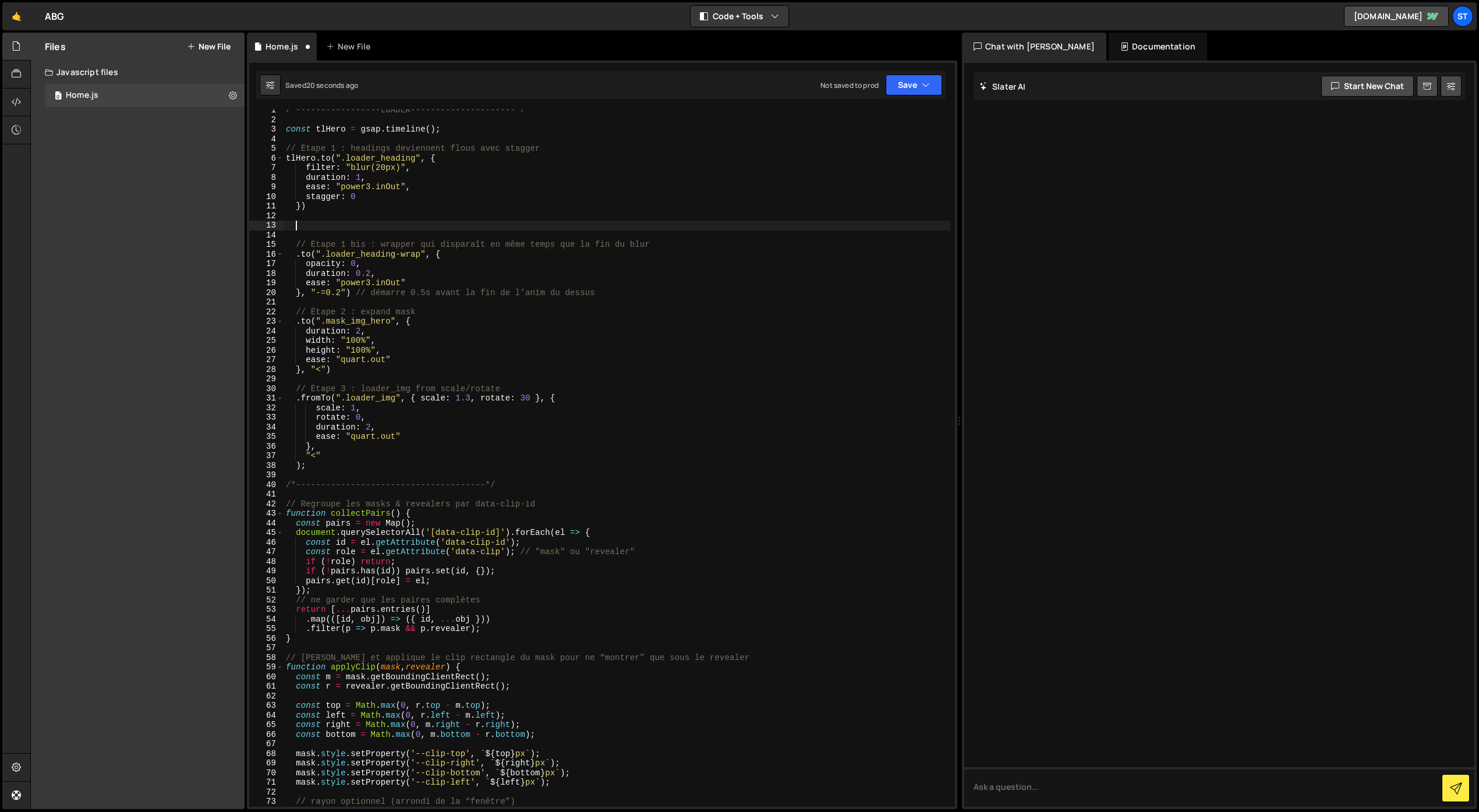
paste textarea "}, "<")"
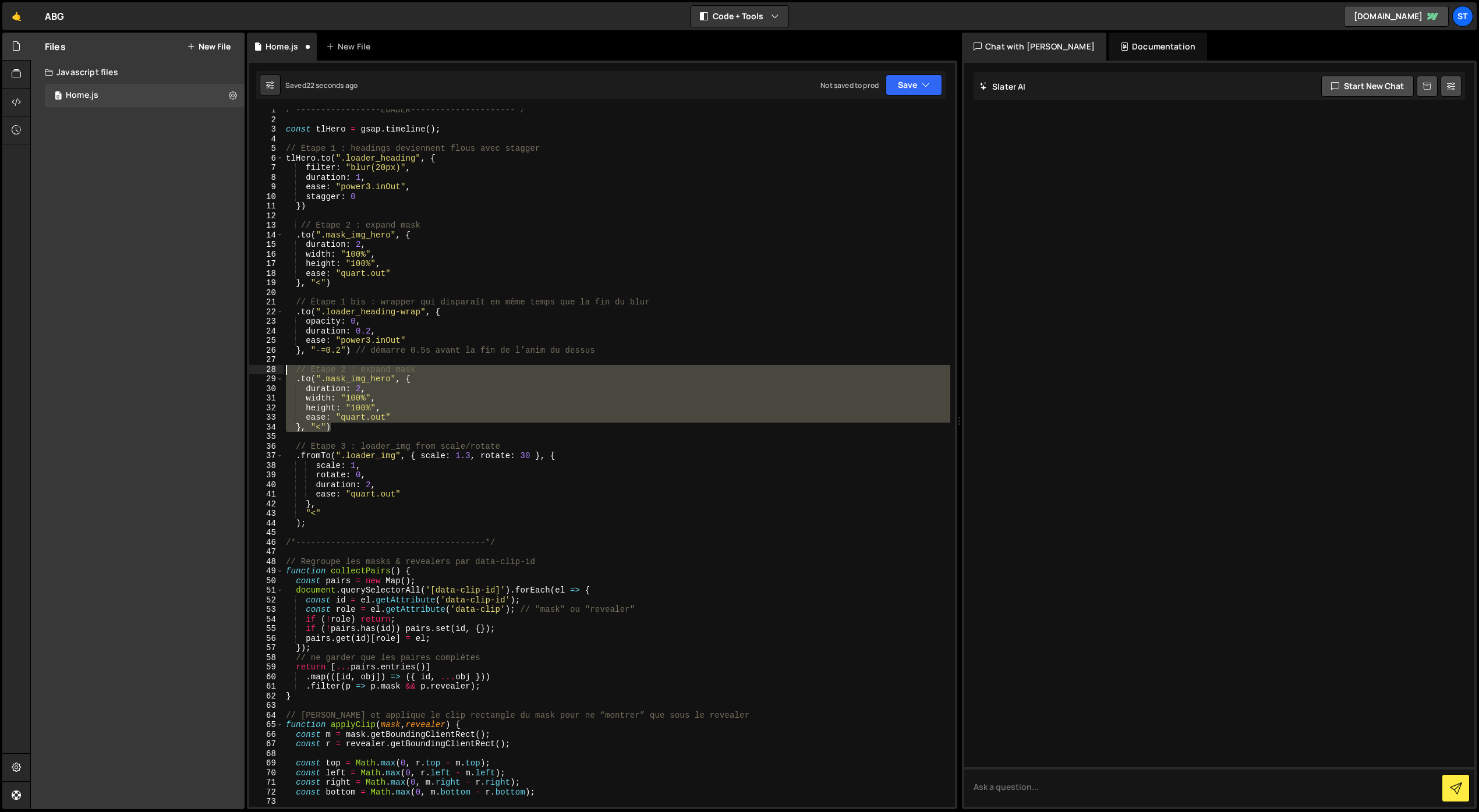
drag, startPoint x: 332, startPoint y: 427, endPoint x: 279, endPoint y: 369, distance: 78.6
click at [279, 369] on div "}, "<") 1 2 3 4 5 6 7 8 9 10 11 12 13 14 15 16 17 18 19 20 21 22 23 24 25 26 27…" at bounding box center [602, 458] width 706 height 698
type textarea "// Étape 2 : expand mask .to(".mask_img_hero", {"
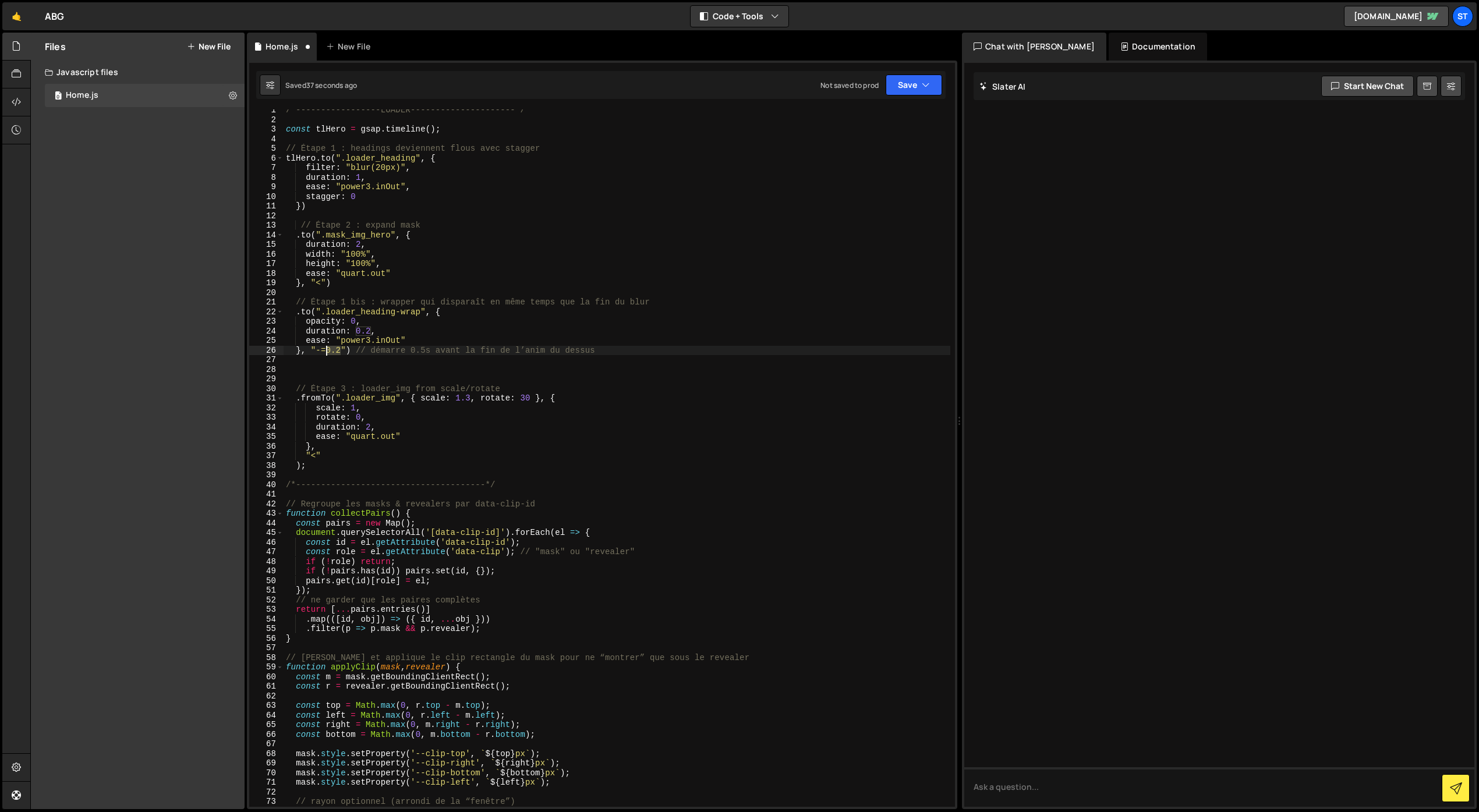
drag, startPoint x: 341, startPoint y: 352, endPoint x: 328, endPoint y: 352, distance: 13.0
click at [328, 352] on div "/*-----------------LOADER---------------------*/ const tlHero = gsap . timeline…" at bounding box center [616, 463] width 667 height 716
drag, startPoint x: 922, startPoint y: 82, endPoint x: 912, endPoint y: 86, distance: 10.8
click at [922, 82] on icon "button" at bounding box center [926, 84] width 8 height 12
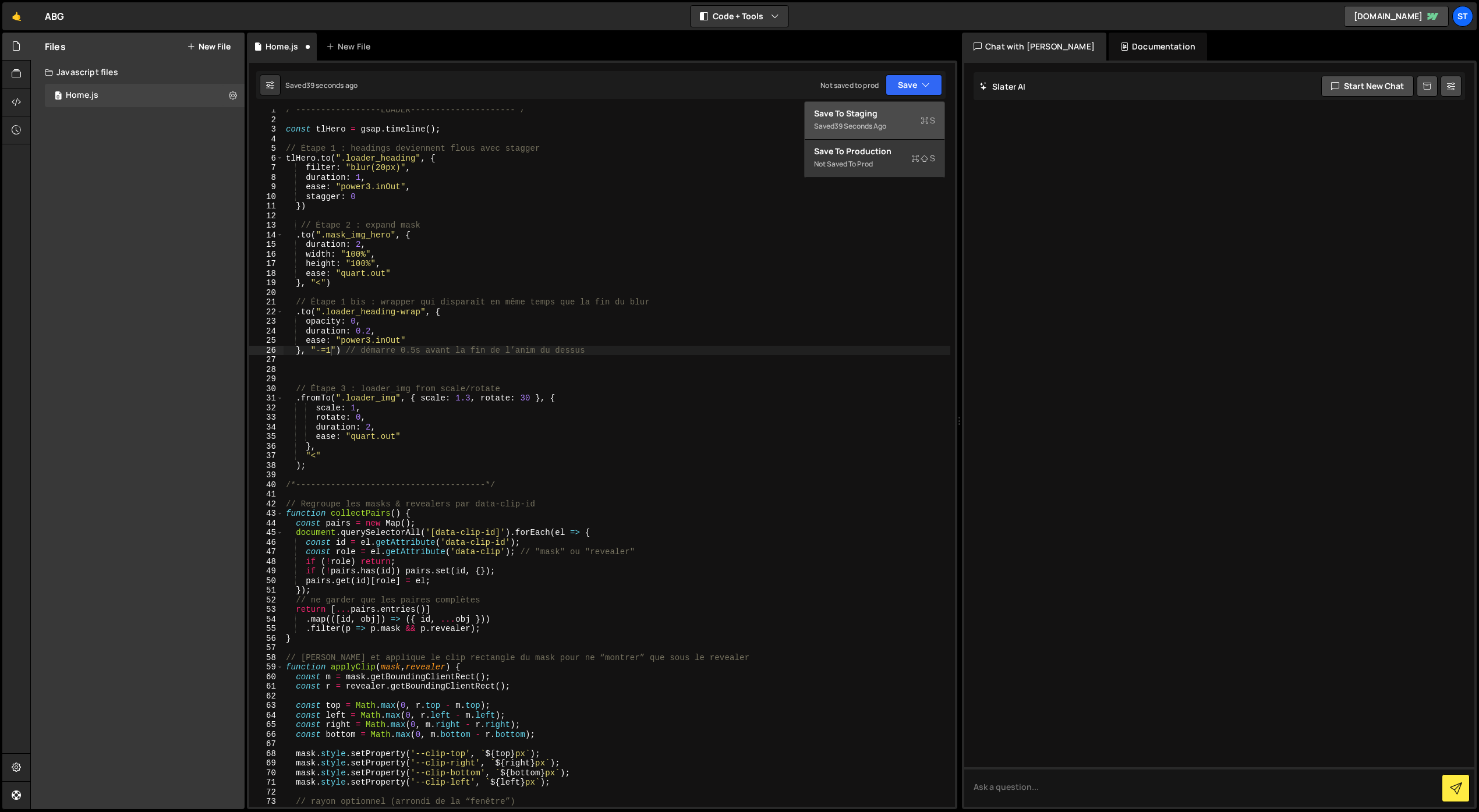
click at [877, 112] on div "Save to Staging S" at bounding box center [875, 113] width 121 height 12
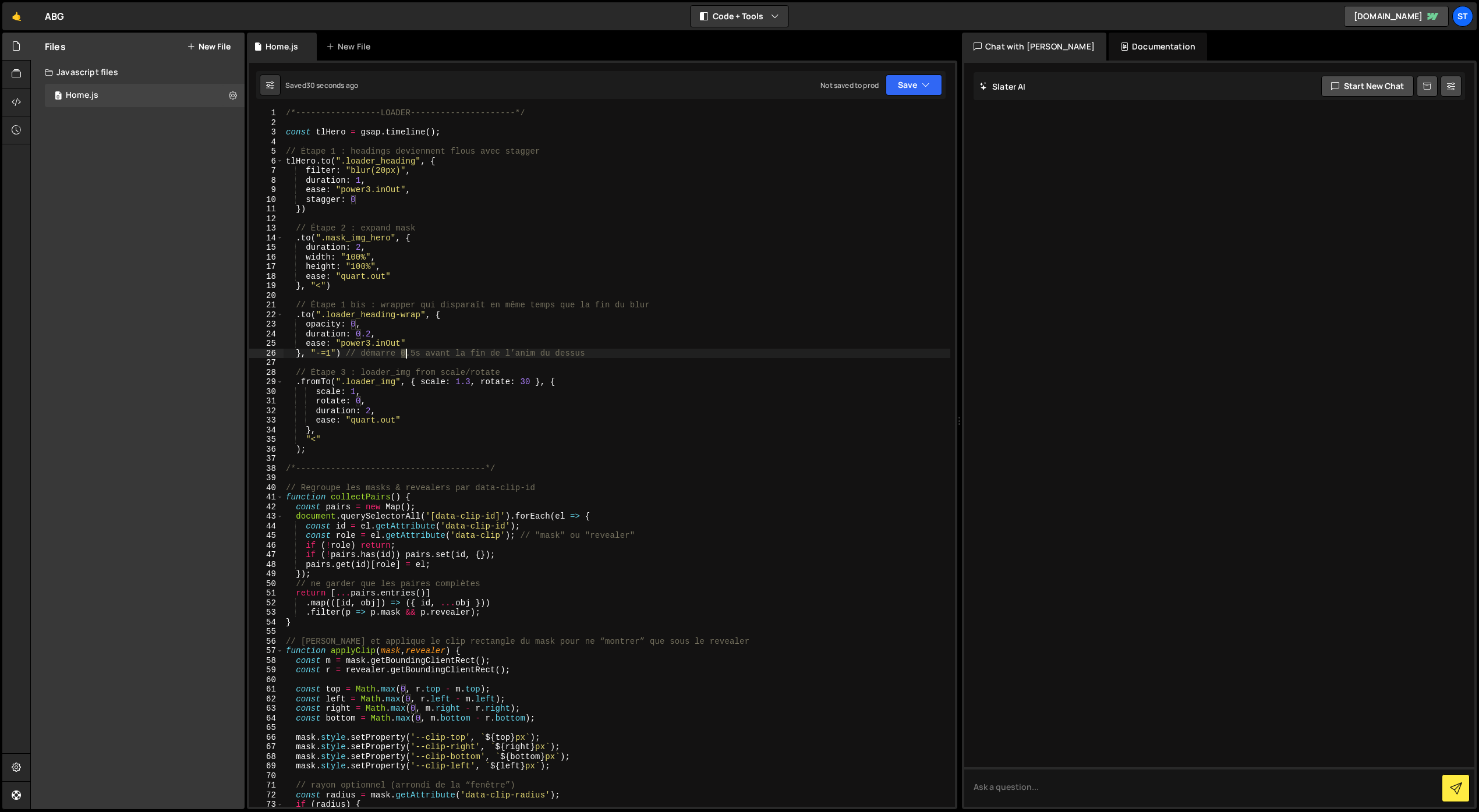
drag, startPoint x: 399, startPoint y: 348, endPoint x: 407, endPoint y: 349, distance: 8.1
click at [407, 349] on div "/*-----------------LOADER---------------------*/ const tlHero = gsap . timeline…" at bounding box center [616, 466] width 667 height 716
drag, startPoint x: 414, startPoint y: 350, endPoint x: 399, endPoint y: 349, distance: 15.0
click at [399, 349] on div "/*-----------------LOADER---------------------*/ const tlHero = gsap . timeline…" at bounding box center [616, 465] width 667 height 716
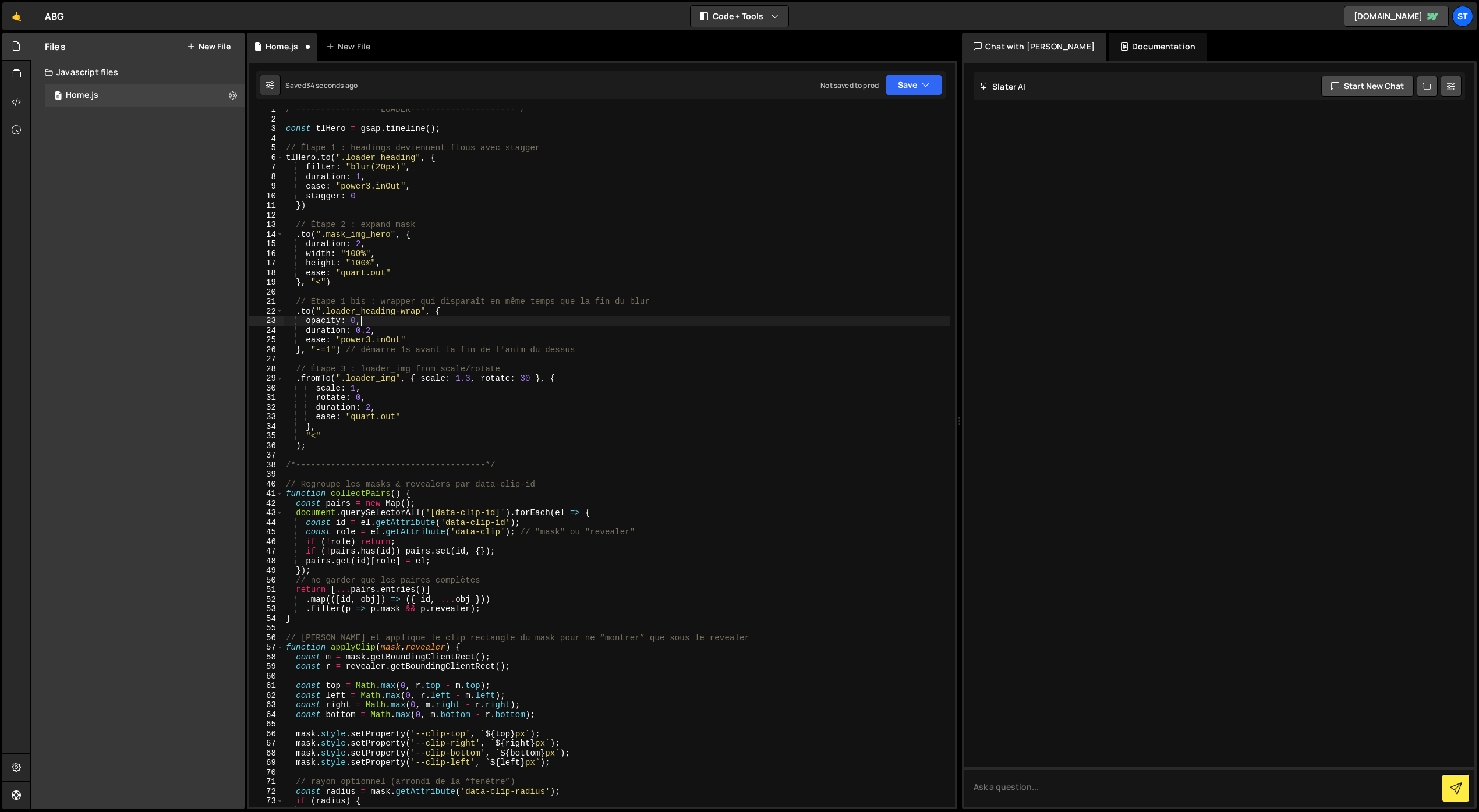
click at [500, 324] on div "/*-----------------LOADER---------------------*/ const tlHero = gsap . timeline…" at bounding box center [616, 463] width 667 height 716
click at [331, 351] on div "/*-----------------LOADER---------------------*/ const tlHero = gsap . timeline…" at bounding box center [616, 462] width 667 height 716
type textarea "}, "-=1.2") // démarre 1s avant la fin de l’anim du dessus"
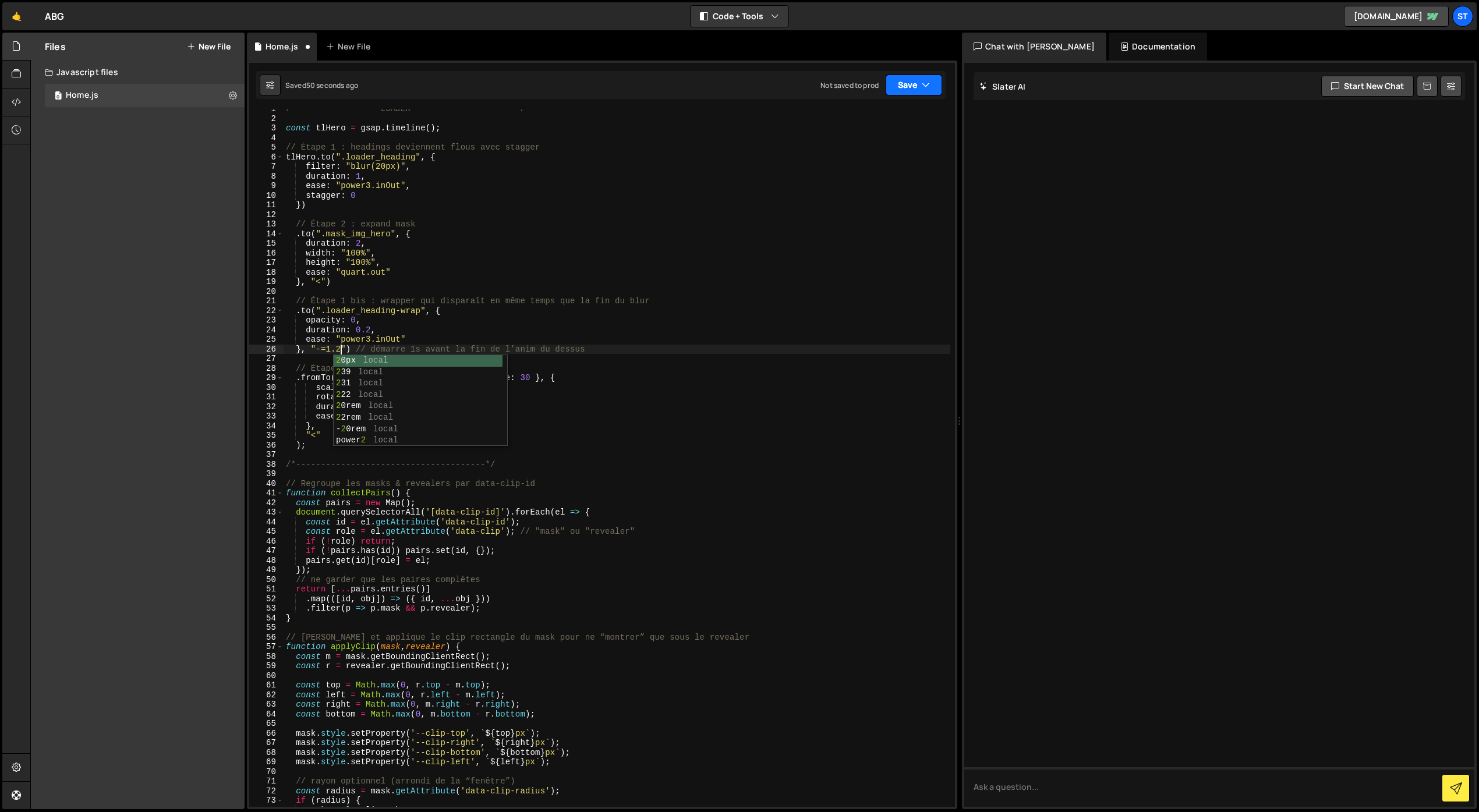
click at [923, 83] on icon "button" at bounding box center [926, 84] width 8 height 12
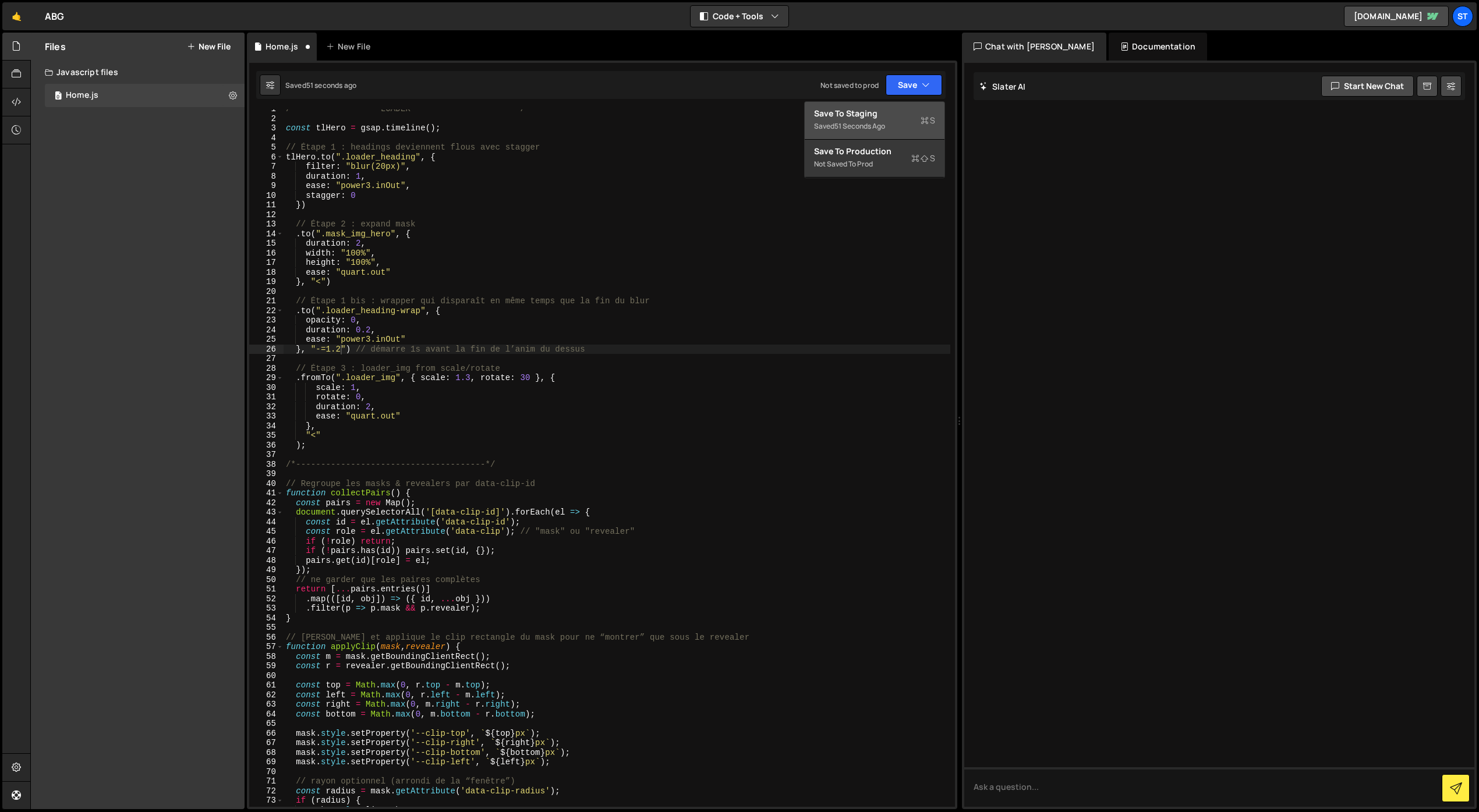
click at [874, 114] on div "Save to Staging S" at bounding box center [875, 113] width 121 height 12
